Goal: Task Accomplishment & Management: Manage account settings

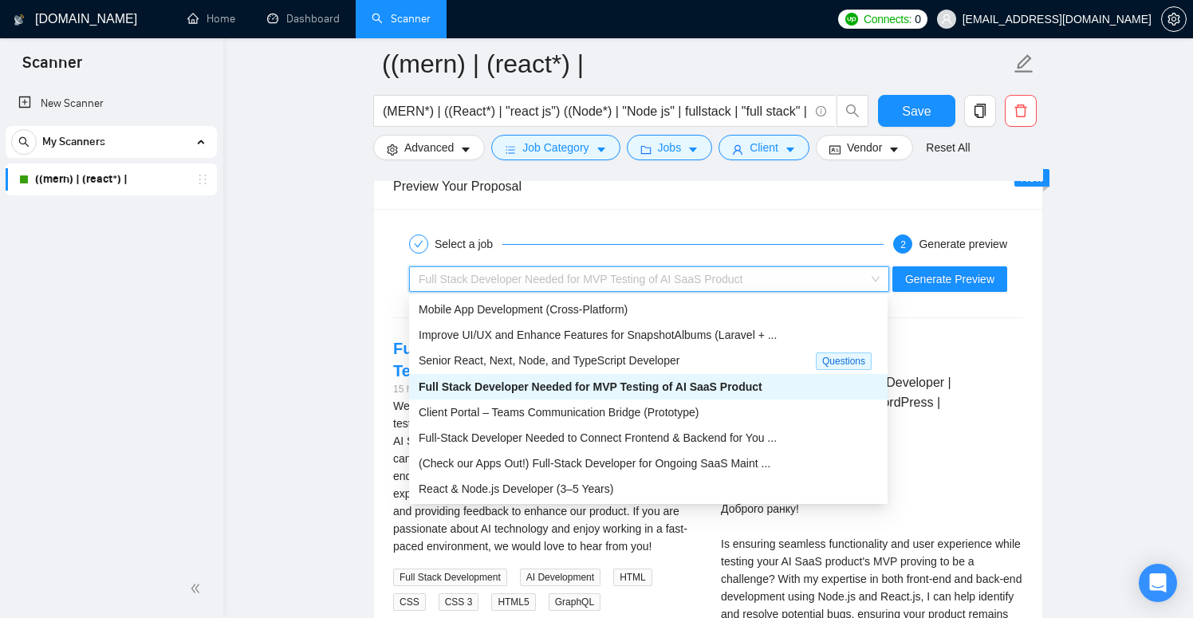
scroll to position [53, 0]
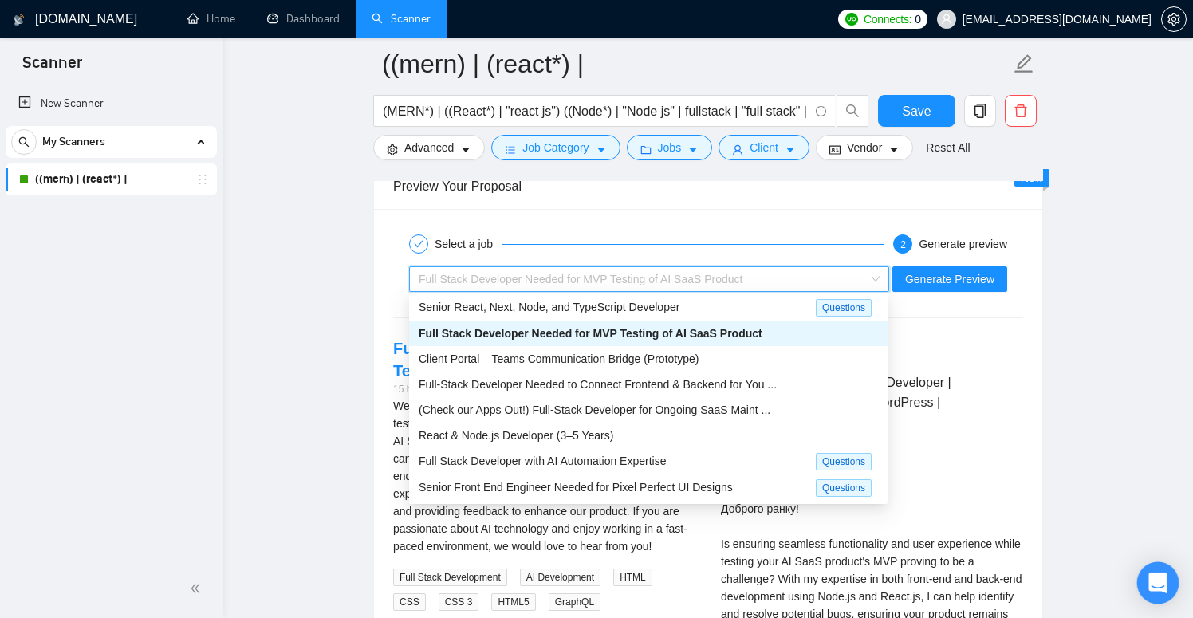
click at [1156, 575] on icon "Open Intercom Messenger" at bounding box center [1157, 583] width 18 height 21
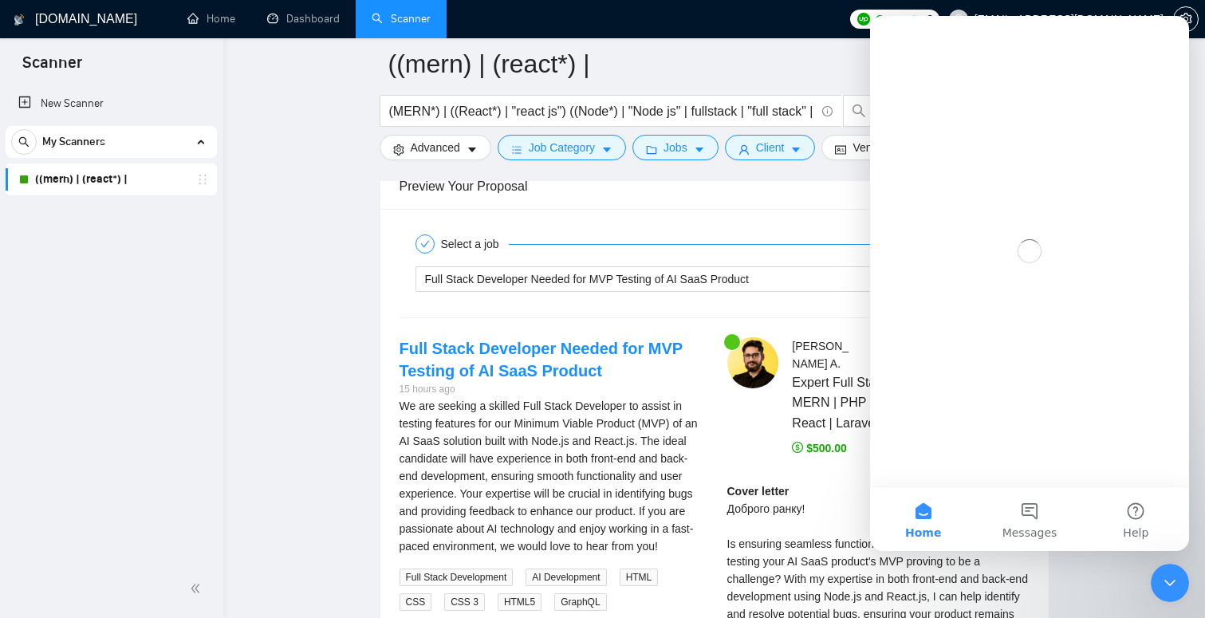
scroll to position [0, 0]
click at [1030, 510] on button "Messages" at bounding box center [1029, 519] width 106 height 64
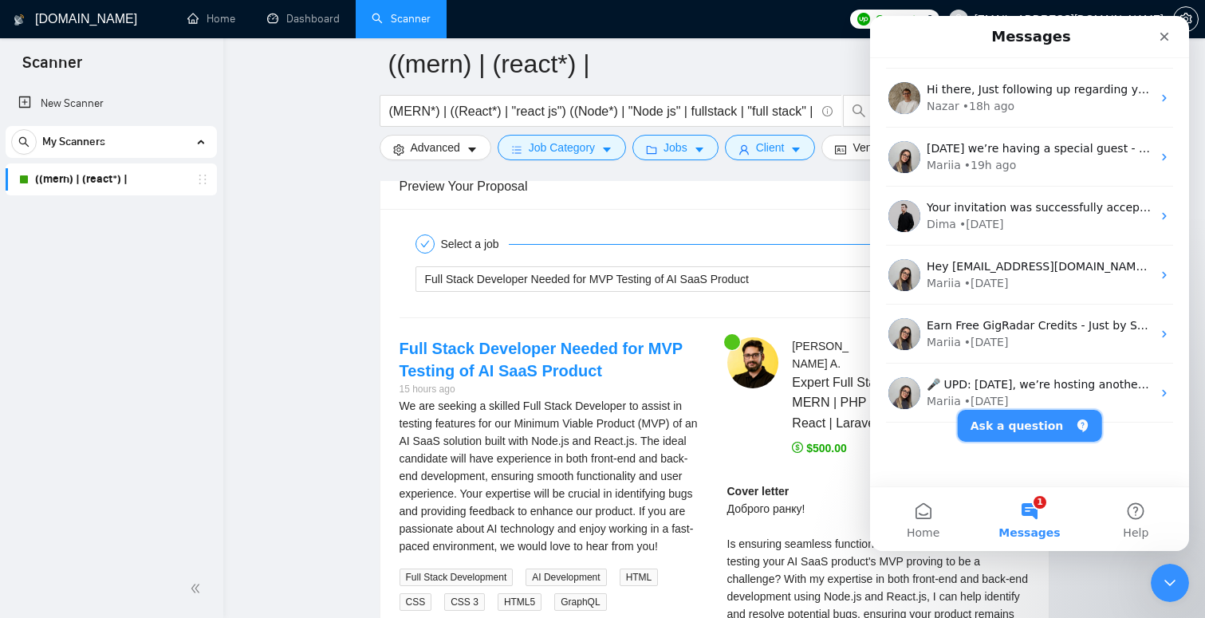
click at [1015, 434] on button "Ask a question" at bounding box center [1030, 426] width 144 height 32
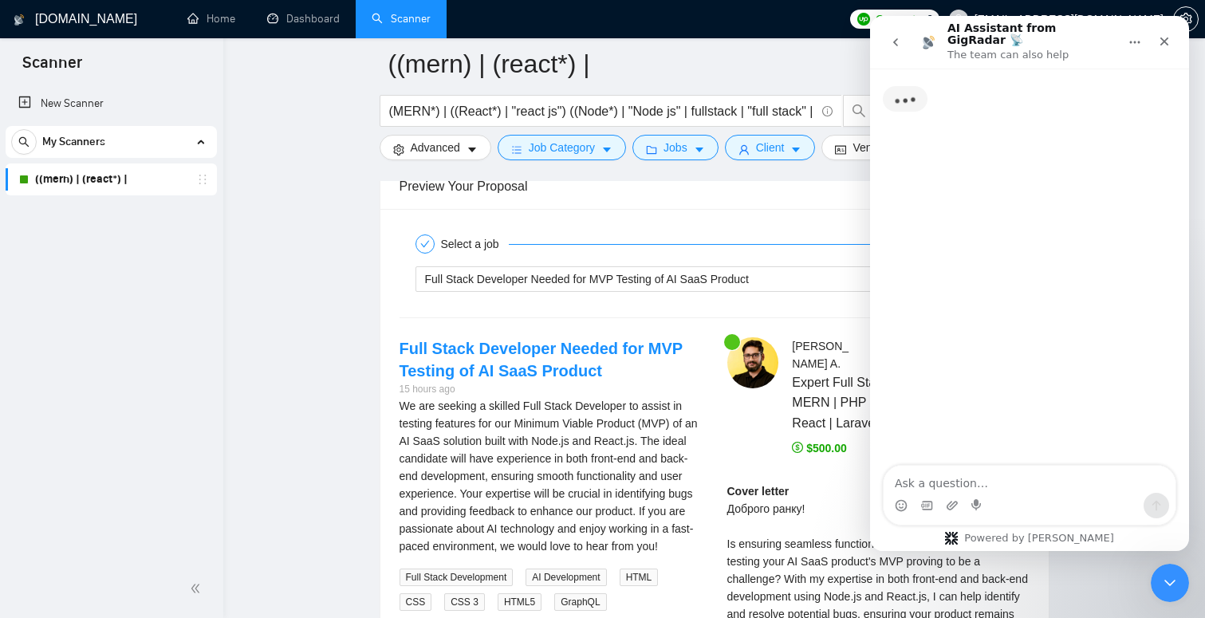
scroll to position [43, 0]
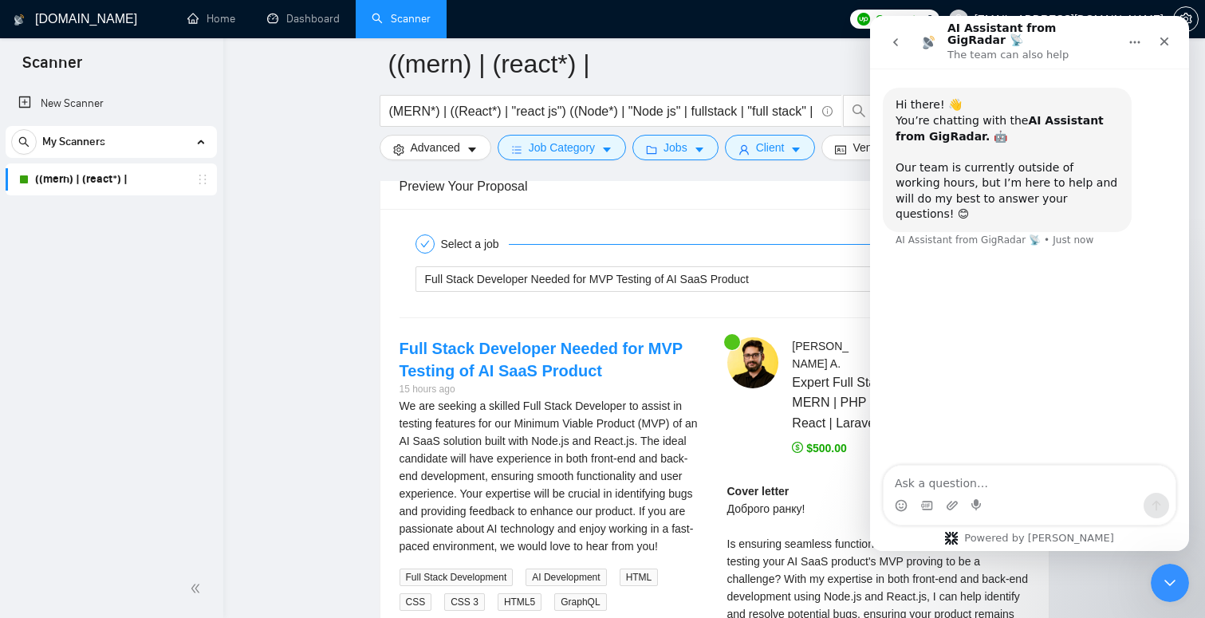
click at [900, 42] on icon "go back" at bounding box center [895, 42] width 13 height 13
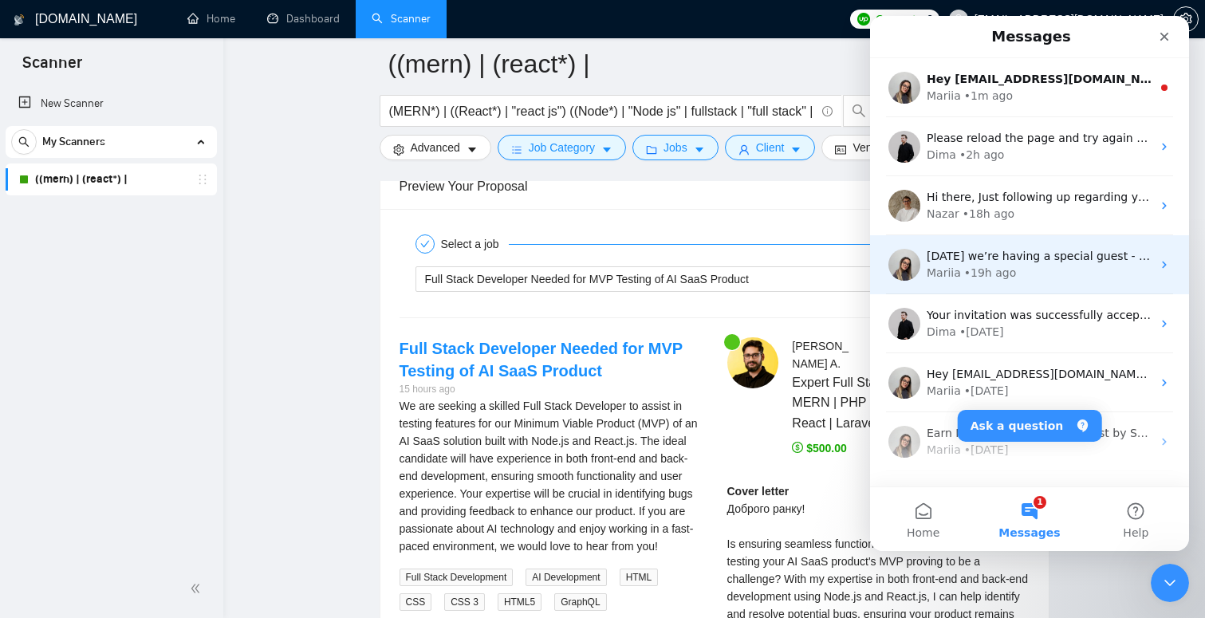
scroll to position [108, 0]
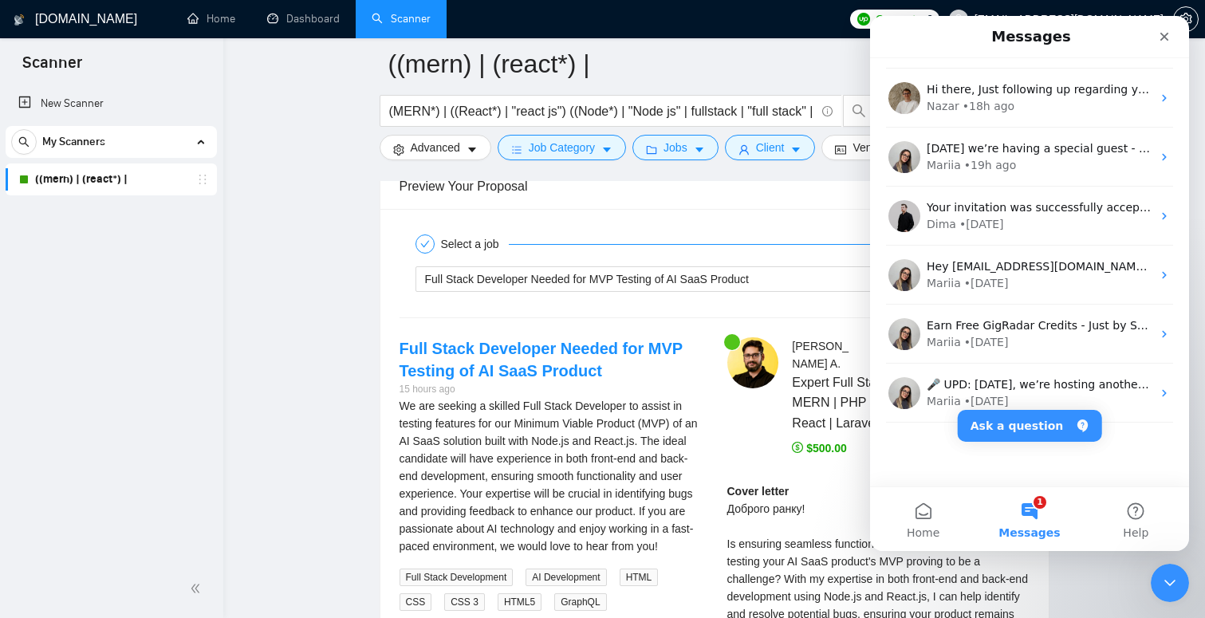
click at [1021, 522] on button "1 Messages" at bounding box center [1029, 519] width 106 height 64
click at [936, 522] on button "Home" at bounding box center [923, 519] width 106 height 64
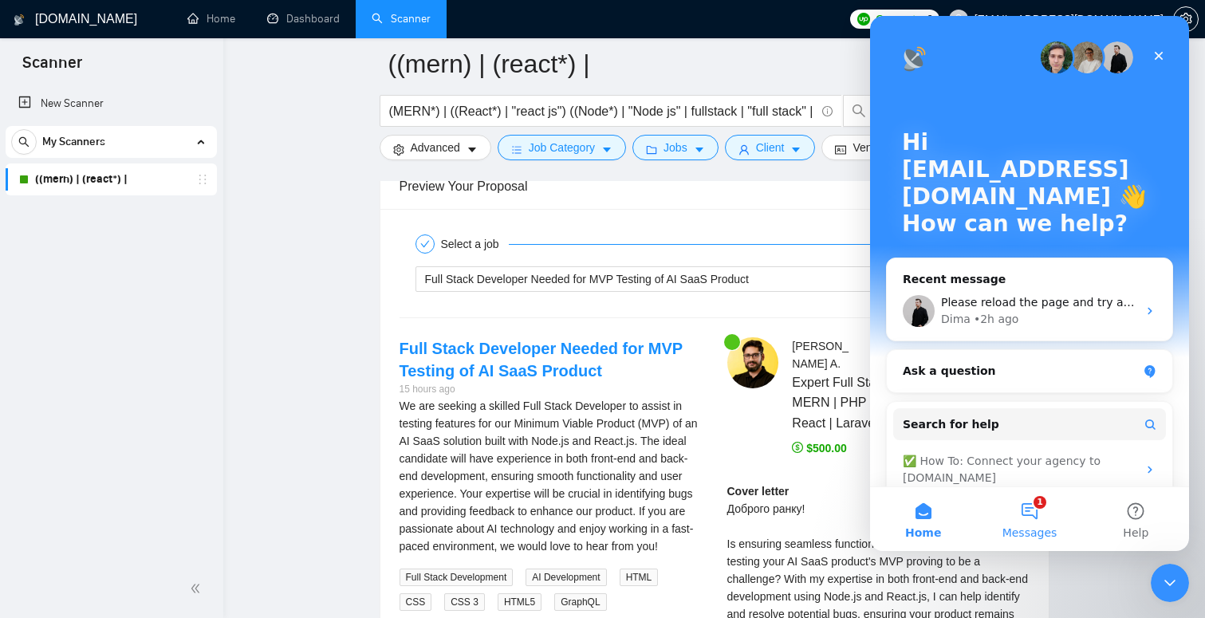
click at [1018, 519] on button "1 Messages" at bounding box center [1029, 519] width 106 height 64
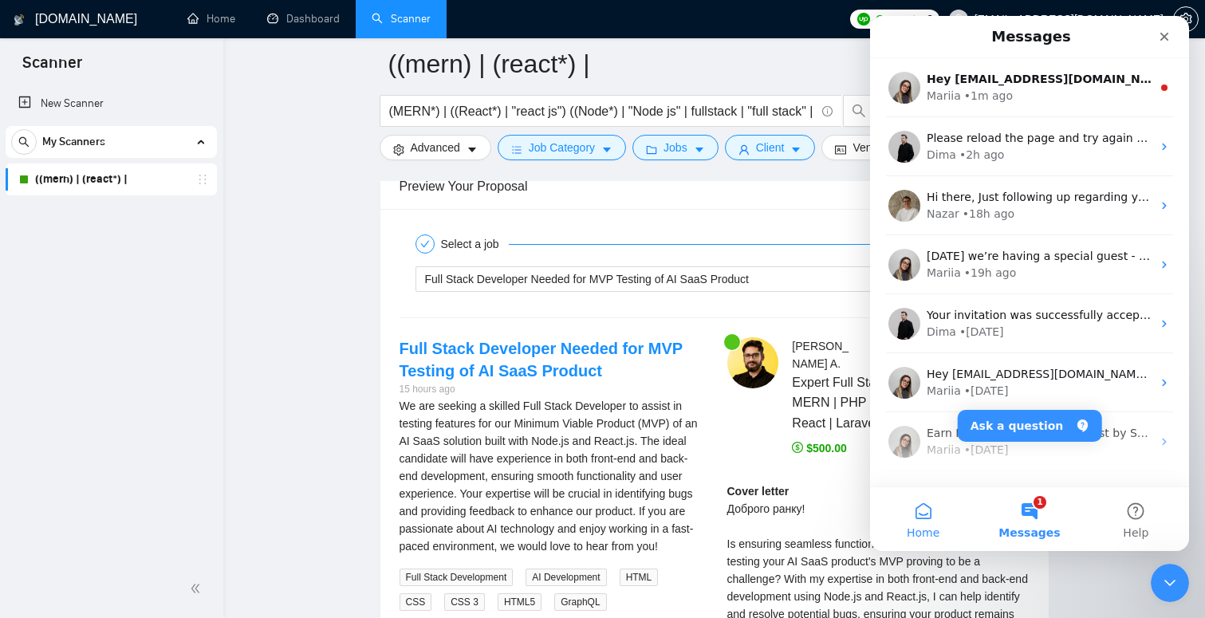
click at [932, 499] on button "Home" at bounding box center [923, 519] width 106 height 64
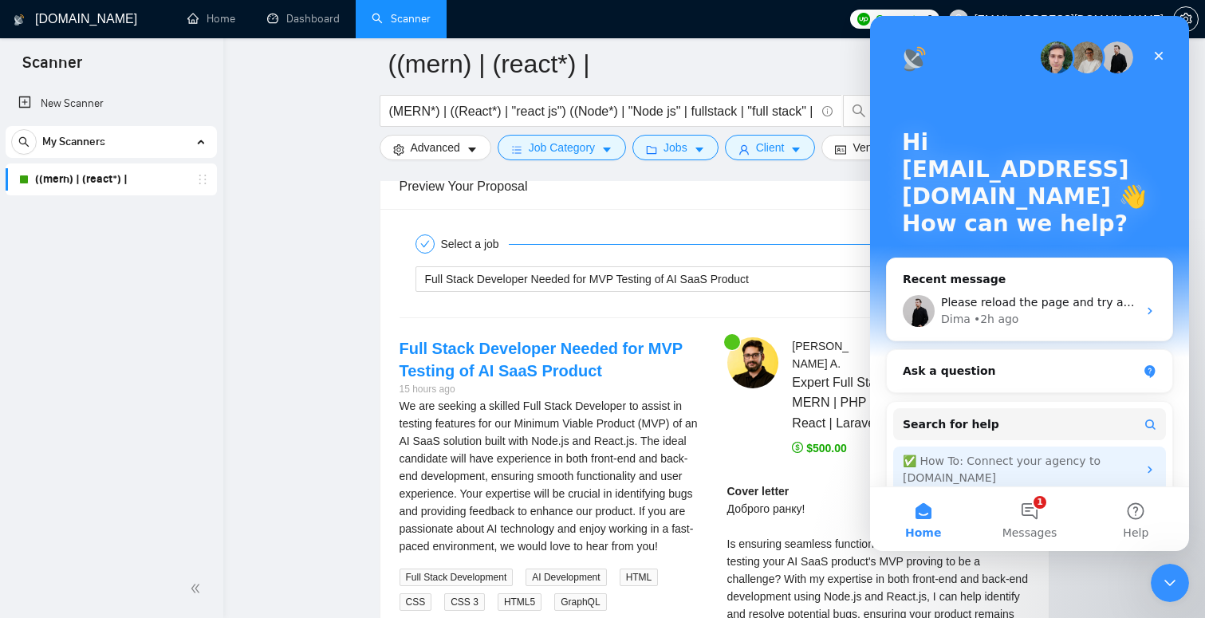
scroll to position [127, 0]
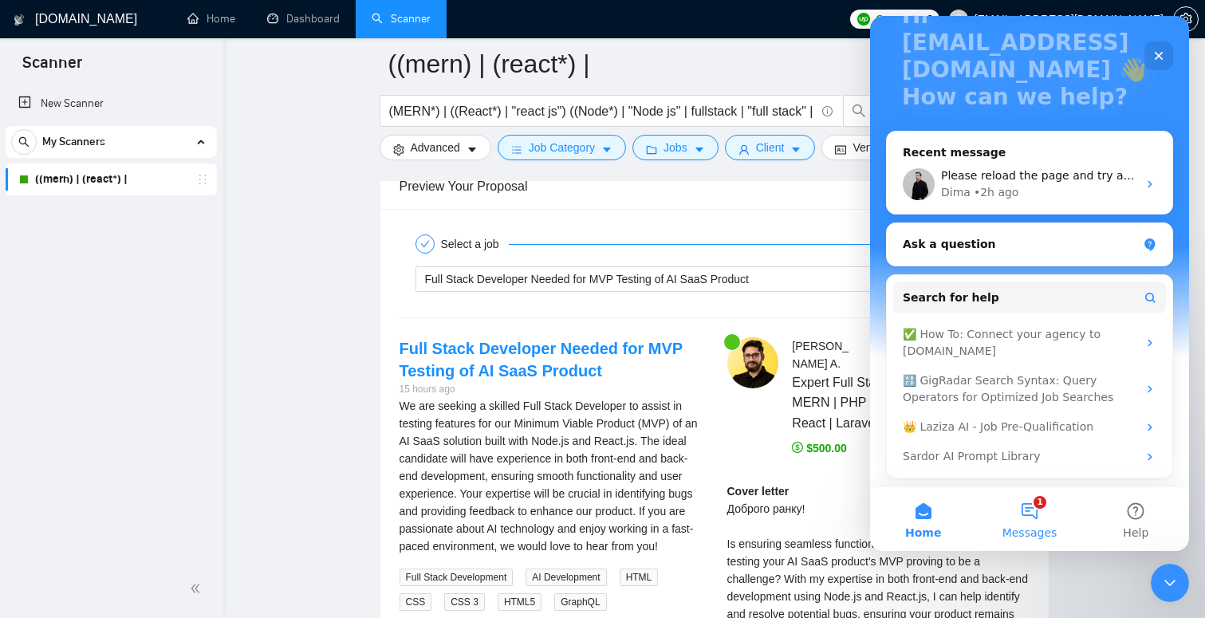
click at [1030, 522] on button "1 Messages" at bounding box center [1029, 519] width 106 height 64
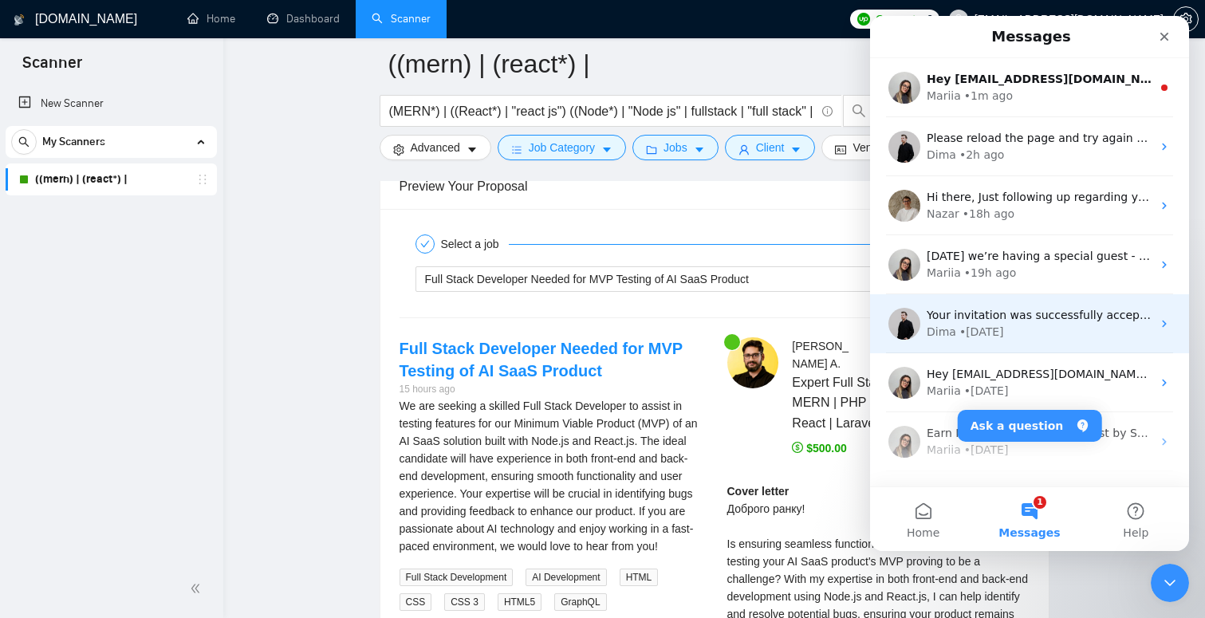
scroll to position [108, 0]
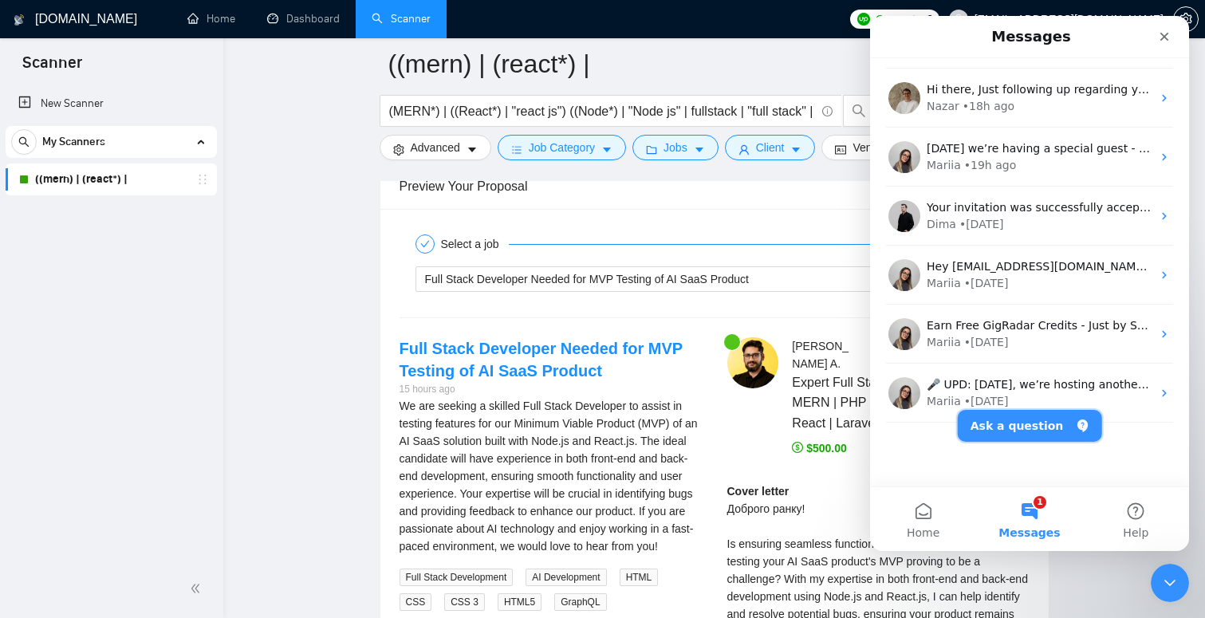
click at [1020, 435] on button "Ask a question" at bounding box center [1030, 426] width 144 height 32
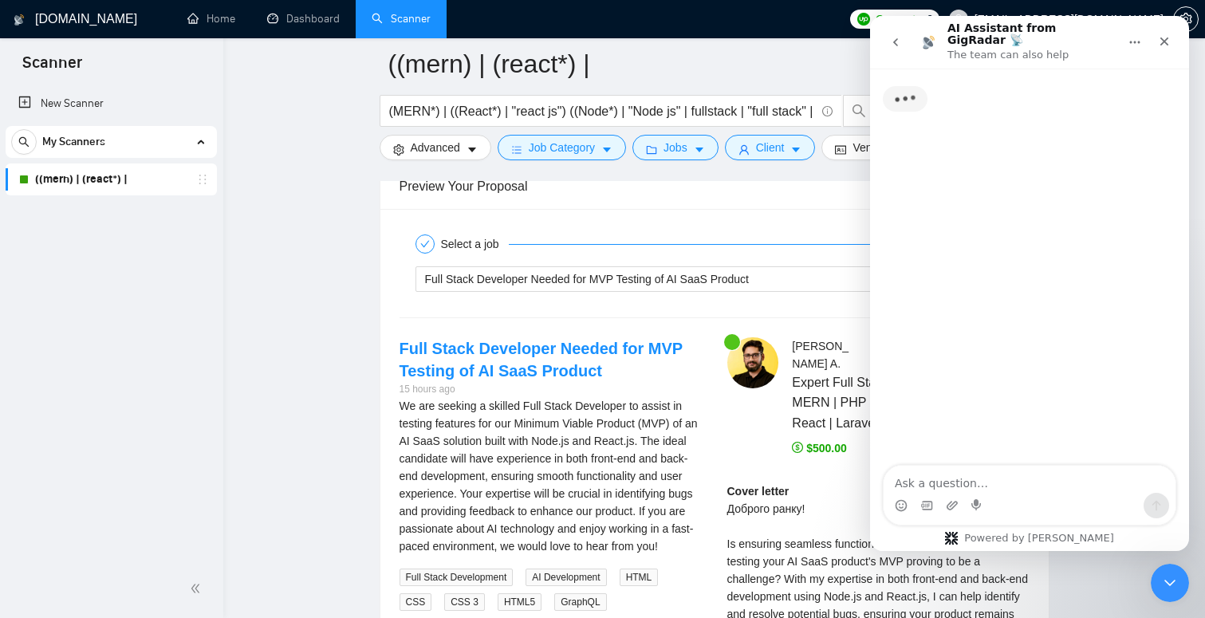
scroll to position [43, 0]
click at [994, 479] on textarea "Ask a question…" at bounding box center [1030, 479] width 292 height 27
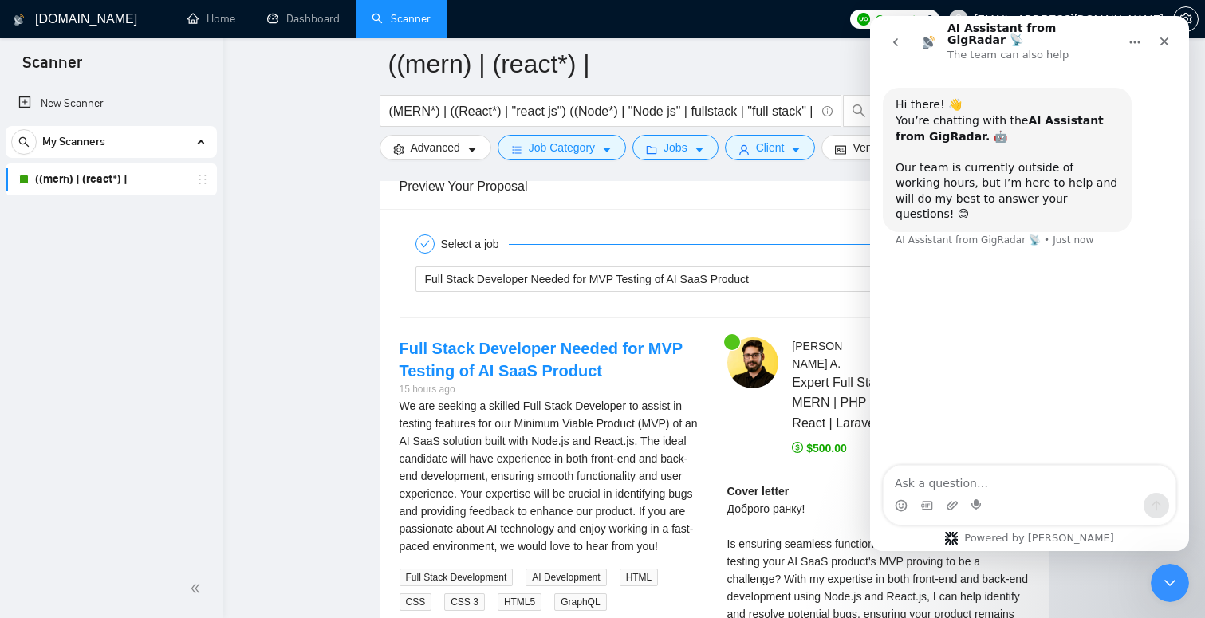
click at [895, 44] on button "go back" at bounding box center [895, 42] width 30 height 30
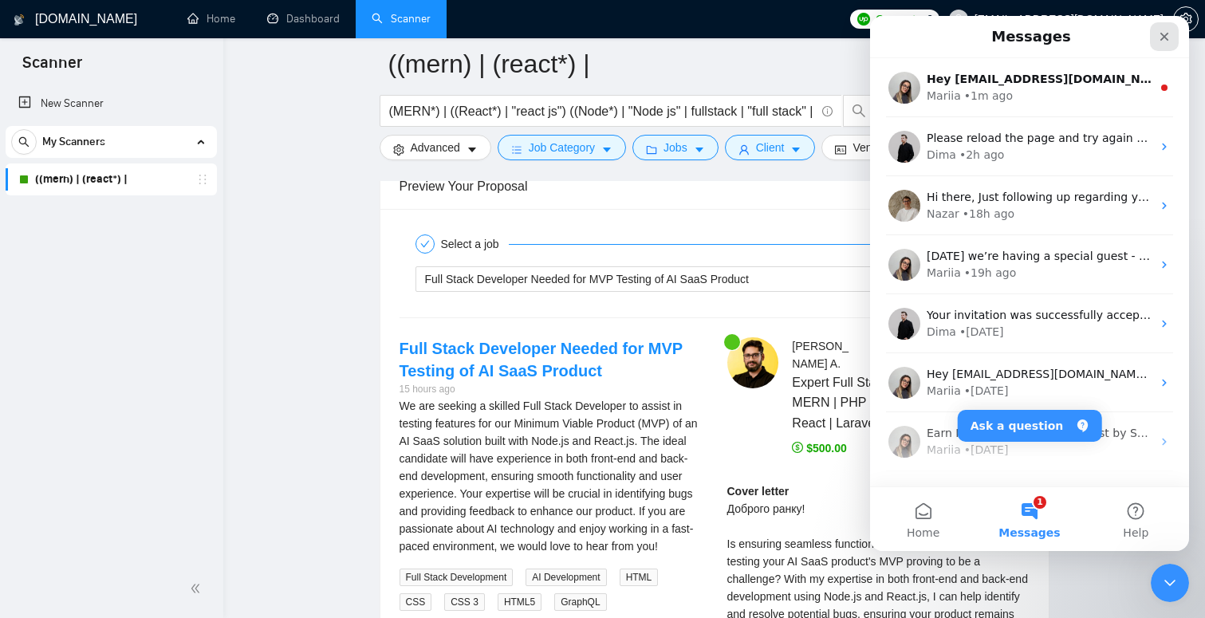
click at [1172, 38] on div "Close" at bounding box center [1164, 36] width 29 height 29
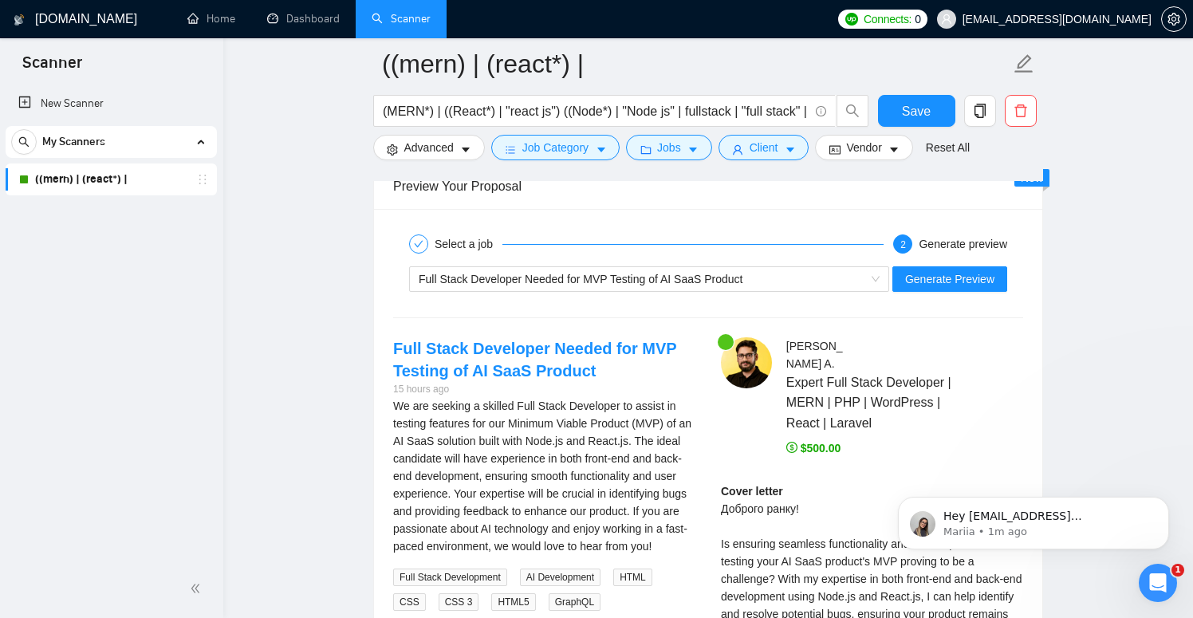
scroll to position [0, 0]
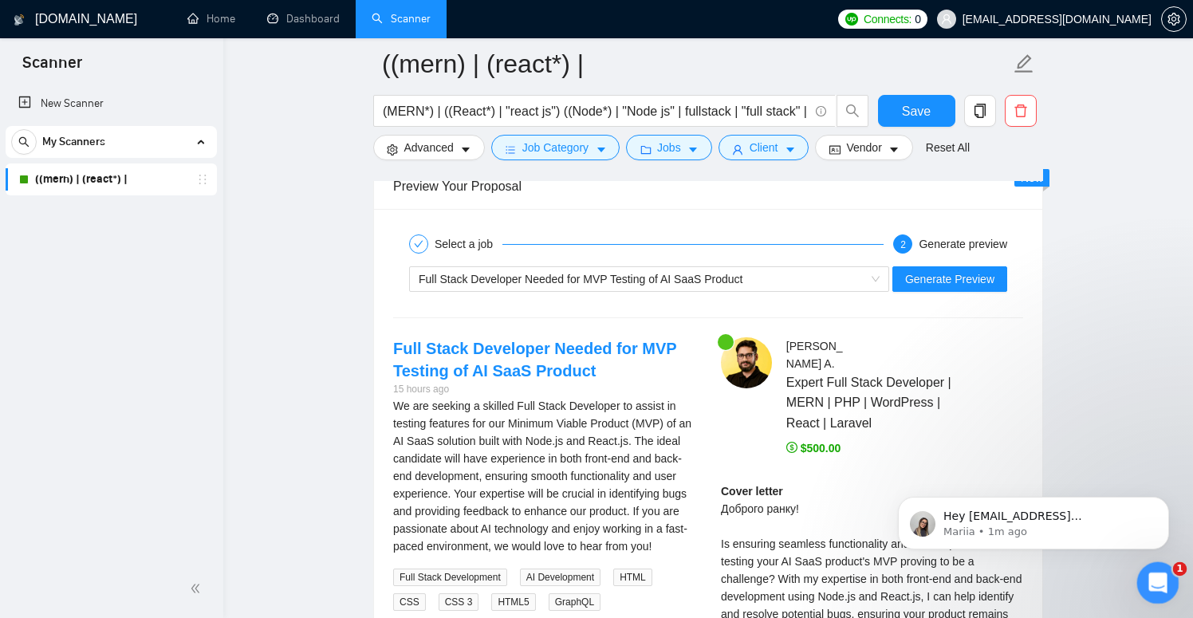
click at [1164, 582] on icon "Open Intercom Messenger" at bounding box center [1156, 581] width 26 height 26
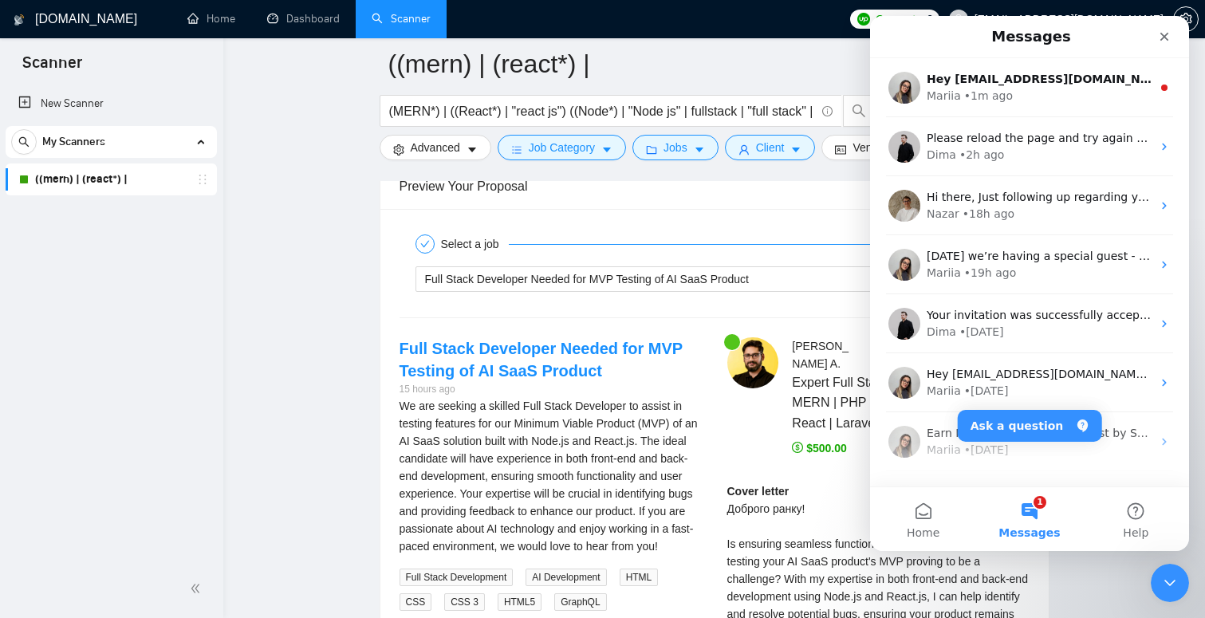
click at [1026, 518] on button "1 Messages" at bounding box center [1029, 519] width 106 height 64
click at [1036, 517] on button "1 Messages" at bounding box center [1029, 519] width 106 height 64
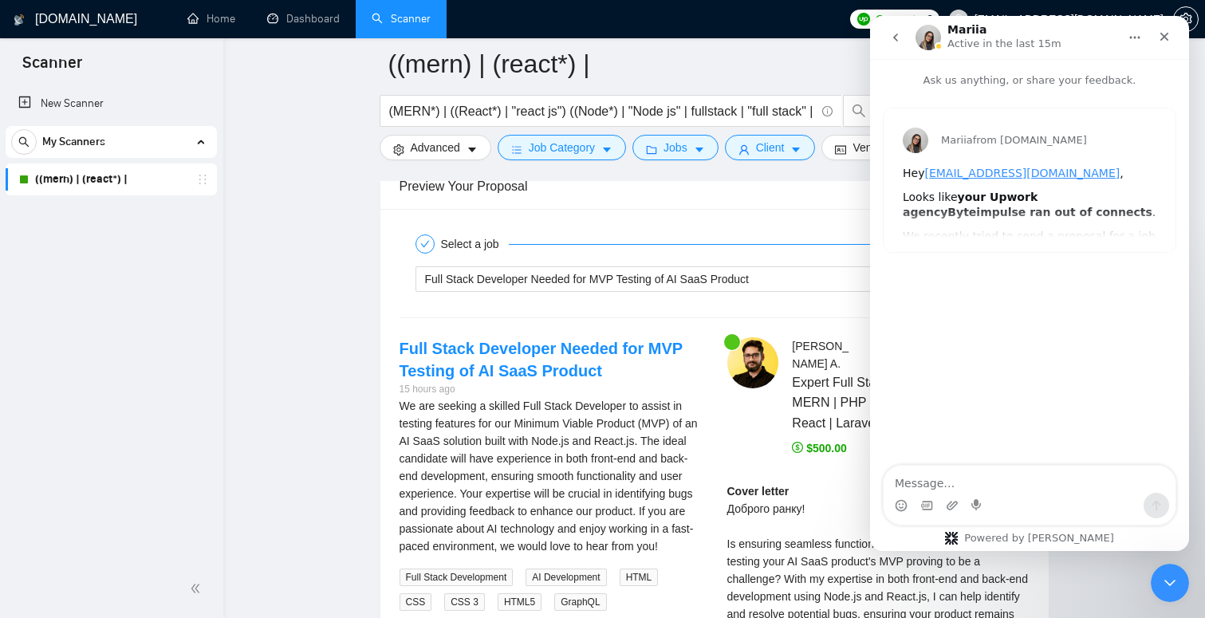
click at [1009, 246] on div "Mariia from [DOMAIN_NAME] Hey [EMAIL_ADDRESS][DOMAIN_NAME] , Looks like your Up…" at bounding box center [1030, 180] width 292 height 144
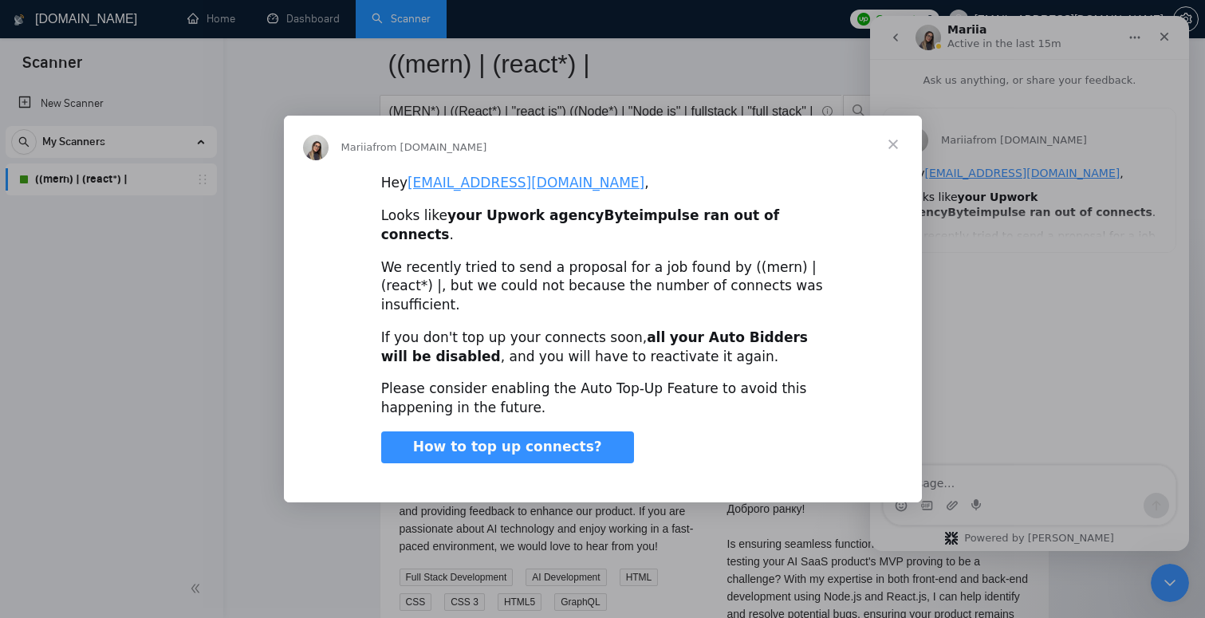
click at [890, 159] on span "Close" at bounding box center [892, 144] width 57 height 57
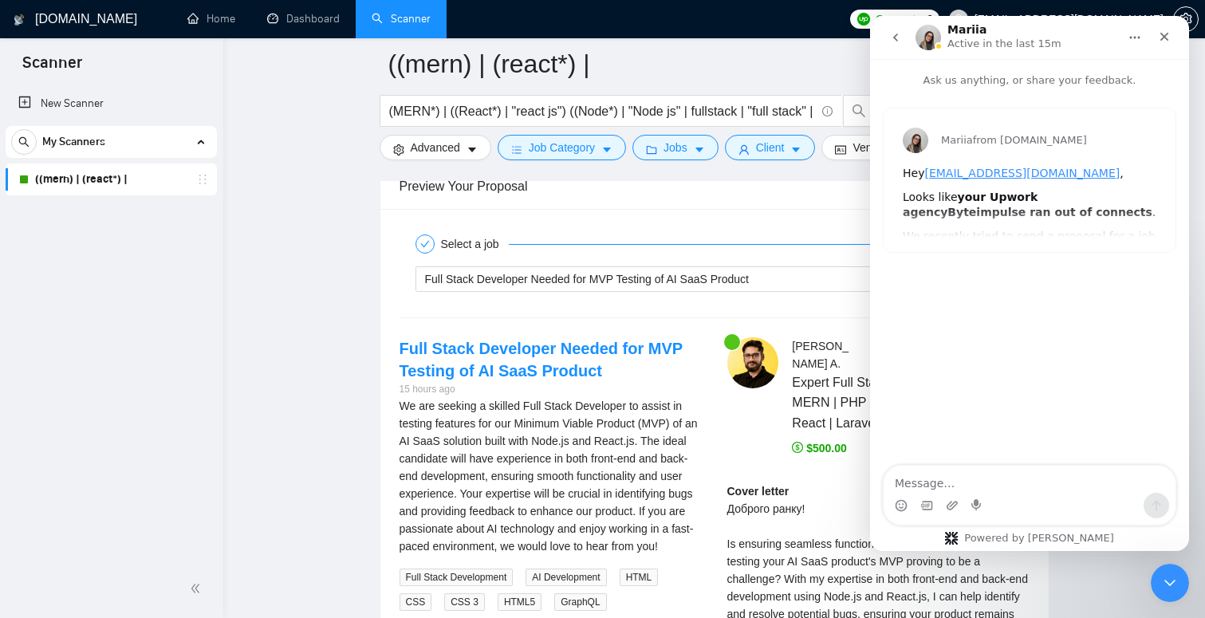
click at [1056, 205] on div "Mariia from [DOMAIN_NAME] Hey [EMAIL_ADDRESS][DOMAIN_NAME] , Looks like your Up…" at bounding box center [1030, 180] width 292 height 144
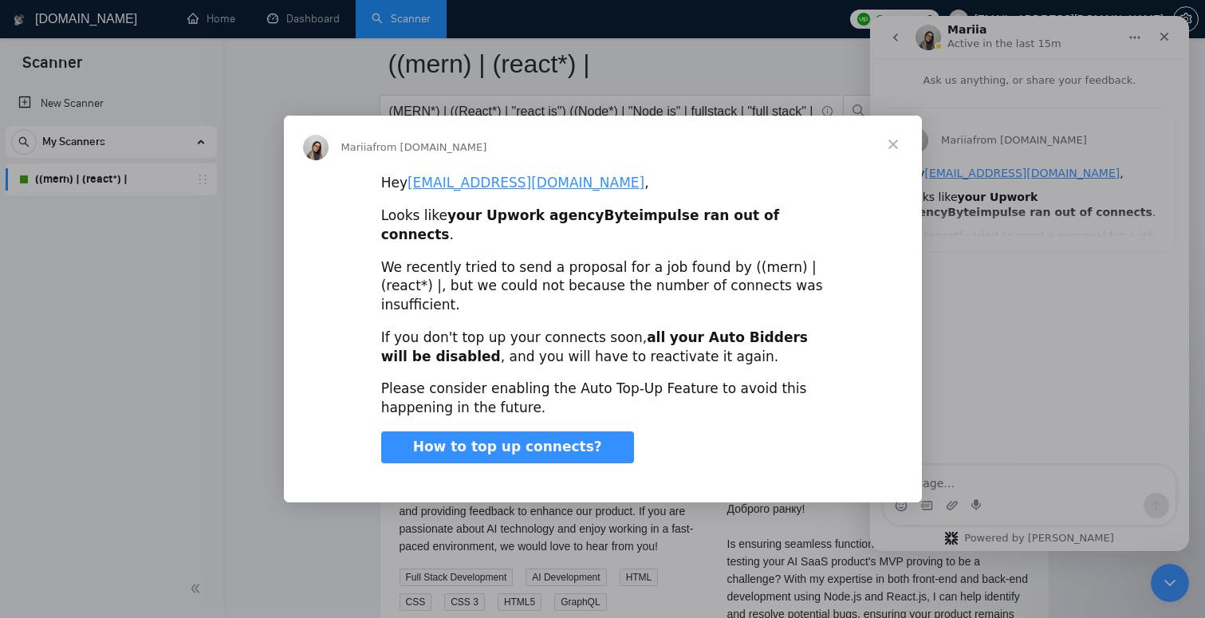
click at [588, 380] on div "Please consider enabling the Auto Top-Up Feature to avoid this happening in the…" at bounding box center [602, 399] width 443 height 38
click at [549, 380] on div "Please consider enabling the Auto Top-Up Feature to avoid this happening in the…" at bounding box center [602, 399] width 443 height 38
click at [612, 380] on div "Please consider enabling the Auto Top-Up Feature to avoid this happening in the…" at bounding box center [602, 399] width 443 height 38
click at [631, 380] on div "Please consider enabling the Auto Top-Up Feature to avoid this happening in the…" at bounding box center [602, 399] width 443 height 38
drag, startPoint x: 643, startPoint y: 370, endPoint x: 607, endPoint y: 371, distance: 35.9
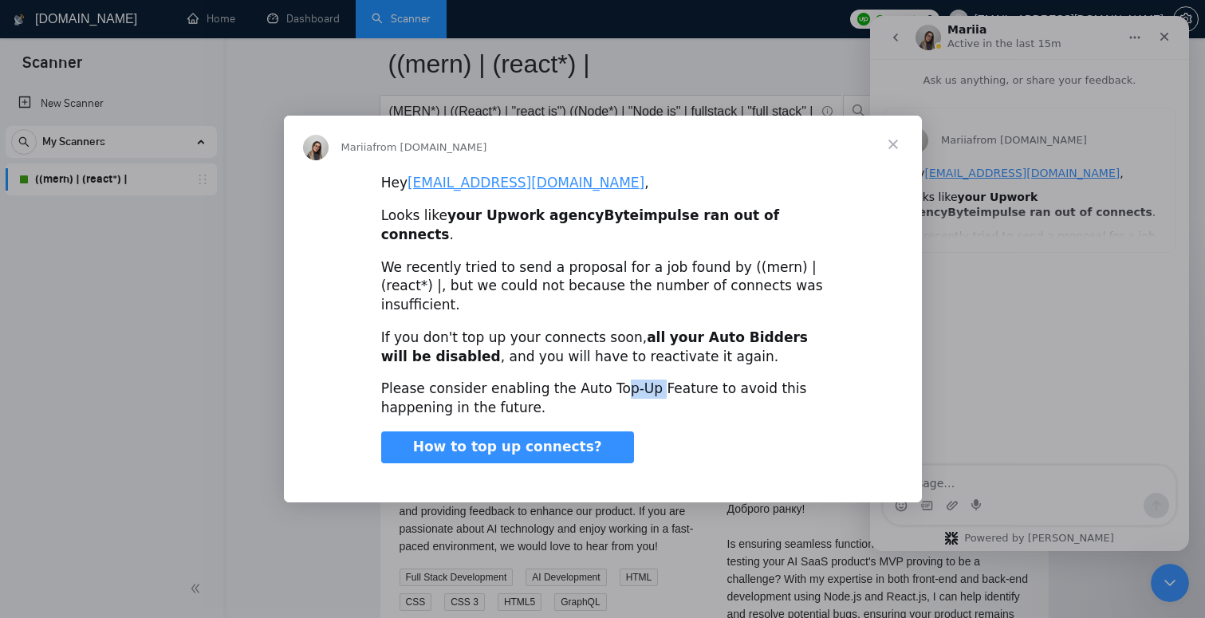
click at [607, 380] on div "Please consider enabling the Auto Top-Up Feature to avoid this happening in the…" at bounding box center [602, 399] width 443 height 38
click at [622, 380] on div "Please consider enabling the Auto Top-Up Feature to avoid this happening in the…" at bounding box center [602, 399] width 443 height 38
drag, startPoint x: 631, startPoint y: 374, endPoint x: 585, endPoint y: 372, distance: 45.5
click at [585, 380] on div "Please consider enabling the Auto Top-Up Feature to avoid this happening in the…" at bounding box center [602, 399] width 443 height 38
click at [644, 380] on div "Please consider enabling the Auto Top-Up Feature to avoid this happening in the…" at bounding box center [602, 399] width 443 height 38
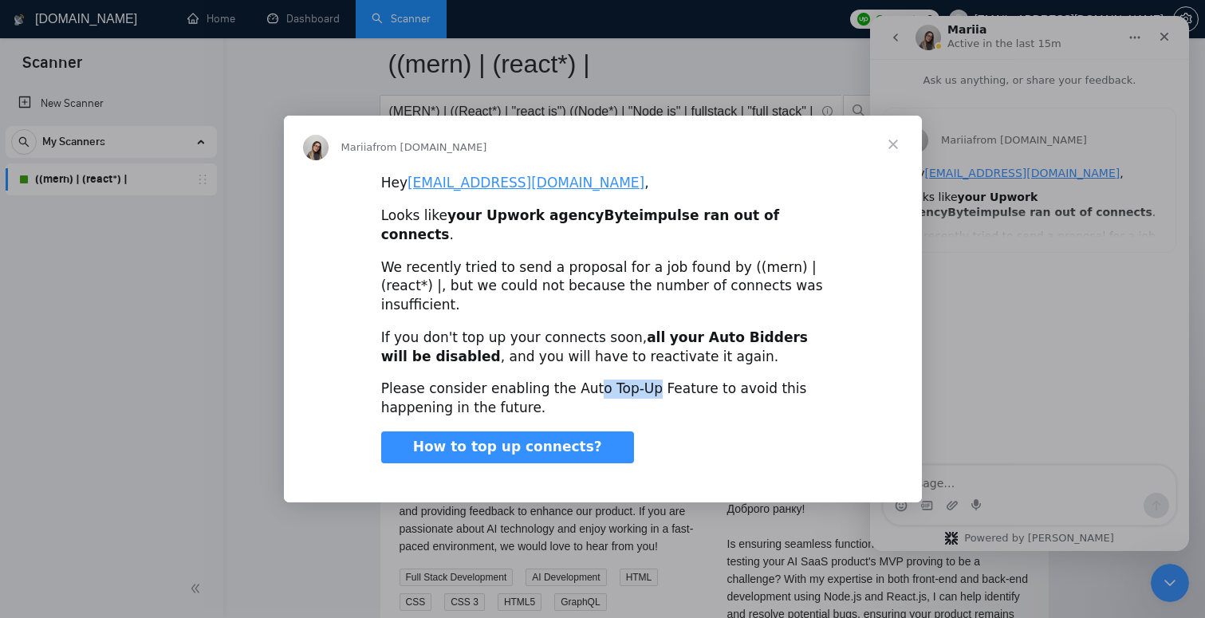
drag, startPoint x: 637, startPoint y: 368, endPoint x: 581, endPoint y: 368, distance: 55.8
click at [581, 380] on div "Please consider enabling the Auto Top-Up Feature to avoid this happening in the…" at bounding box center [602, 399] width 443 height 38
click at [637, 380] on div "Please consider enabling the Auto Top-Up Feature to avoid this happening in the…" at bounding box center [602, 399] width 443 height 38
drag, startPoint x: 639, startPoint y: 368, endPoint x: 591, endPoint y: 367, distance: 47.9
click at [591, 380] on div "Please consider enabling the Auto Top-Up Feature to avoid this happening in the…" at bounding box center [602, 399] width 443 height 38
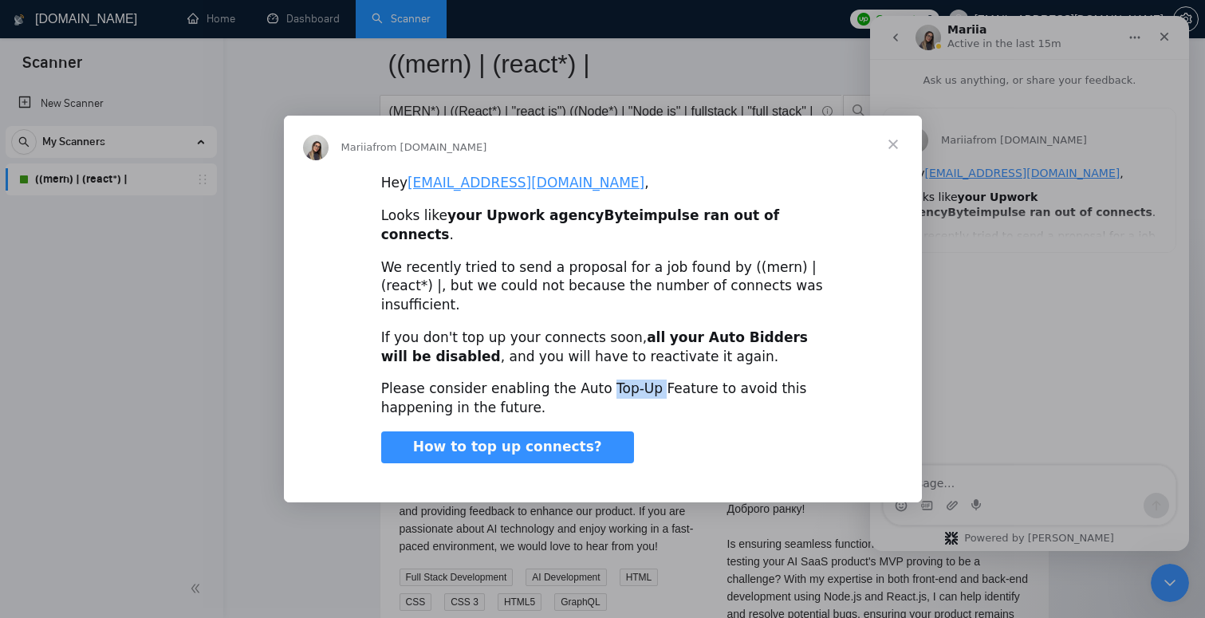
click at [898, 169] on span "Close" at bounding box center [892, 144] width 57 height 57
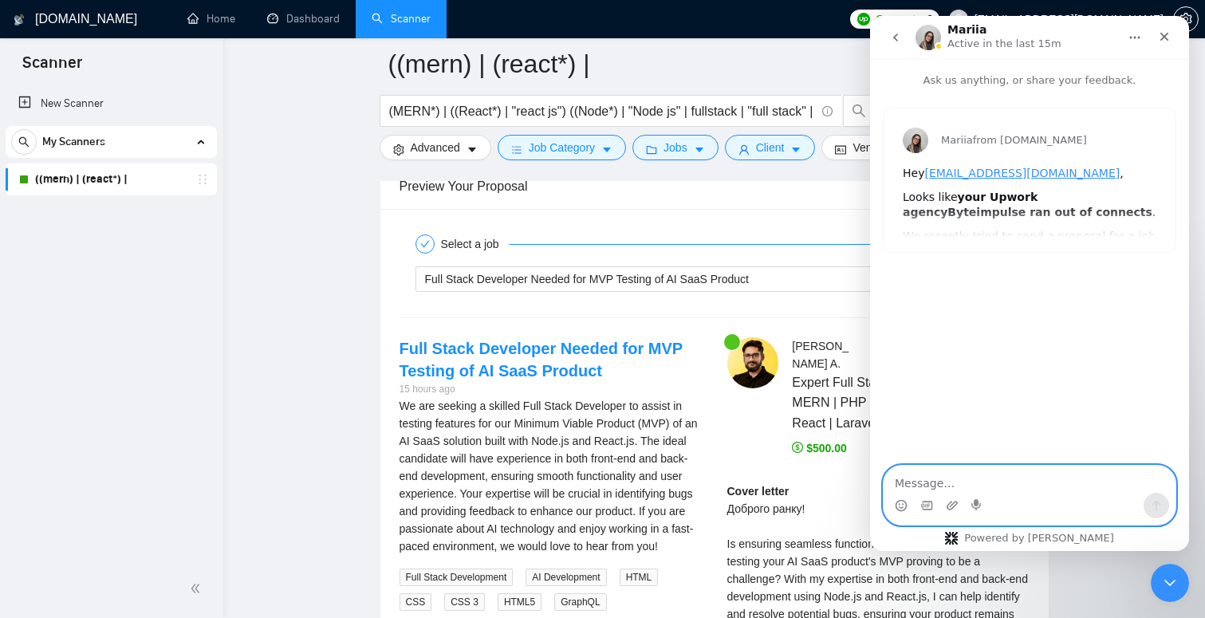
click at [1014, 485] on textarea "Message…" at bounding box center [1030, 479] width 292 height 27
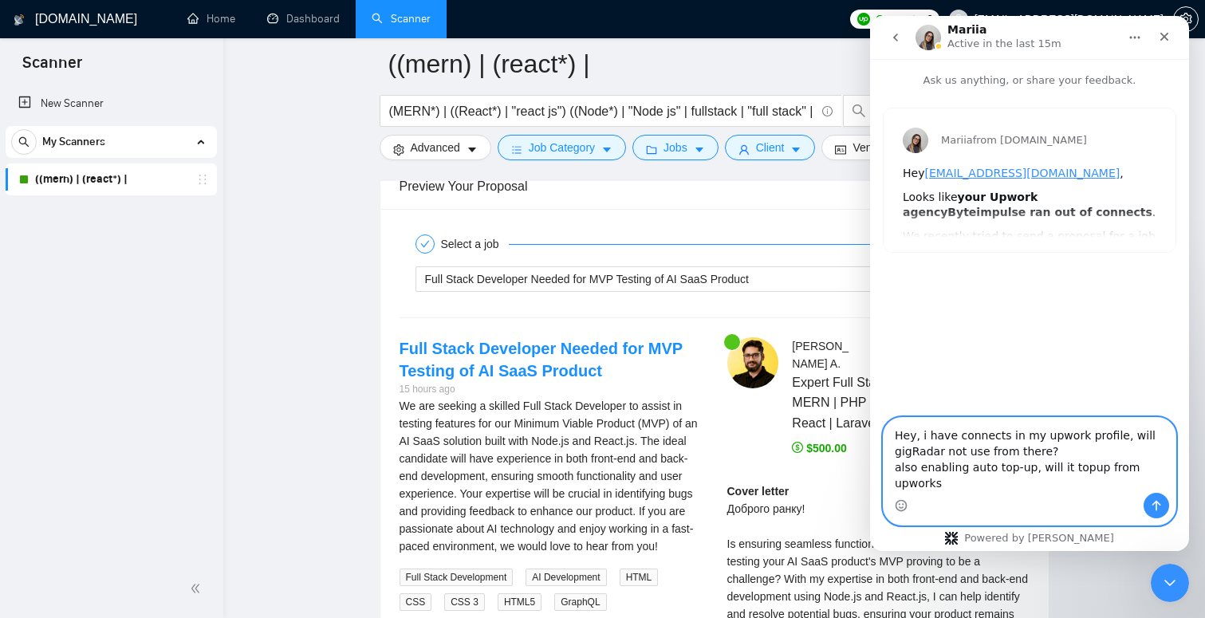
type textarea "Hey, i have connects in my upwork profile, will gigRadar not use from there? al…"
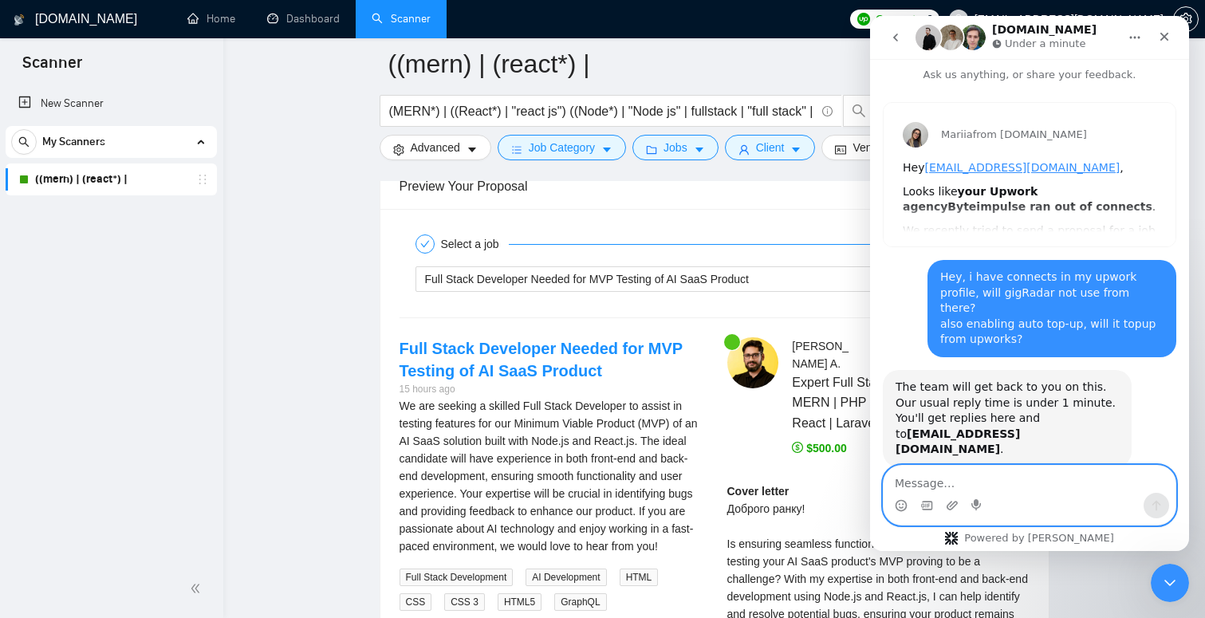
scroll to position [50, 0]
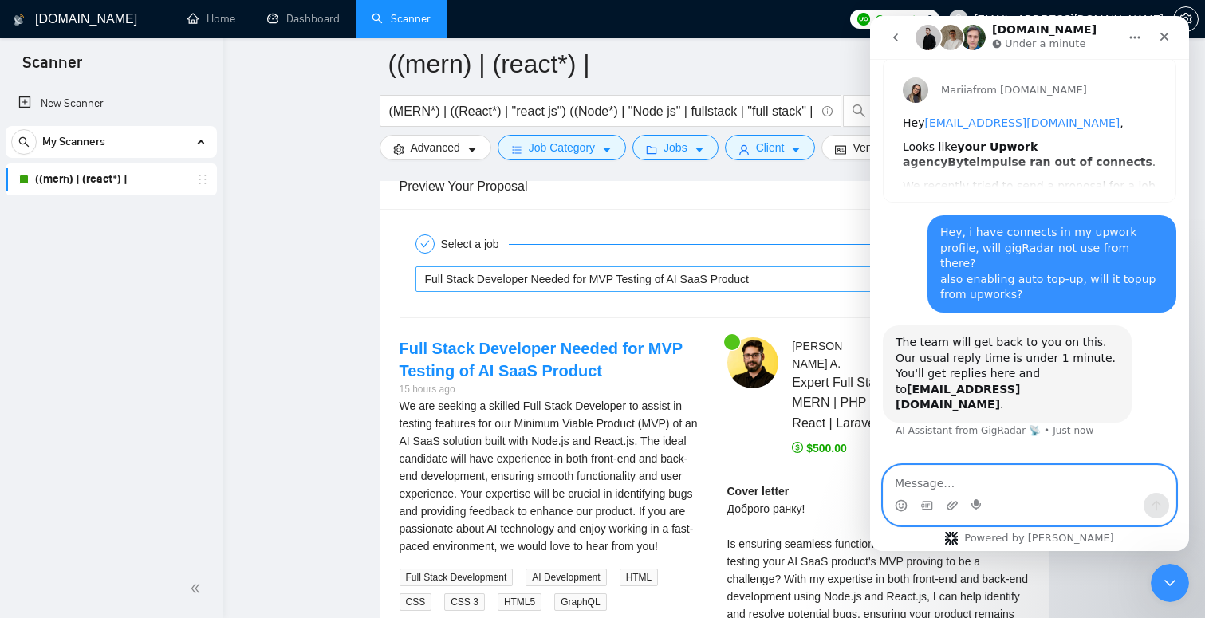
click at [667, 280] on span "Full Stack Developer Needed for MVP Testing of AI SaaS Product" at bounding box center [587, 279] width 324 height 13
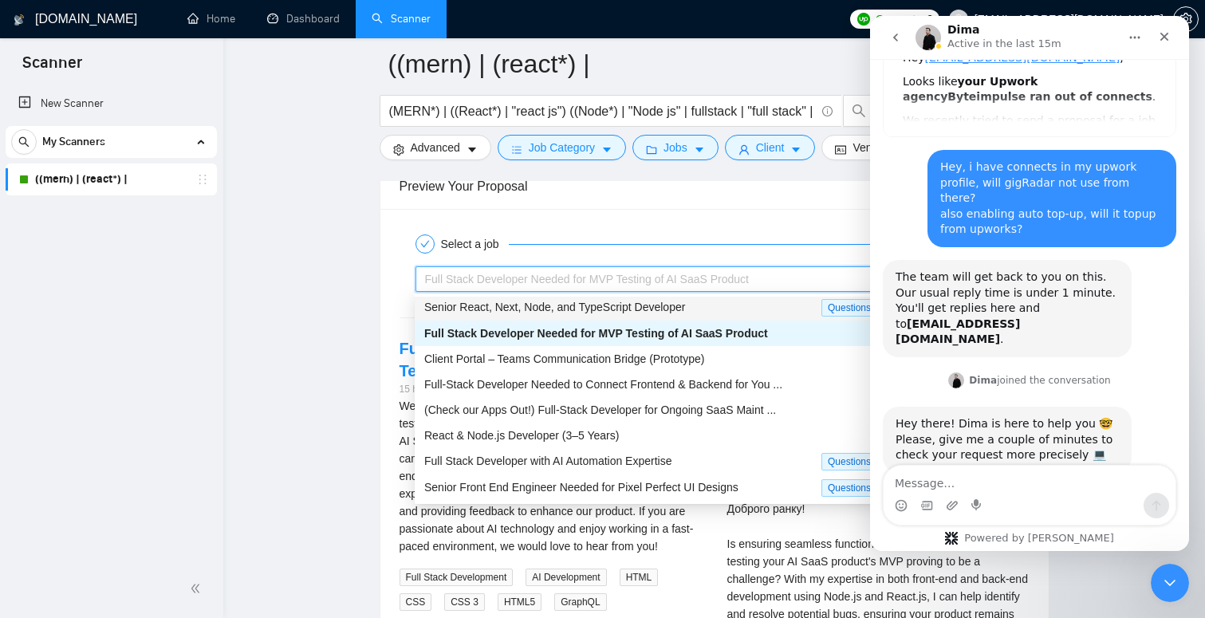
scroll to position [120, 0]
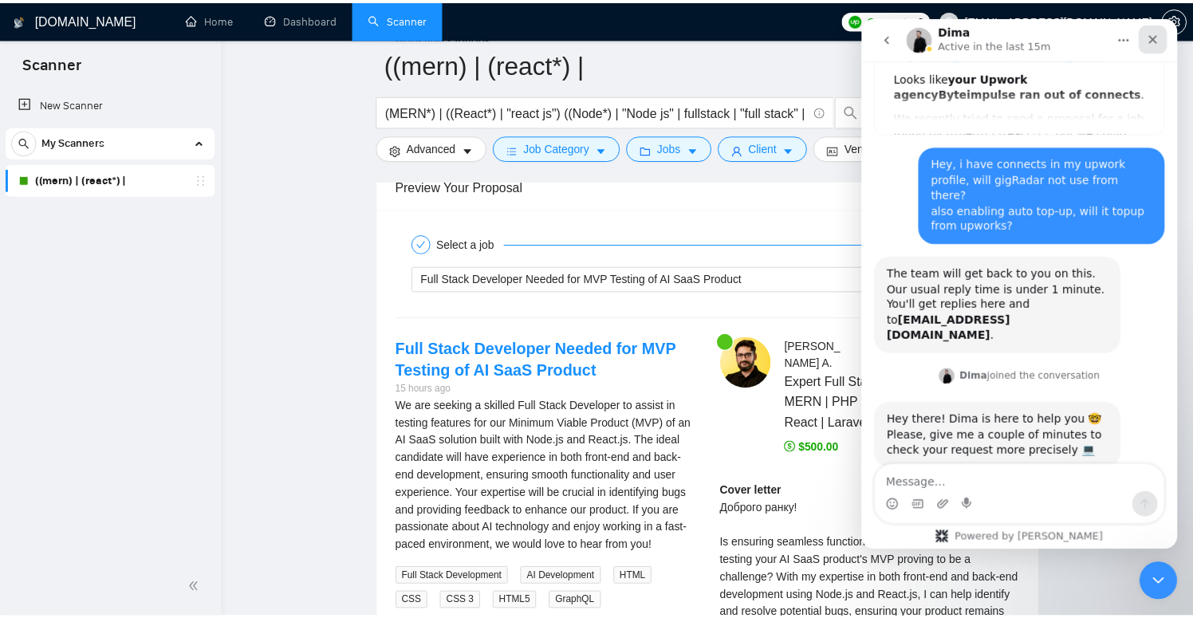
drag, startPoint x: 1149, startPoint y: 40, endPoint x: 2019, endPoint y: 56, distance: 870.2
click at [1149, 40] on icon "Close" at bounding box center [1155, 39] width 13 height 13
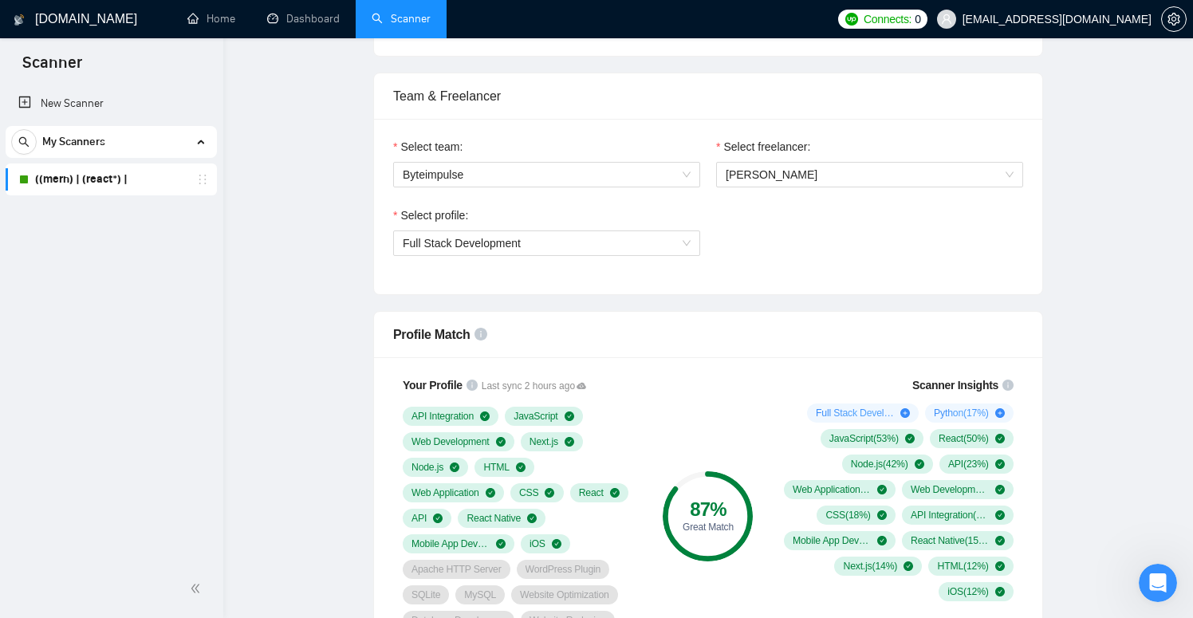
scroll to position [0, 0]
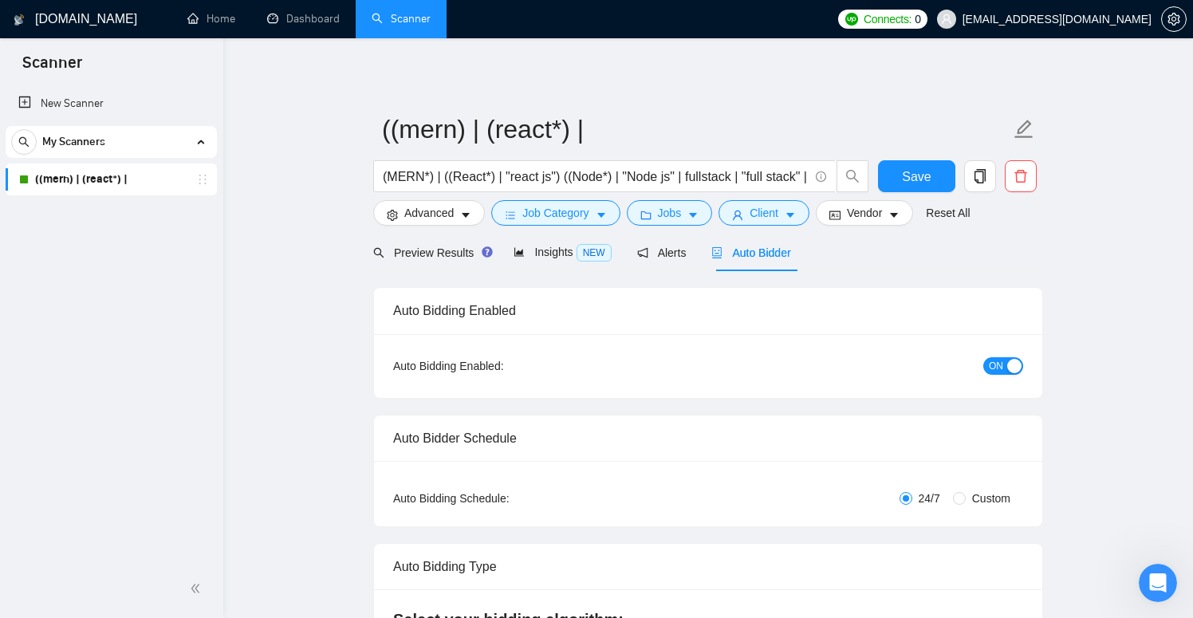
click at [912, 18] on span "Connects:" at bounding box center [888, 19] width 48 height 18
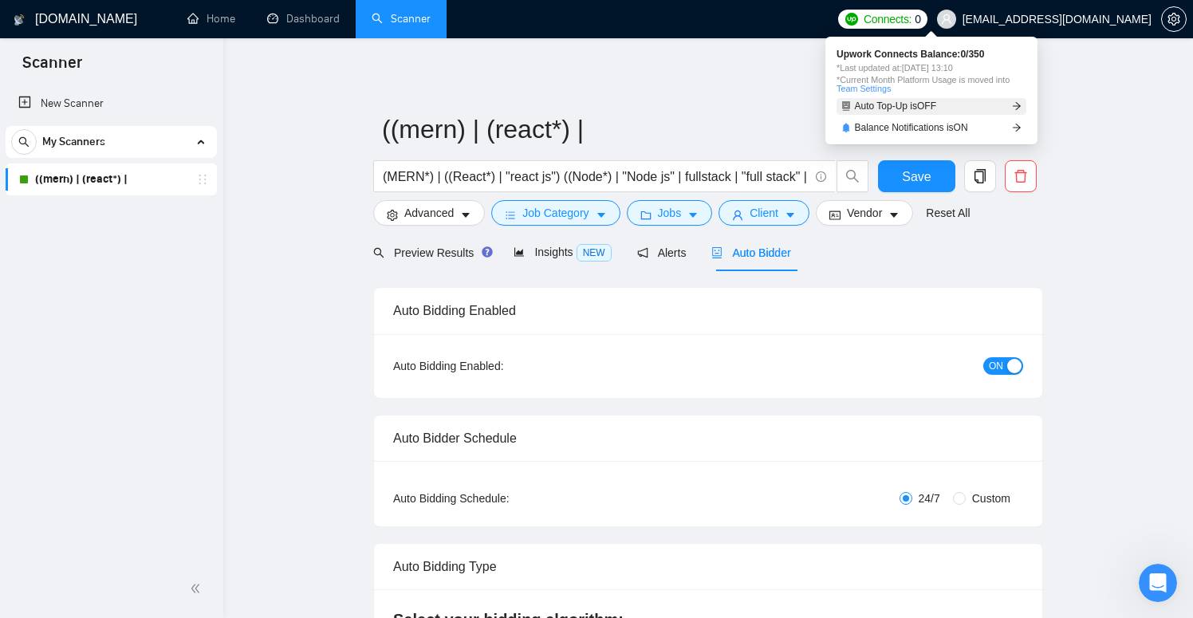
click at [1017, 102] on icon "arrow-right" at bounding box center [1017, 106] width 8 height 8
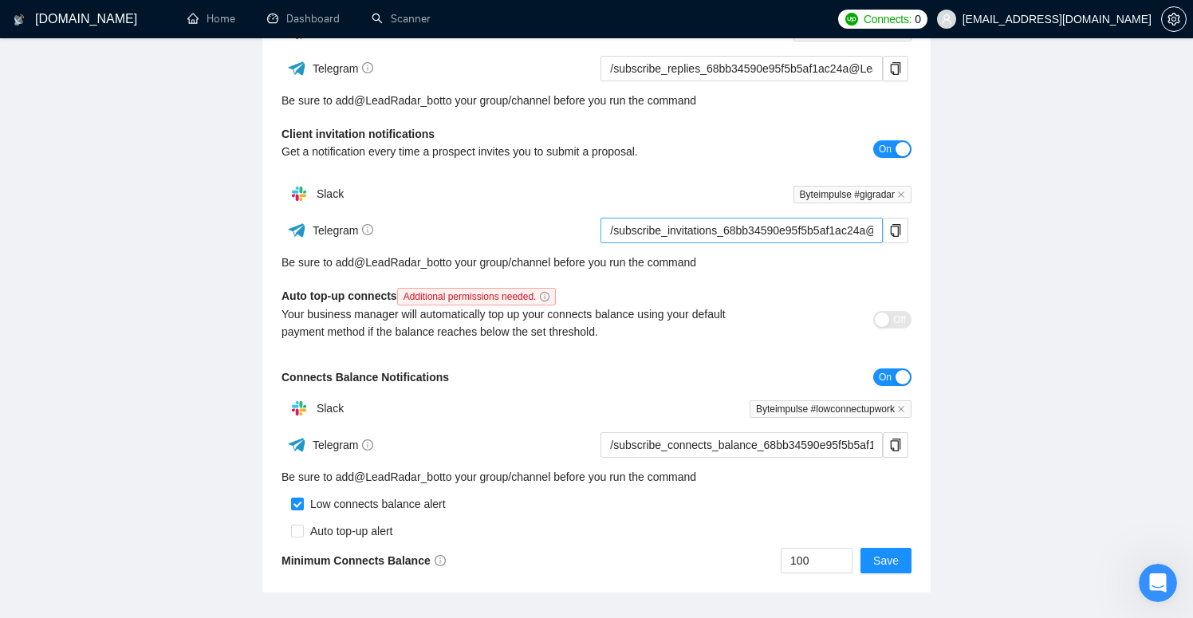
scroll to position [409, 0]
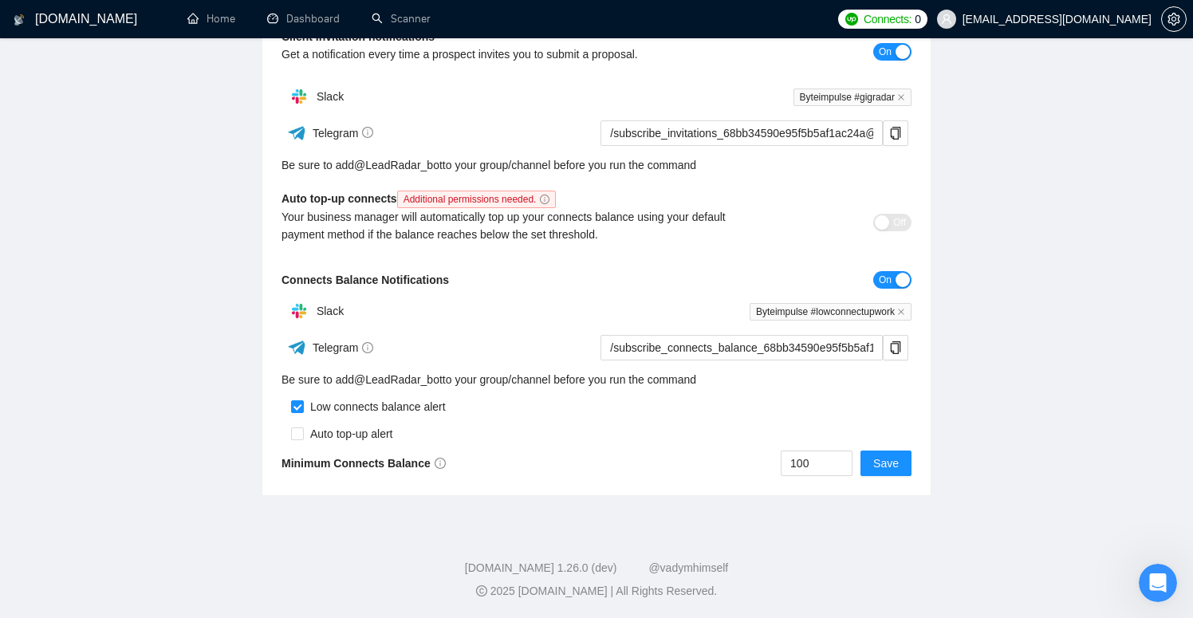
click at [729, 213] on div "Your business manager will automatically top up your connects balance using you…" at bounding box center [518, 225] width 473 height 35
click at [380, 234] on div "Your business manager will automatically top up your connects balance using you…" at bounding box center [518, 225] width 473 height 35
click at [575, 230] on div "Your business manager will automatically top up your connects balance using you…" at bounding box center [518, 225] width 473 height 35
click at [602, 235] on div "Your business manager will automatically top up your connects balance using you…" at bounding box center [518, 225] width 473 height 35
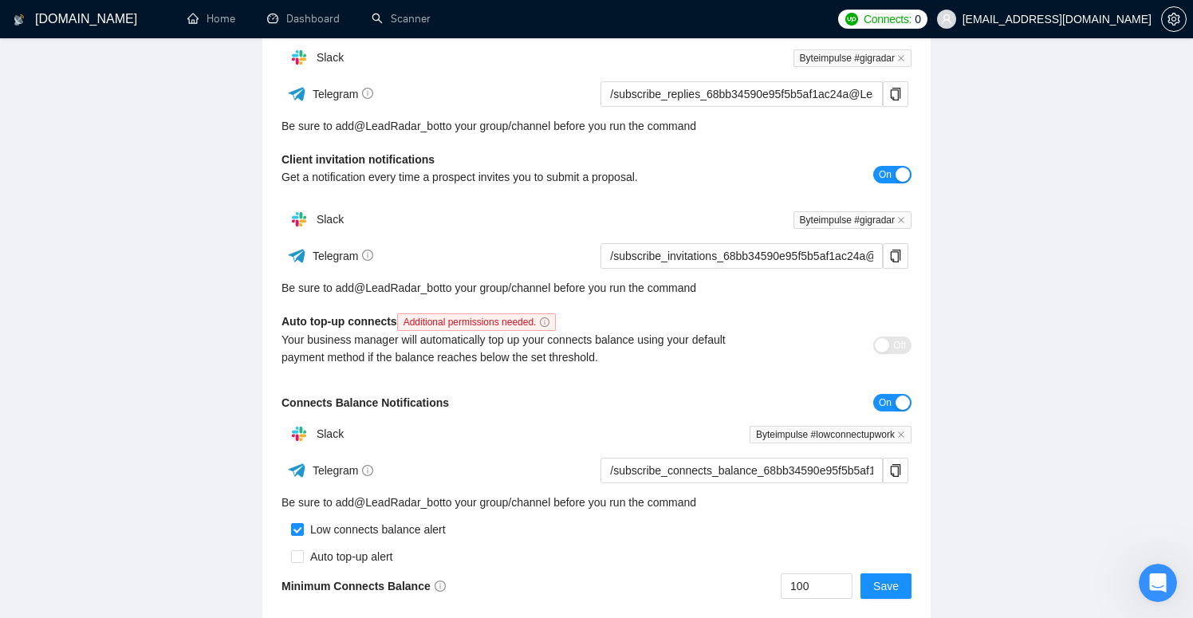
scroll to position [283, 0]
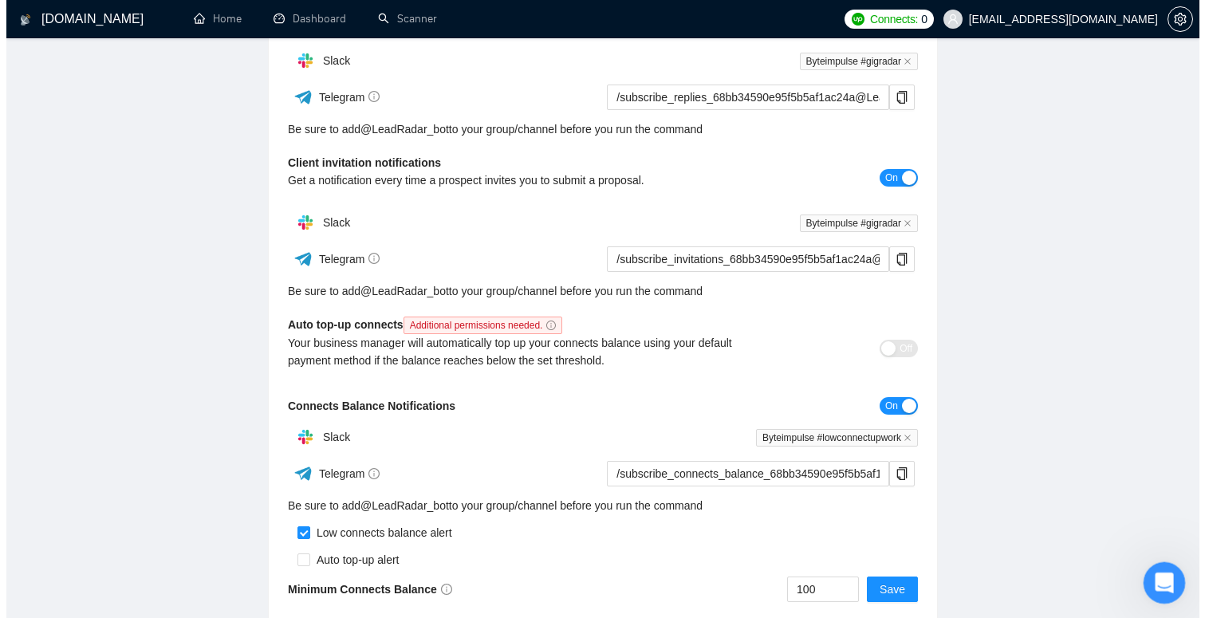
click at [1160, 573] on icon "Open Intercom Messenger" at bounding box center [1162, 581] width 26 height 26
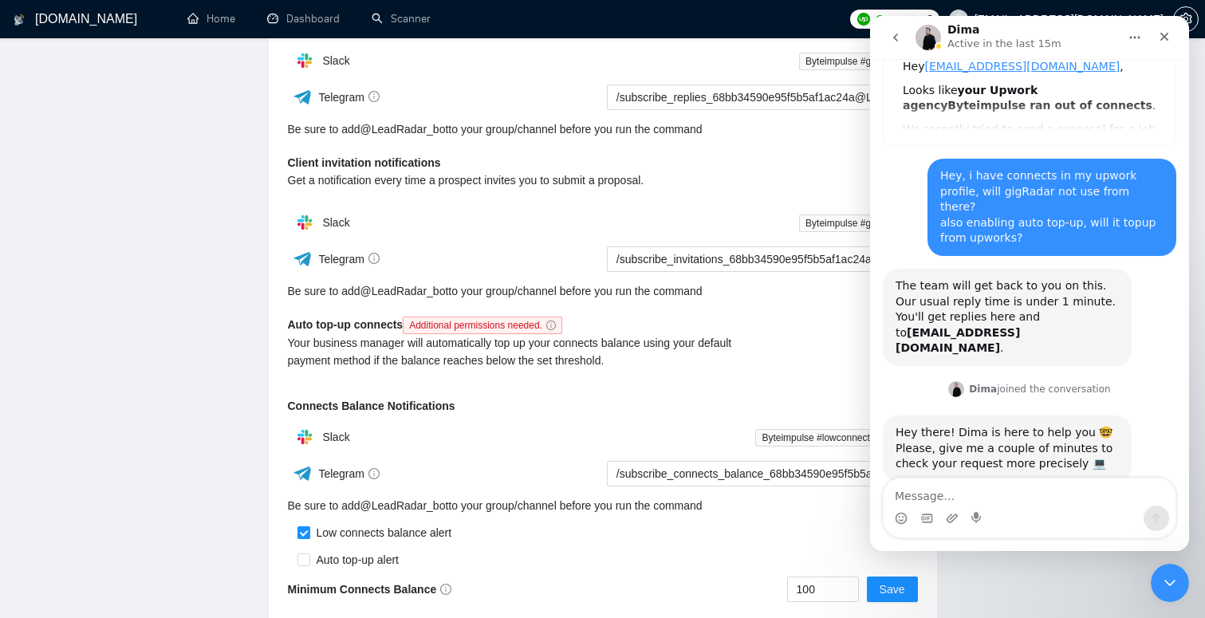
scroll to position [107, 0]
click at [967, 491] on textarea "Message…" at bounding box center [1030, 491] width 292 height 27
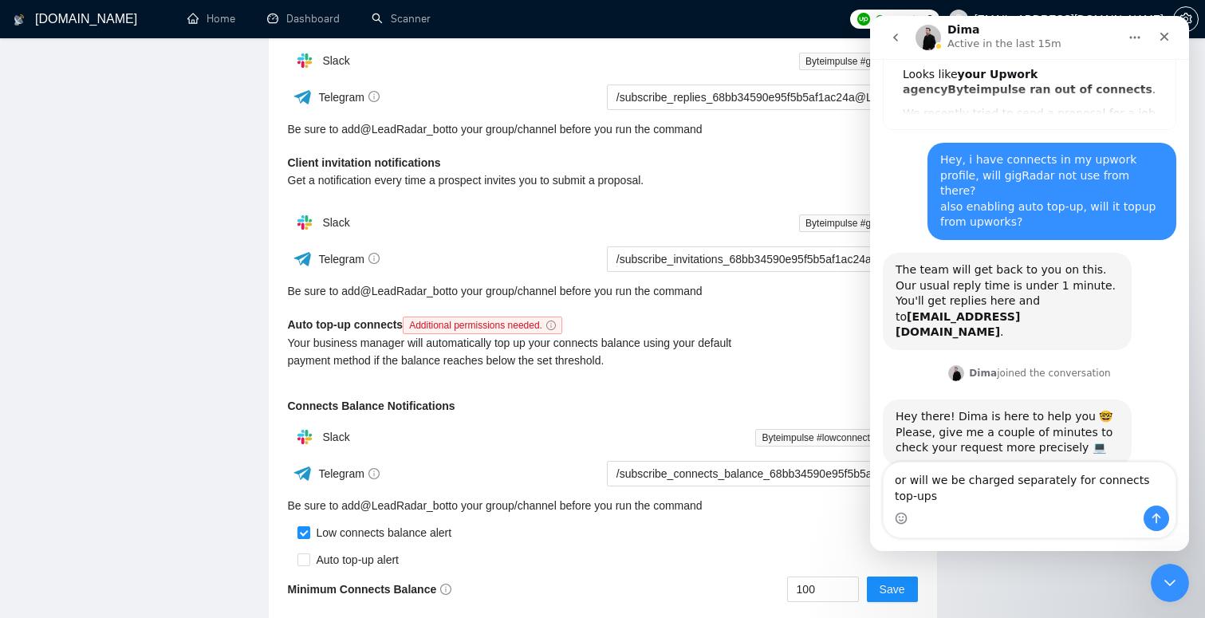
type textarea "or will we be charged separately for connects top-ups?"
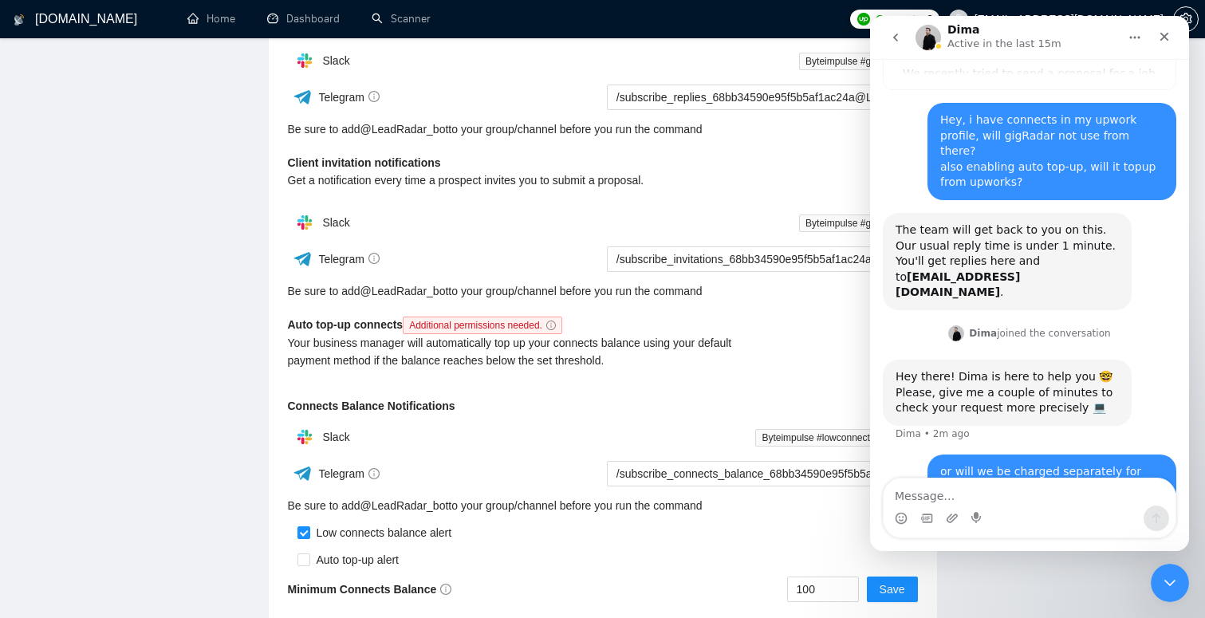
scroll to position [108, 0]
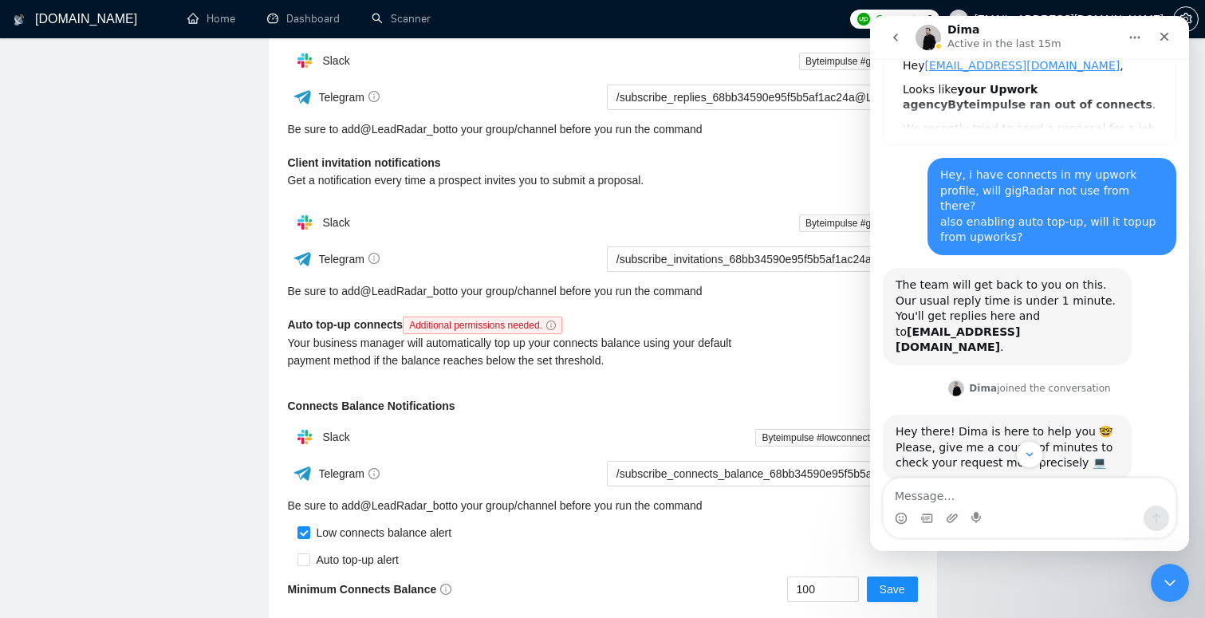
click at [923, 37] on img "Intercom messenger" at bounding box center [929, 38] width 26 height 26
click at [899, 36] on icon "go back" at bounding box center [895, 37] width 13 height 13
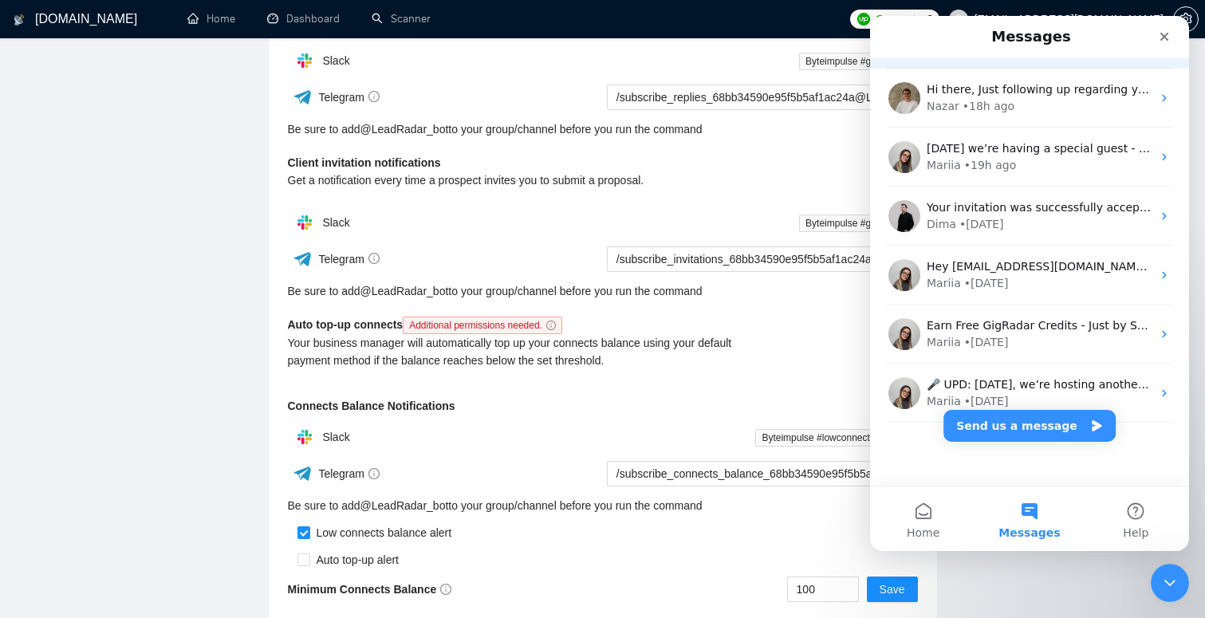
scroll to position [0, 0]
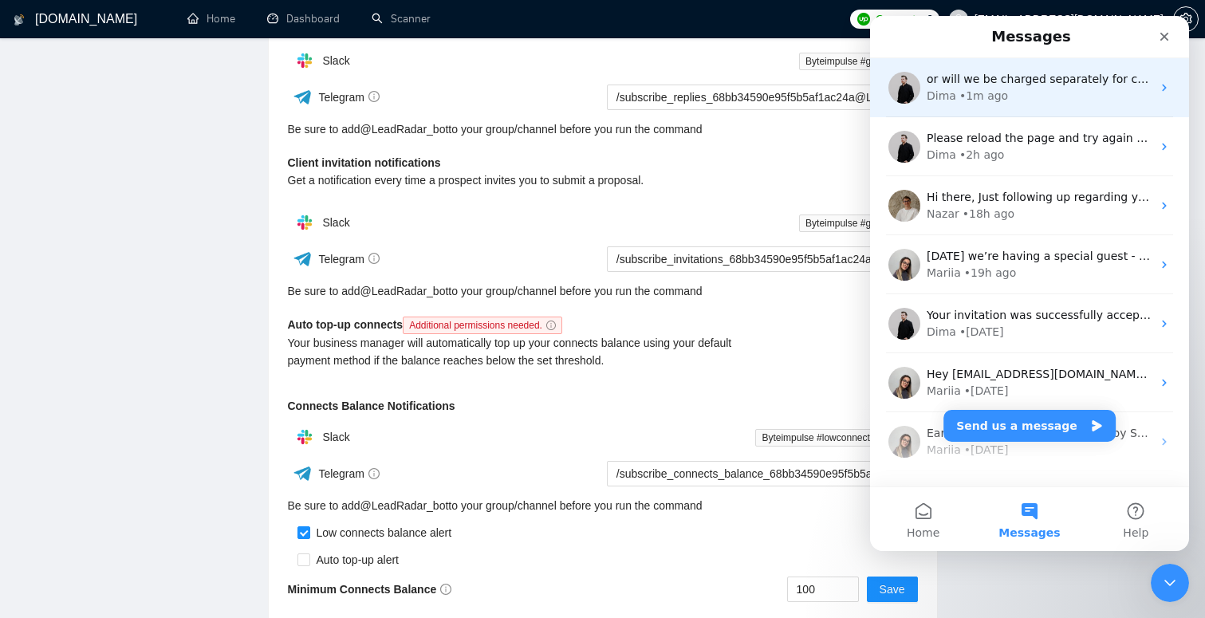
click at [1003, 95] on div "Dima • 1m ago" at bounding box center [1039, 96] width 225 height 17
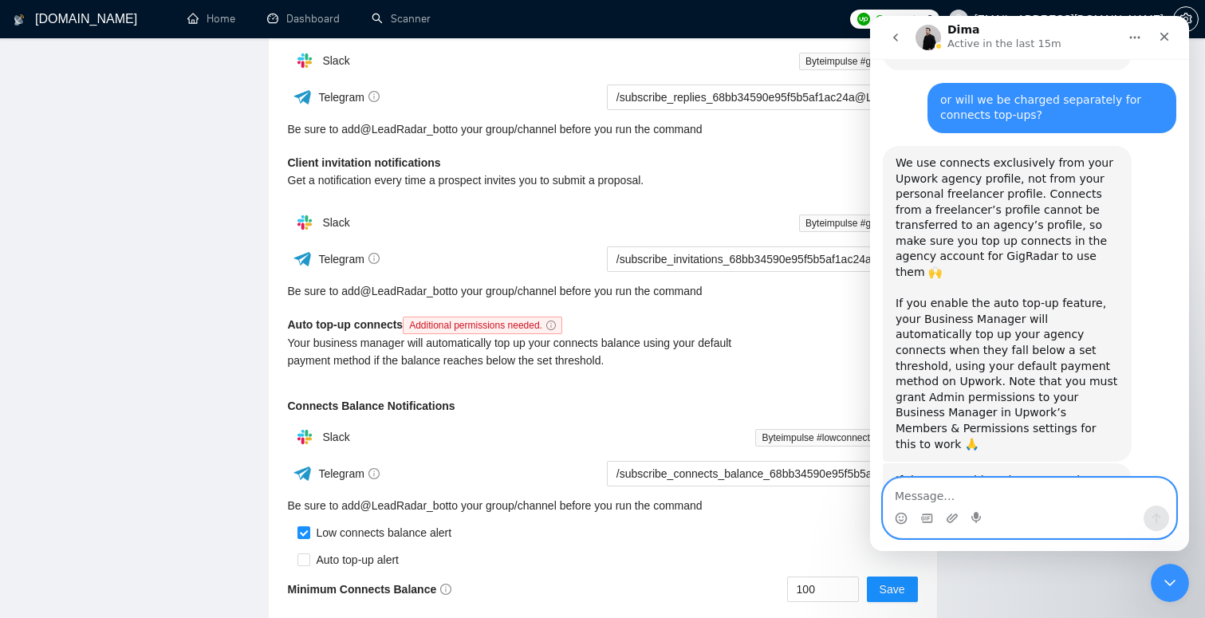
scroll to position [510, 0]
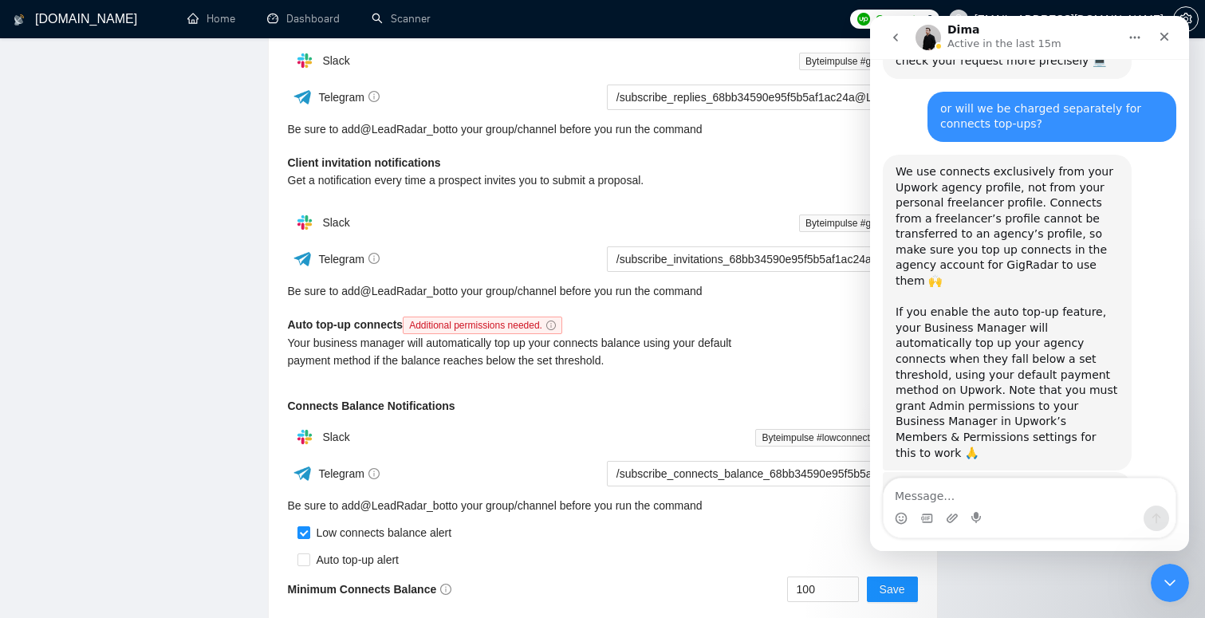
click at [1017, 166] on div "We use connects exclusively from your Upwork agency profile, not from your pers…" at bounding box center [1007, 312] width 223 height 297
click at [1020, 169] on div "We use connects exclusively from your Upwork agency profile, not from your pers…" at bounding box center [1007, 312] width 223 height 297
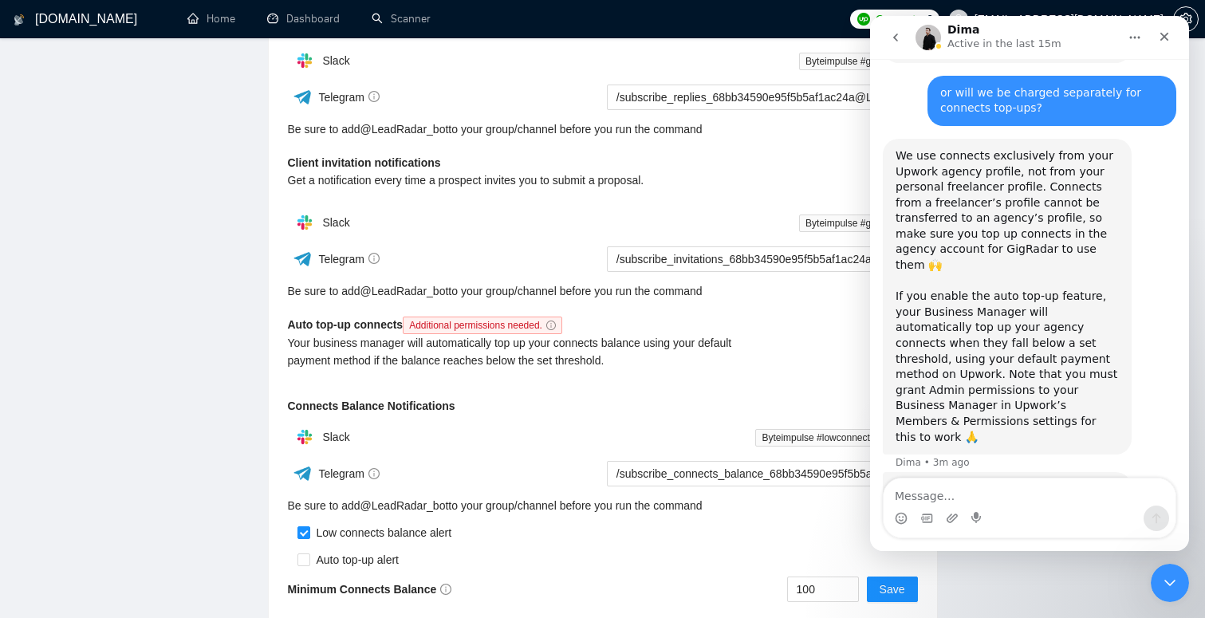
click at [1079, 164] on div "We use connects exclusively from your Upwork agency profile, not from your pers…" at bounding box center [1007, 296] width 223 height 297
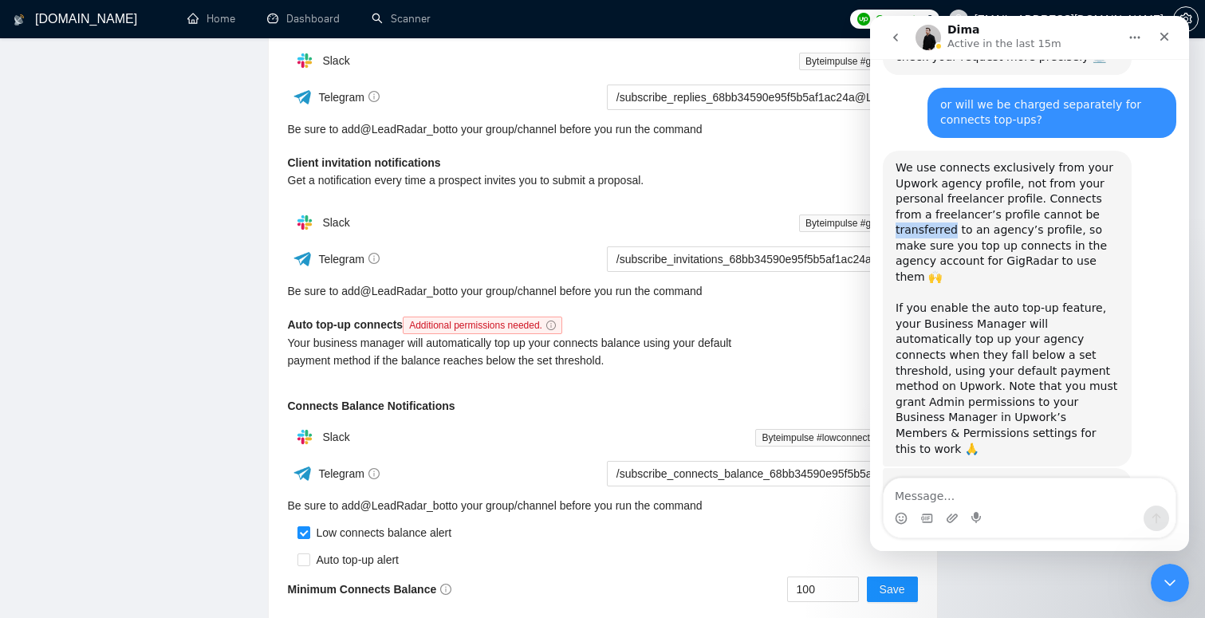
click at [1079, 164] on div "We use connects exclusively from your Upwork agency profile, not from your pers…" at bounding box center [1007, 308] width 223 height 297
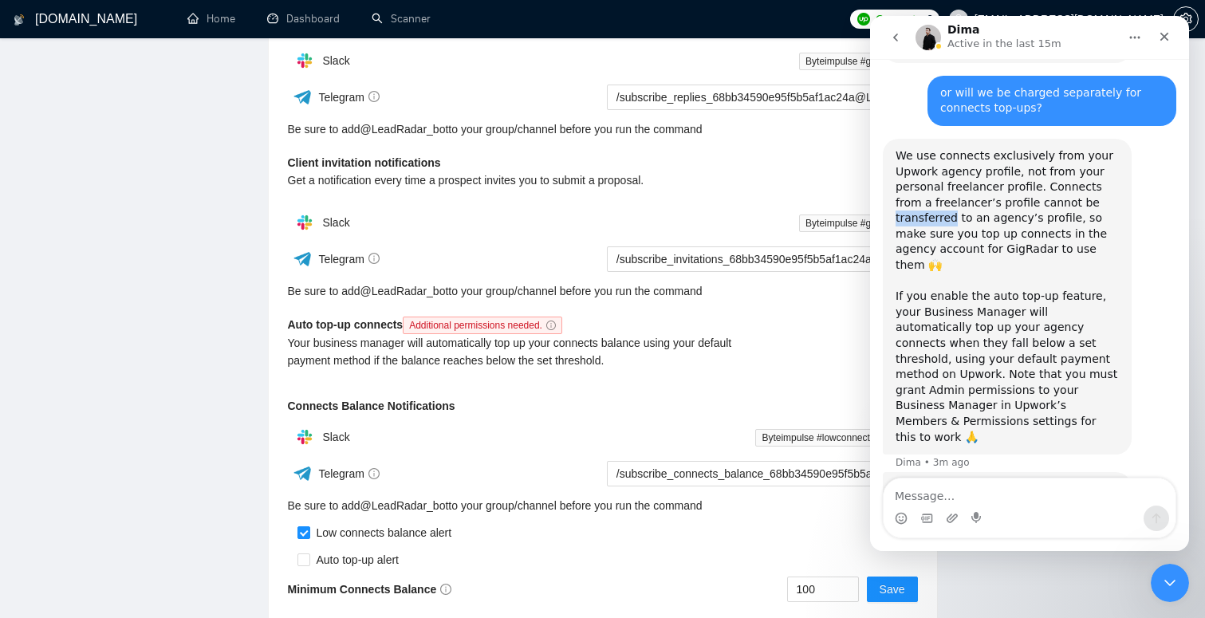
click at [1102, 165] on div "We use connects exclusively from your Upwork agency profile, not from your pers…" at bounding box center [1007, 296] width 223 height 297
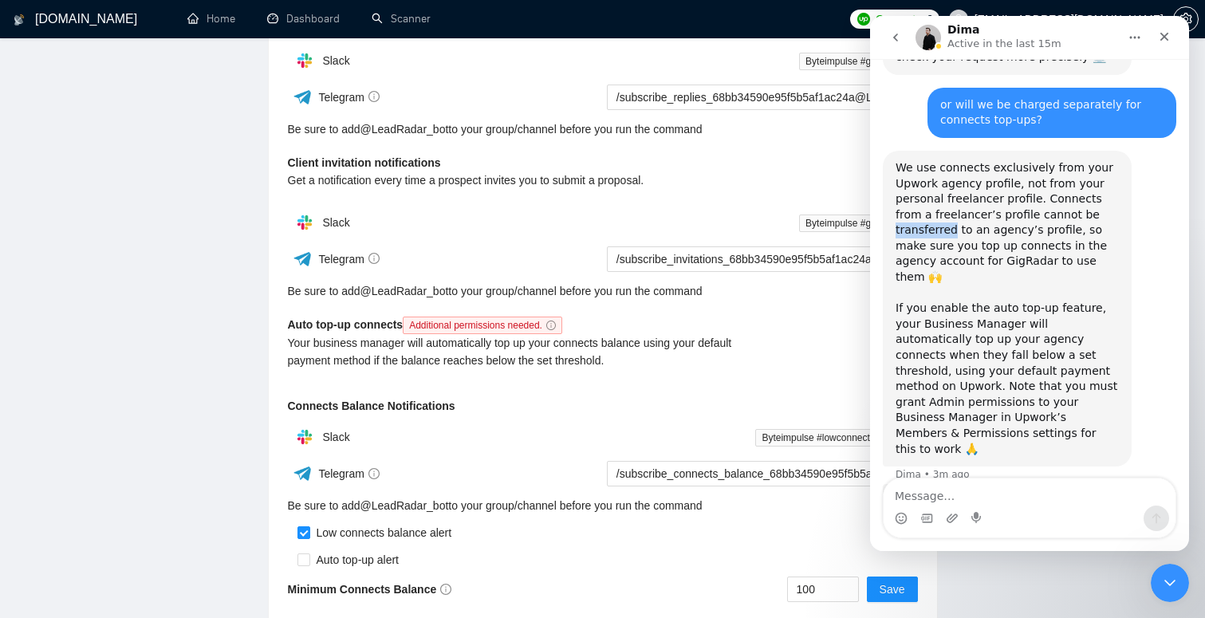
click at [1102, 165] on div "We use connects exclusively from your Upwork agency profile, not from your pers…" at bounding box center [1007, 308] width 223 height 297
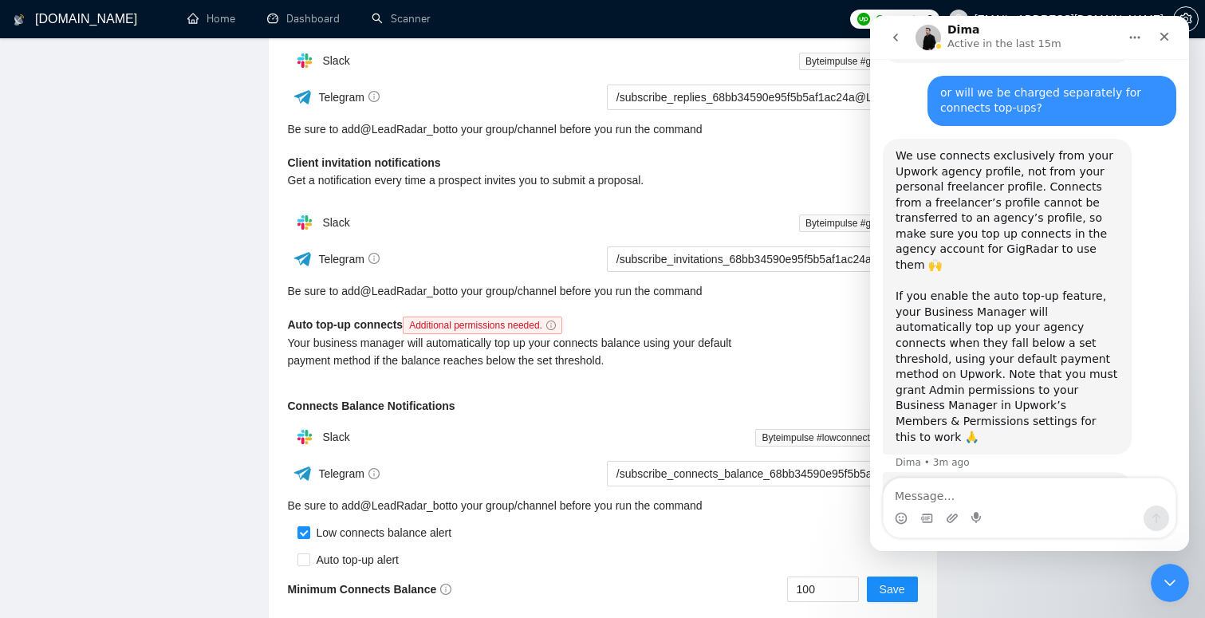
click at [1077, 148] on div "We use connects exclusively from your Upwork agency profile, not from your pers…" at bounding box center [1007, 296] width 223 height 297
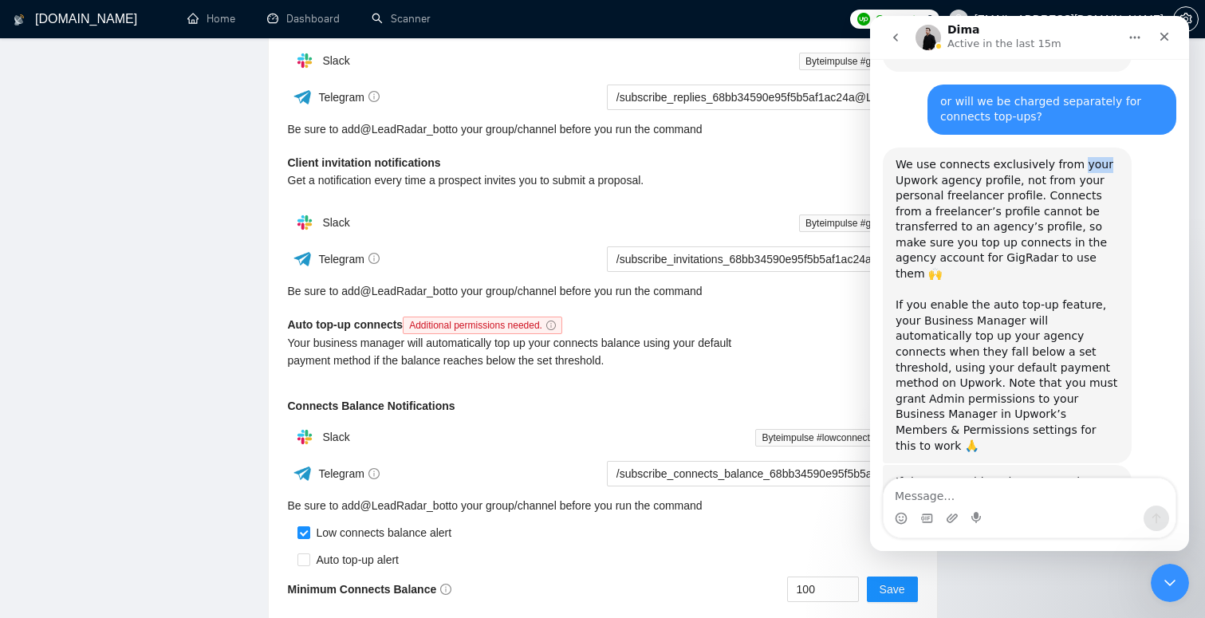
click at [1077, 148] on div "We use connects exclusively from your Upwork agency profile, not from your pers…" at bounding box center [1007, 306] width 249 height 316
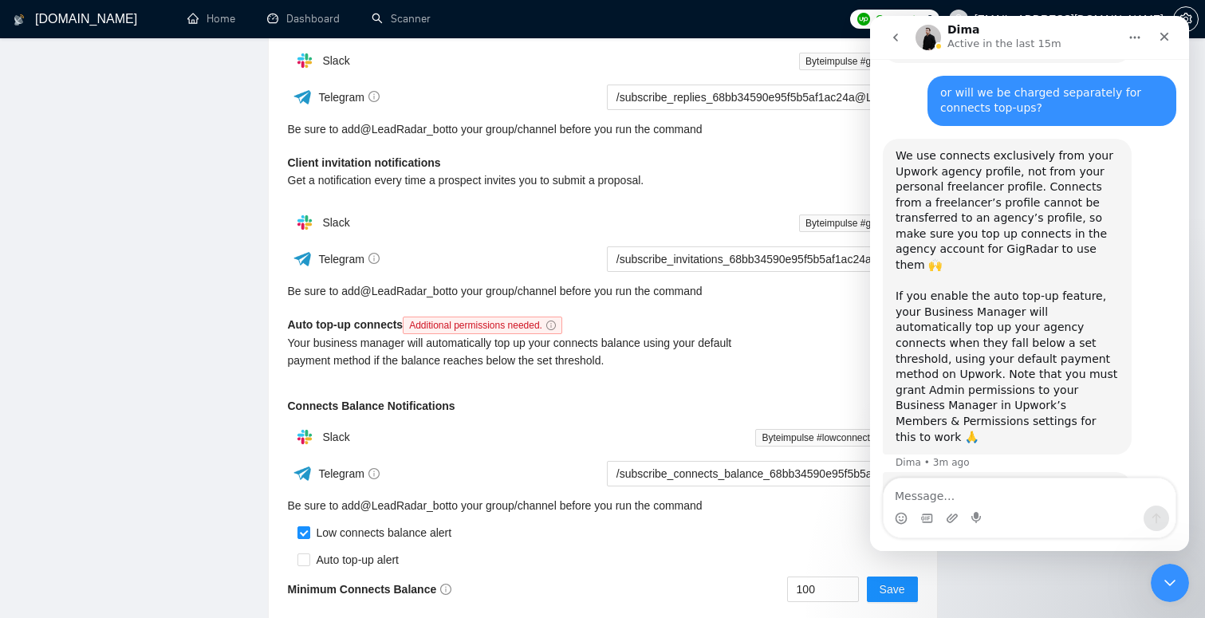
click at [994, 148] on div "We use connects exclusively from your Upwork agency profile, not from your pers…" at bounding box center [1007, 296] width 223 height 297
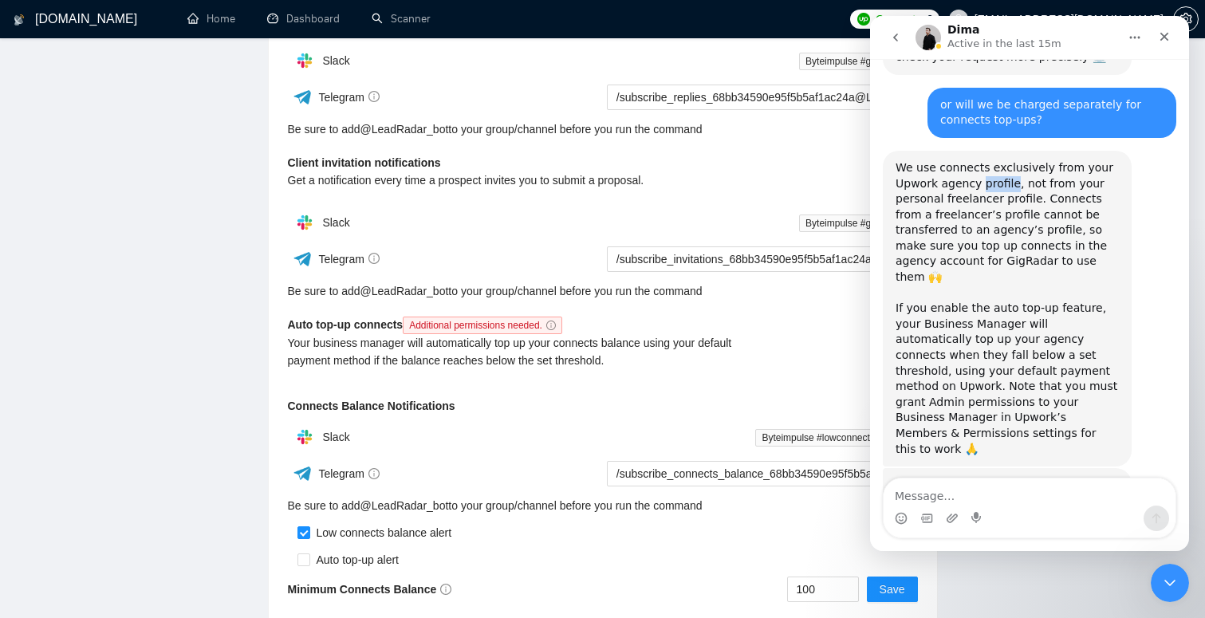
click at [994, 160] on div "We use connects exclusively from your Upwork agency profile, not from your pers…" at bounding box center [1007, 308] width 223 height 297
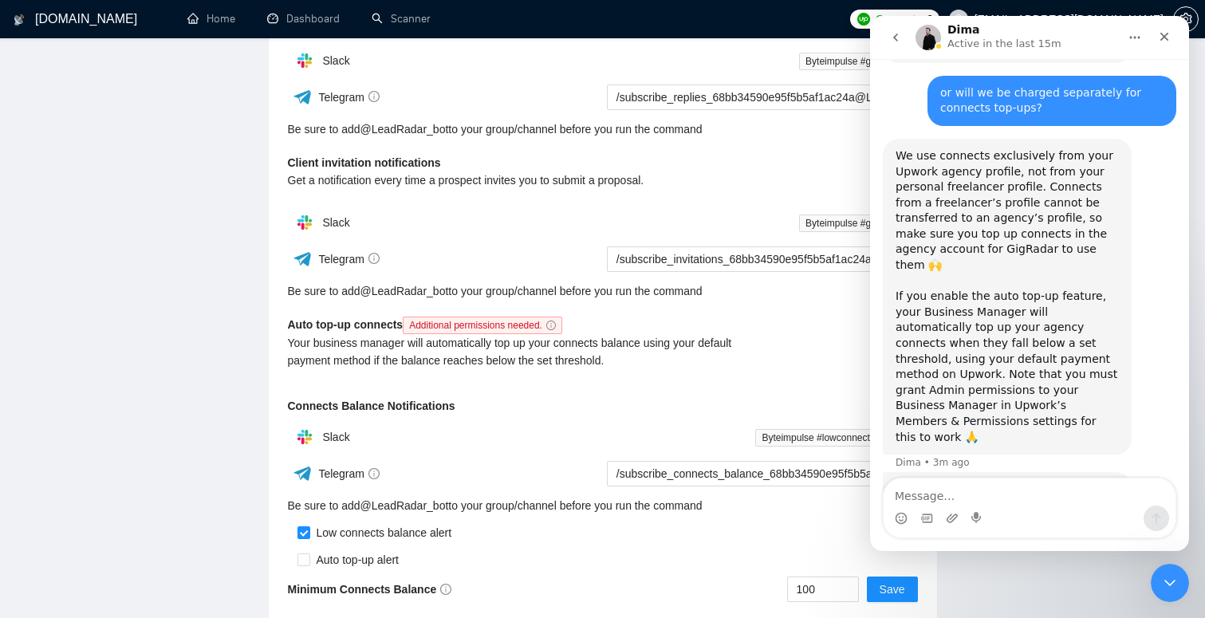
click at [1065, 148] on div "We use connects exclusively from your Upwork agency profile, not from your pers…" at bounding box center [1007, 296] width 223 height 297
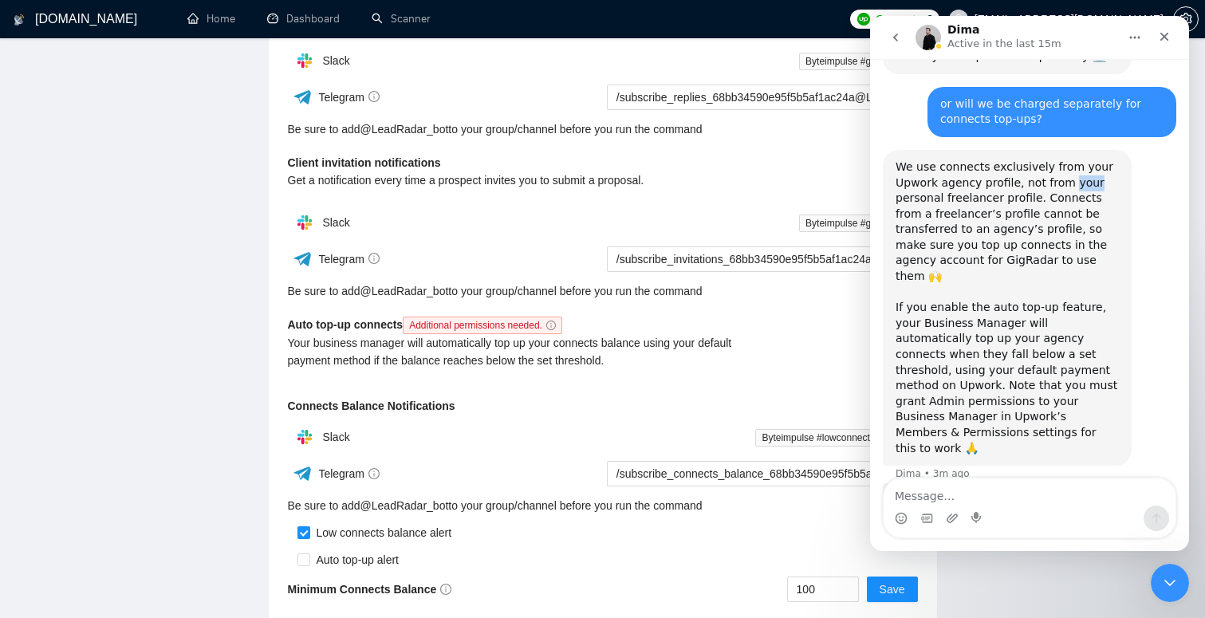
click at [1065, 159] on div "We use connects exclusively from your Upwork agency profile, not from your pers…" at bounding box center [1007, 307] width 223 height 297
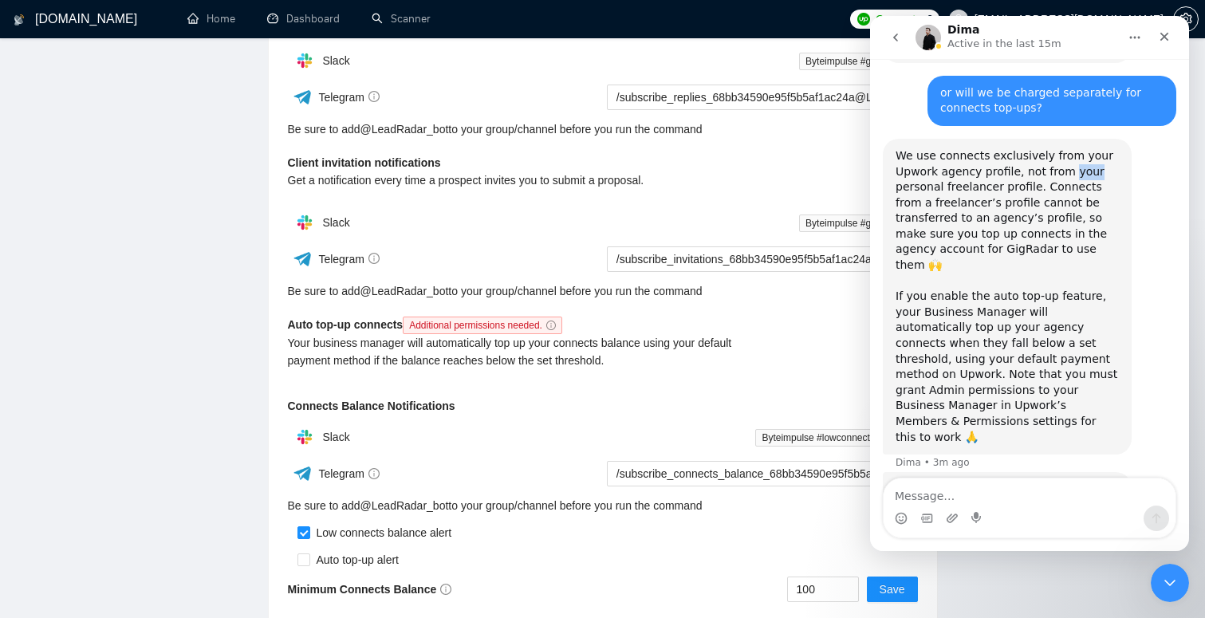
click at [988, 152] on div "We use connects exclusively from your Upwork agency profile, not from your pers…" at bounding box center [1007, 296] width 223 height 297
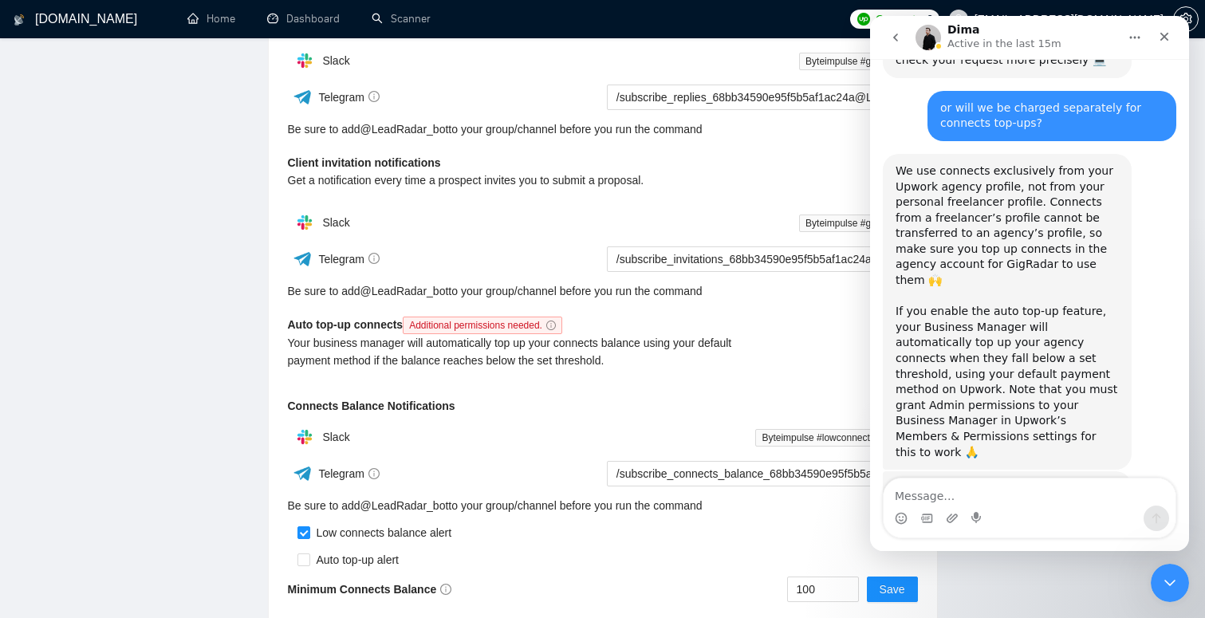
click at [1006, 163] on div "We use connects exclusively from your Upwork agency profile, not from your pers…" at bounding box center [1007, 311] width 223 height 297
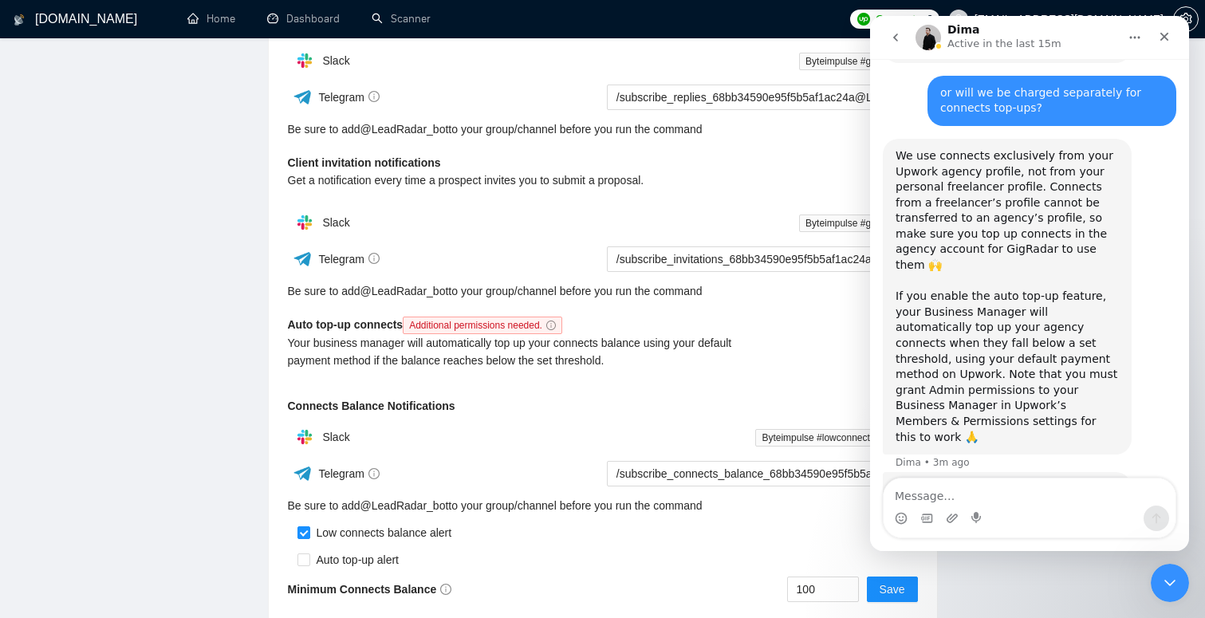
click at [1068, 242] on div "We use connects exclusively from your Upwork agency profile, not from your pers…" at bounding box center [1007, 296] width 223 height 297
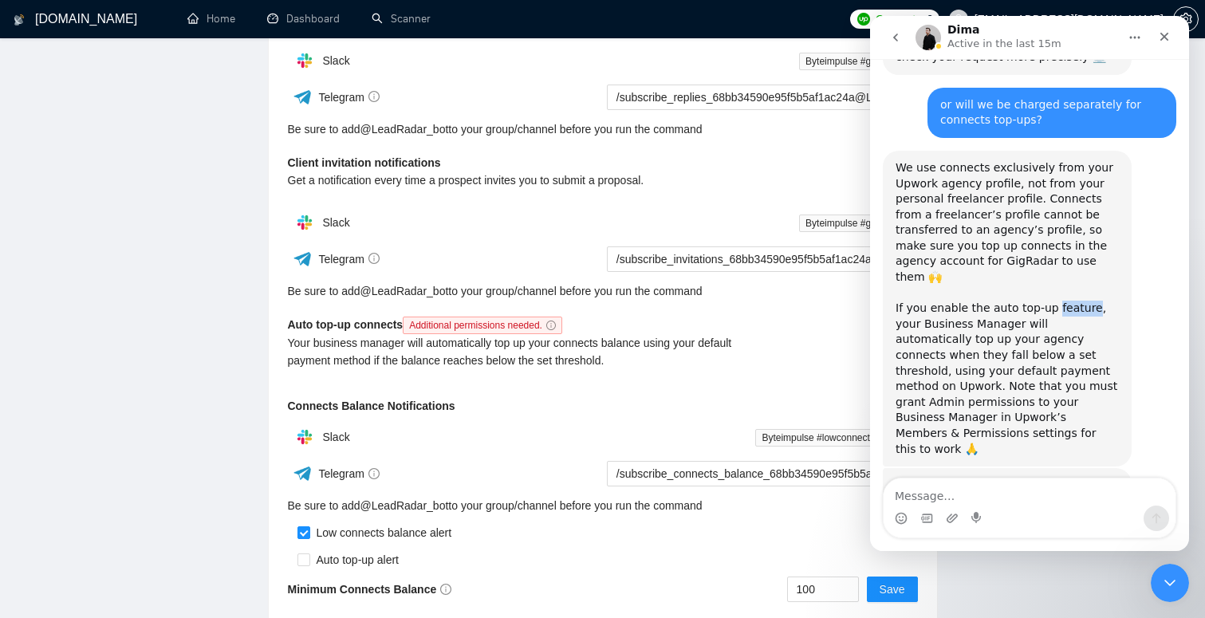
click at [1068, 242] on div "We use connects exclusively from your Upwork agency profile, not from your pers…" at bounding box center [1007, 308] width 223 height 297
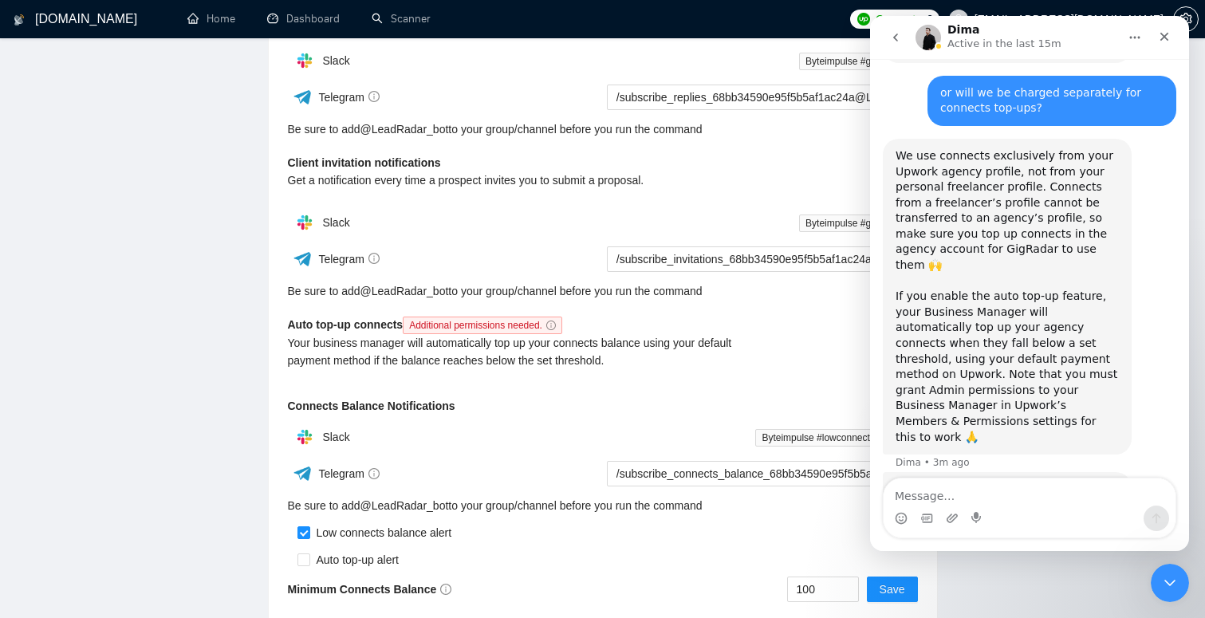
click at [1069, 323] on div "We use connects exclusively from your Upwork agency profile, not from your pers…" at bounding box center [1007, 296] width 223 height 297
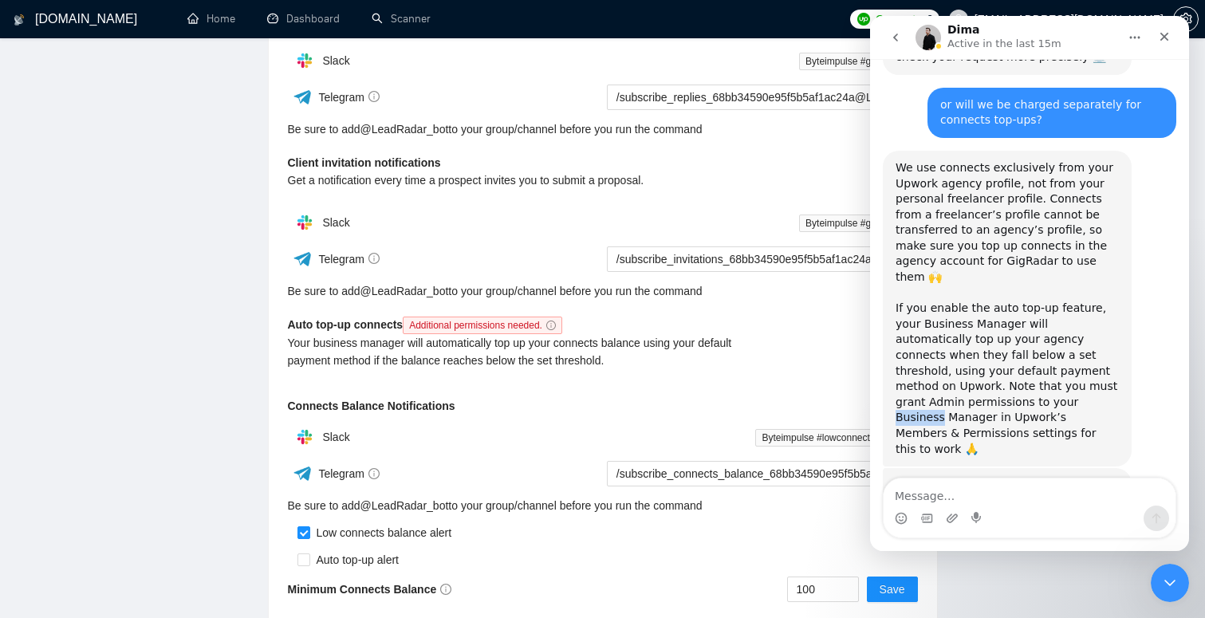
click at [1069, 323] on div "We use connects exclusively from your Upwork agency profile, not from your pers…" at bounding box center [1007, 308] width 223 height 297
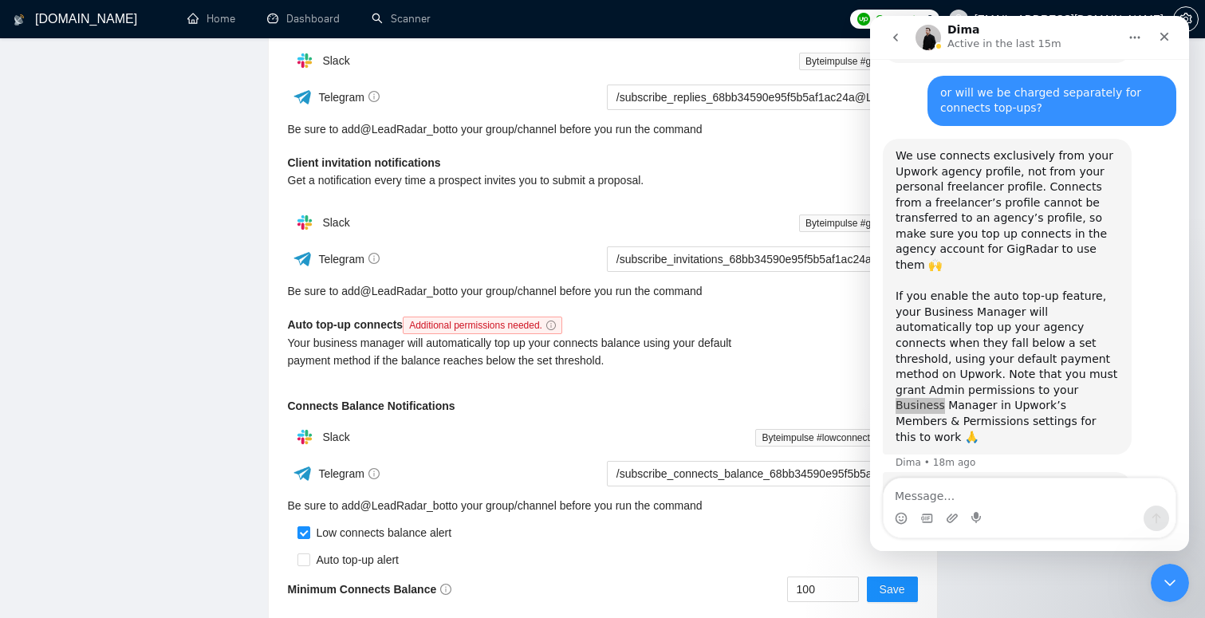
click at [708, 353] on div "Your business manager will automatically top up your connects balance using you…" at bounding box center [524, 351] width 473 height 35
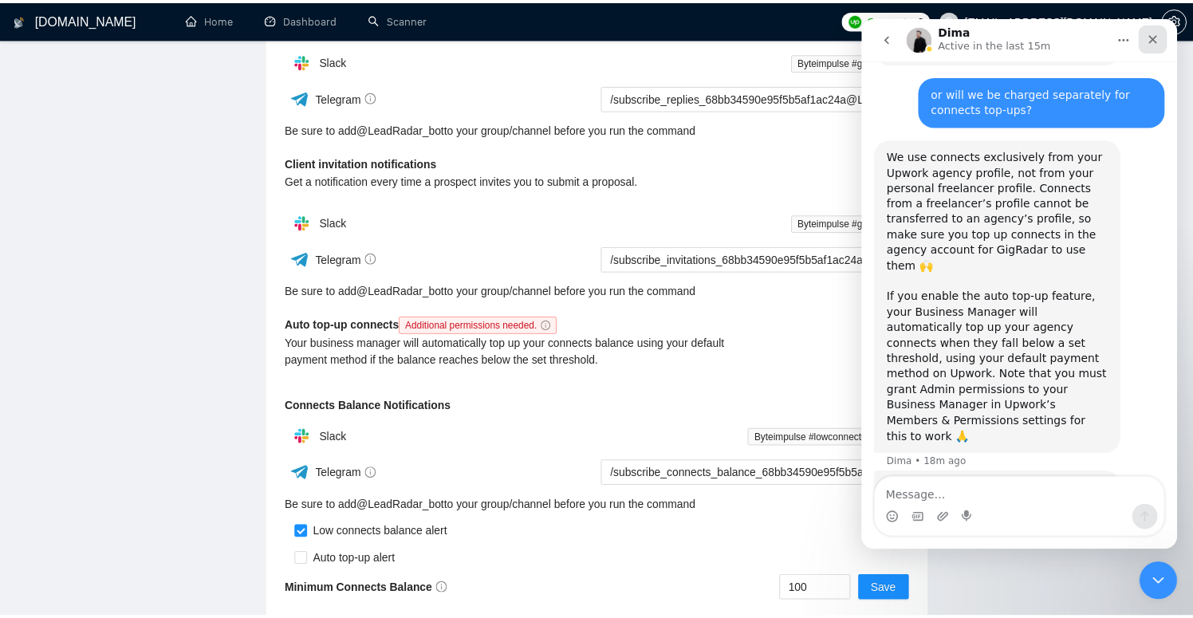
drag, startPoint x: 1154, startPoint y: 38, endPoint x: 1983, endPoint y: 148, distance: 836.5
click at [1154, 38] on icon "Close" at bounding box center [1156, 39] width 9 height 9
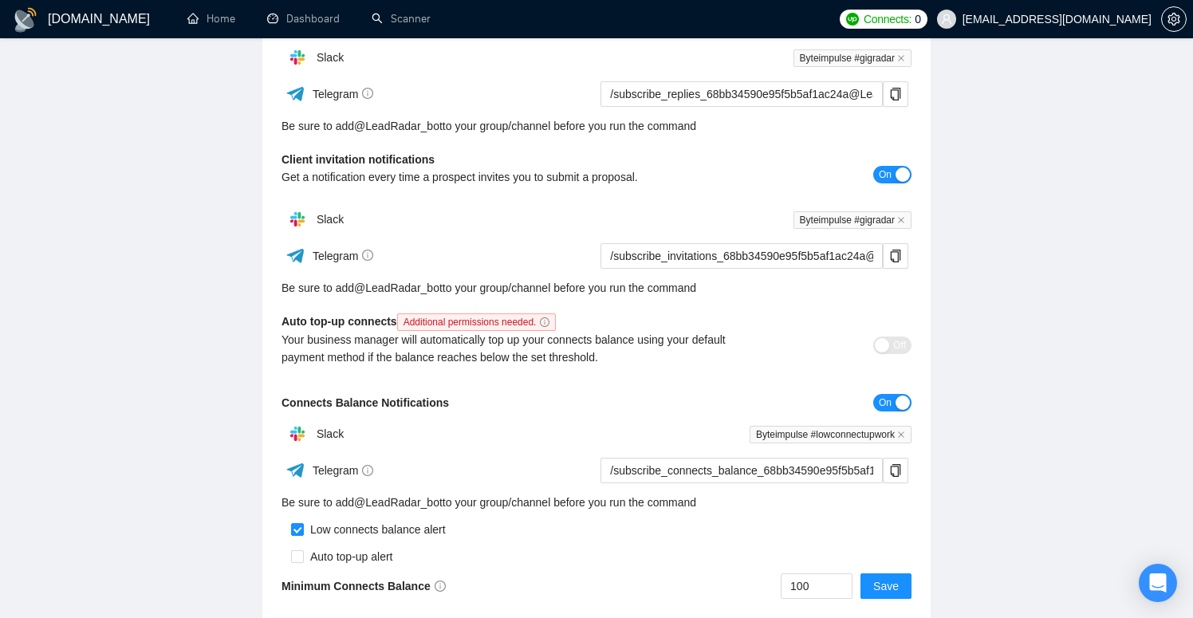
scroll to position [409, 0]
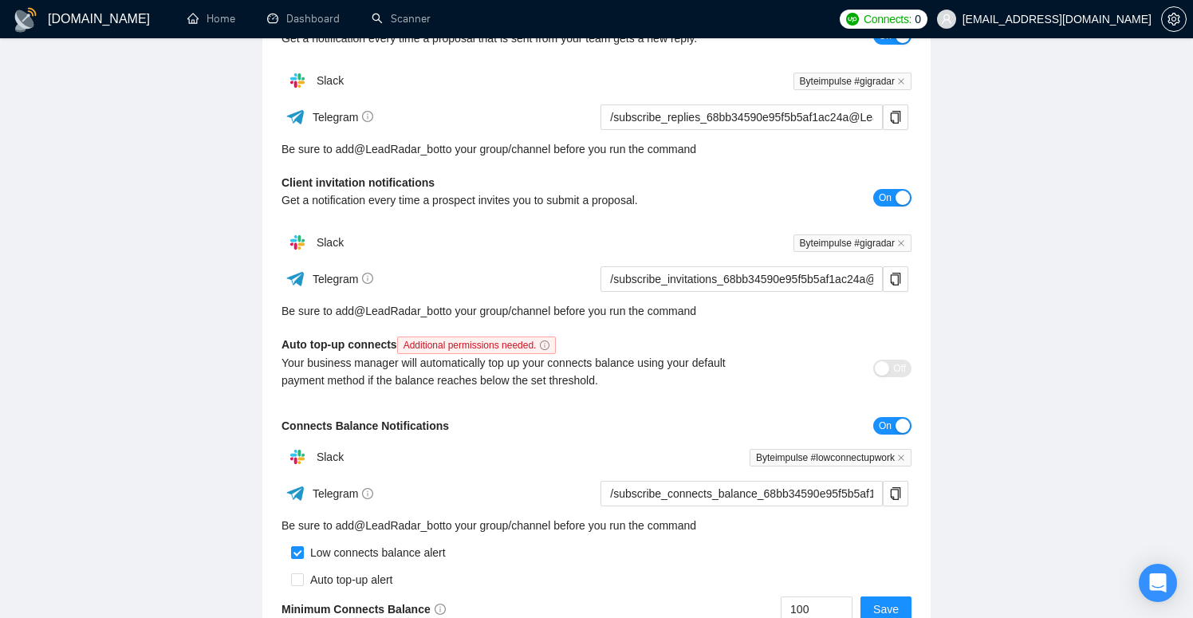
scroll to position [409, 0]
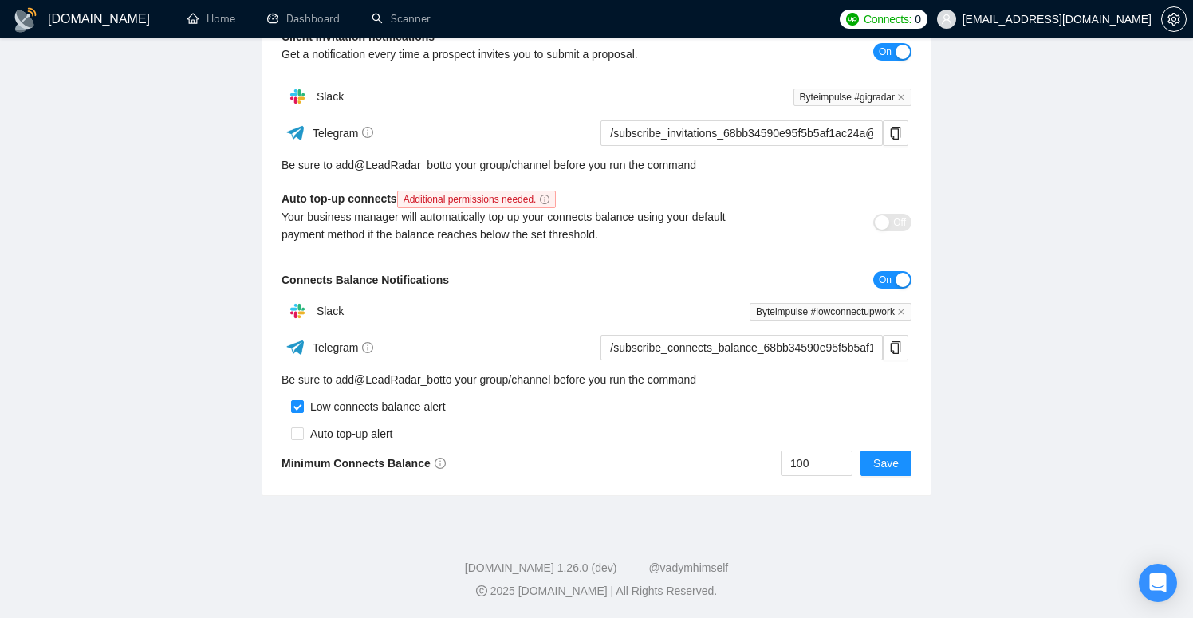
click at [912, 25] on span "Connects:" at bounding box center [888, 19] width 48 height 18
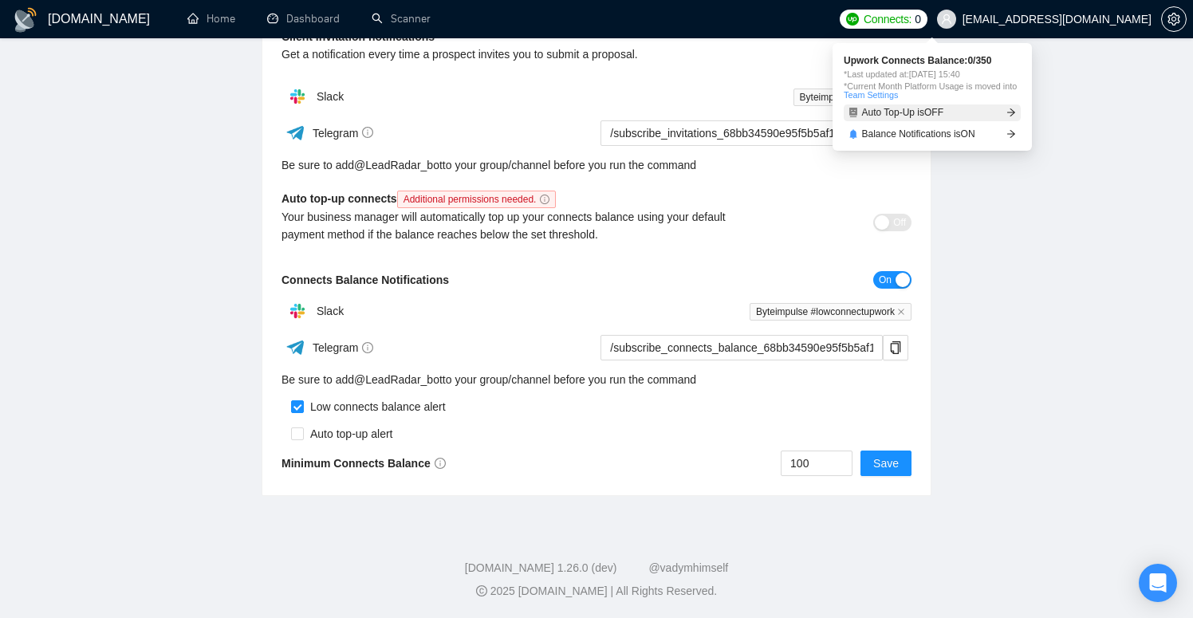
click at [928, 110] on span "Auto Top-Up is OFF" at bounding box center [903, 113] width 82 height 10
click at [936, 109] on span "Auto Top-Up is OFF" at bounding box center [903, 113] width 82 height 10
click at [998, 108] on link "Auto Top-Up is OFF" at bounding box center [932, 112] width 177 height 17
click at [1018, 112] on link "Auto Top-Up is OFF" at bounding box center [932, 112] width 177 height 17
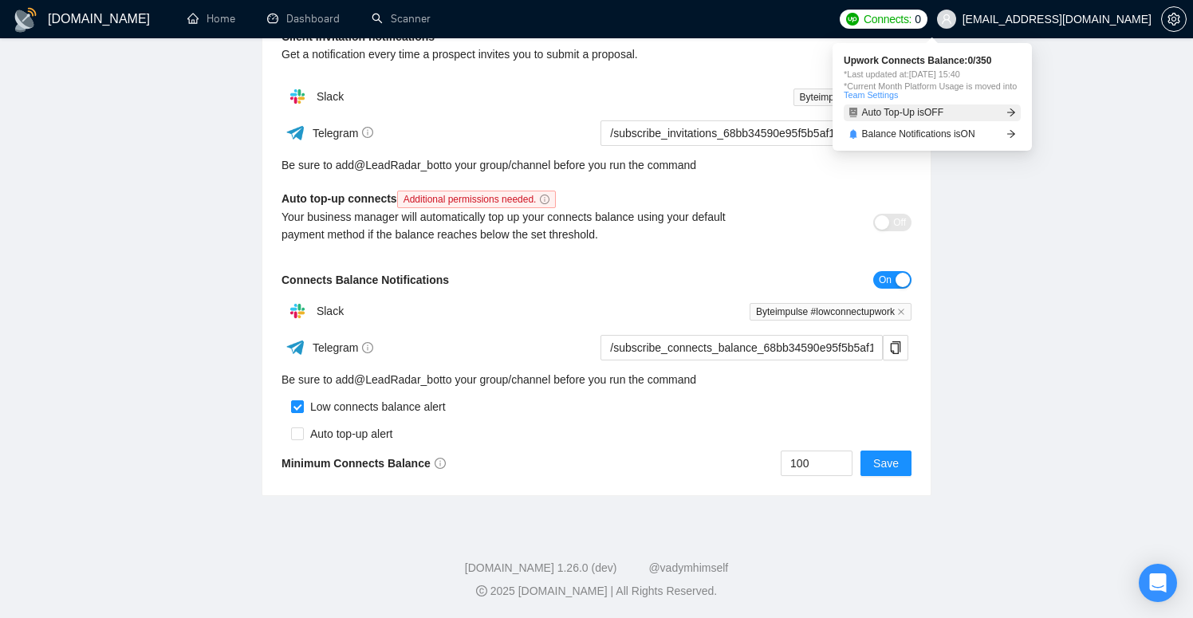
click at [1018, 112] on link "Auto Top-Up is OFF" at bounding box center [932, 112] width 177 height 17
click at [963, 120] on div "Auto Top-Up is OFF Balance Notifications is ON" at bounding box center [932, 123] width 177 height 38
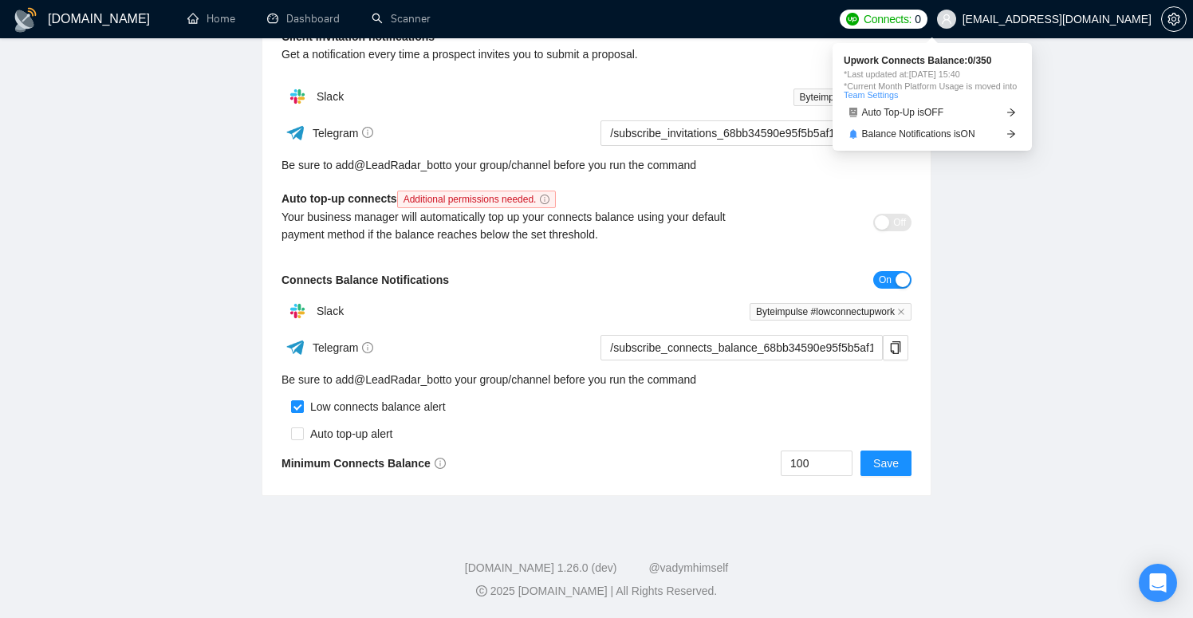
click at [963, 120] on div "Auto Top-Up is OFF Balance Notifications is ON" at bounding box center [932, 123] width 177 height 38
click at [938, 139] on link "Balance Notifications is ON" at bounding box center [932, 134] width 177 height 17
click at [953, 116] on link "Auto Top-Up is OFF" at bounding box center [932, 112] width 177 height 17
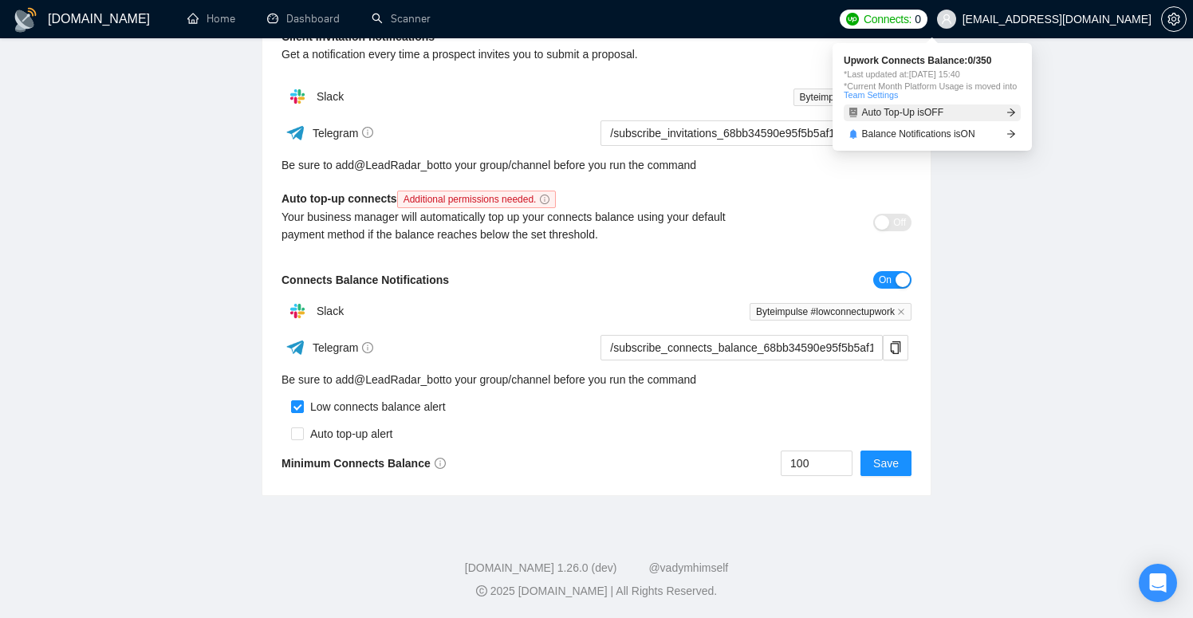
click at [953, 116] on link "Auto Top-Up is OFF" at bounding box center [932, 112] width 177 height 17
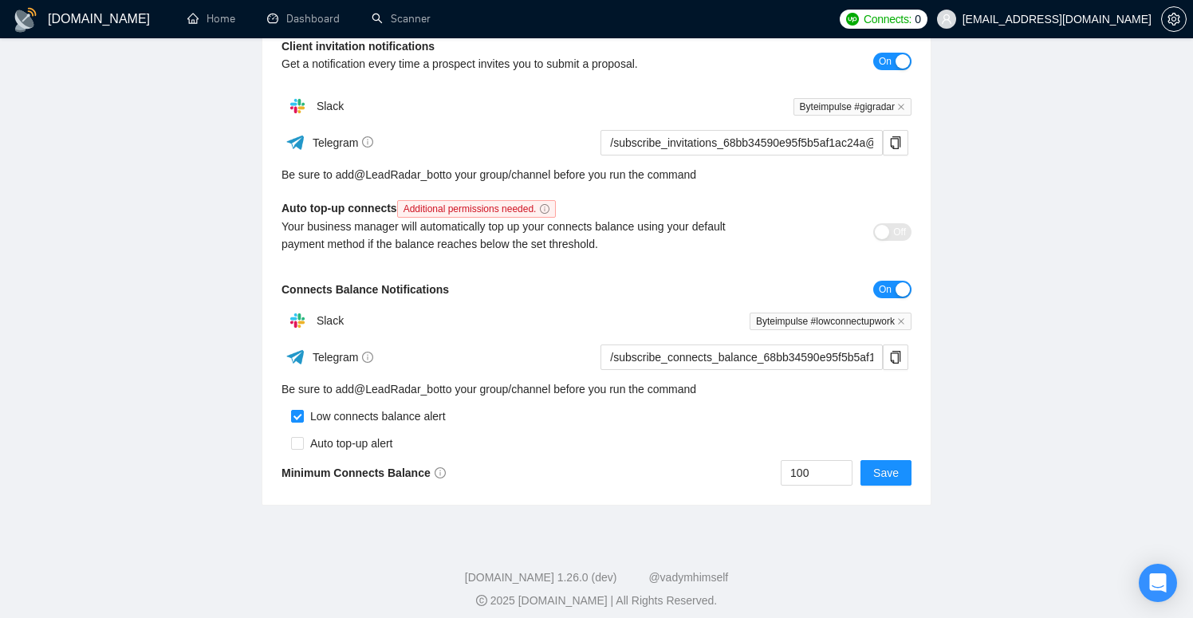
scroll to position [396, 0]
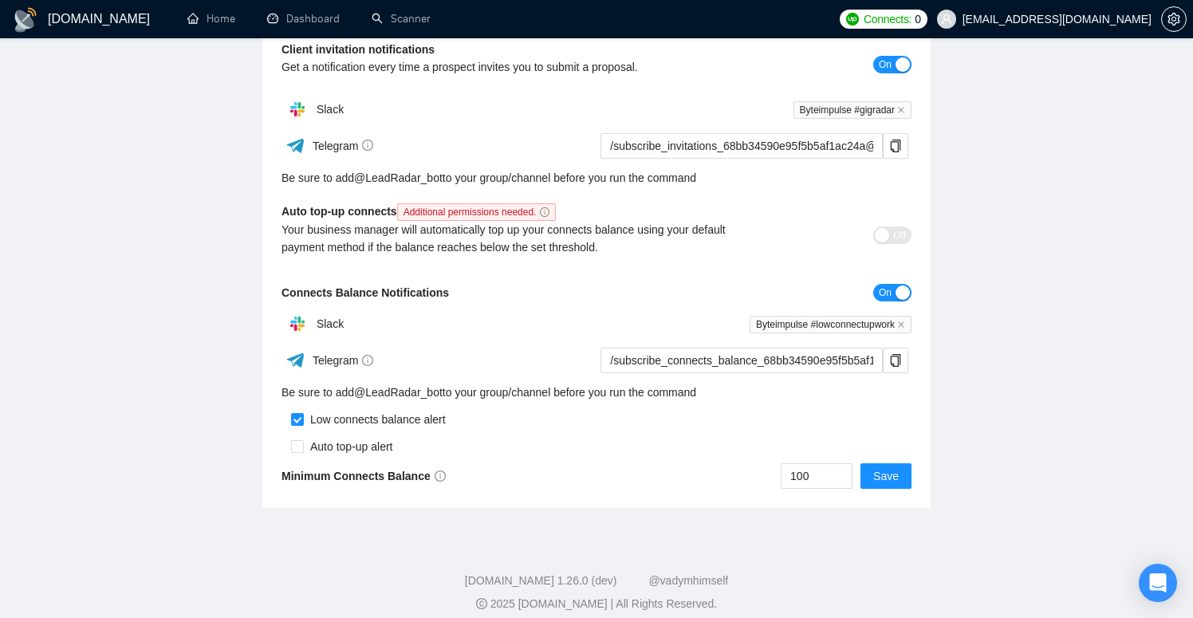
click at [529, 227] on div "Your business manager will automatically top up your connects balance using you…" at bounding box center [518, 238] width 473 height 35
click at [594, 230] on div "Your business manager will automatically top up your connects balance using you…" at bounding box center [518, 238] width 473 height 35
click at [648, 230] on div "Your business manager will automatically top up your connects balance using you…" at bounding box center [518, 238] width 473 height 35
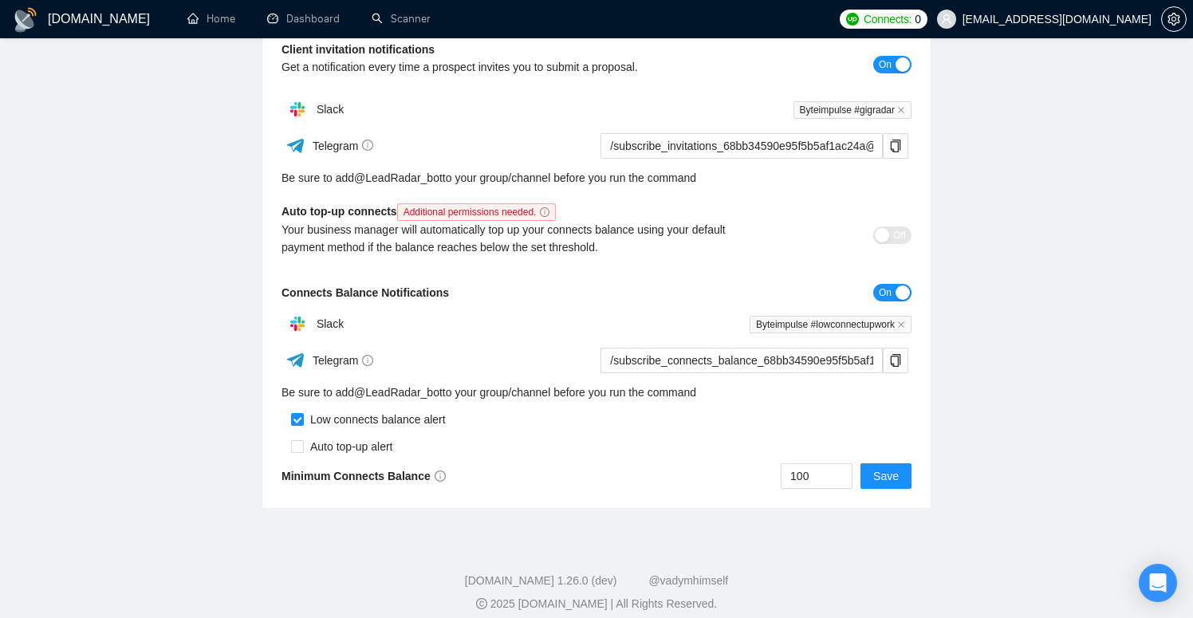
click at [632, 226] on div "Your business manager will automatically top up your connects balance using you…" at bounding box center [518, 238] width 473 height 35
click at [687, 225] on div "Your business manager will automatically top up your connects balance using you…" at bounding box center [518, 238] width 473 height 35
click at [756, 226] on div "Off" at bounding box center [833, 235] width 158 height 18
click at [400, 248] on div "Your business manager will automatically top up your connects balance using you…" at bounding box center [518, 238] width 473 height 35
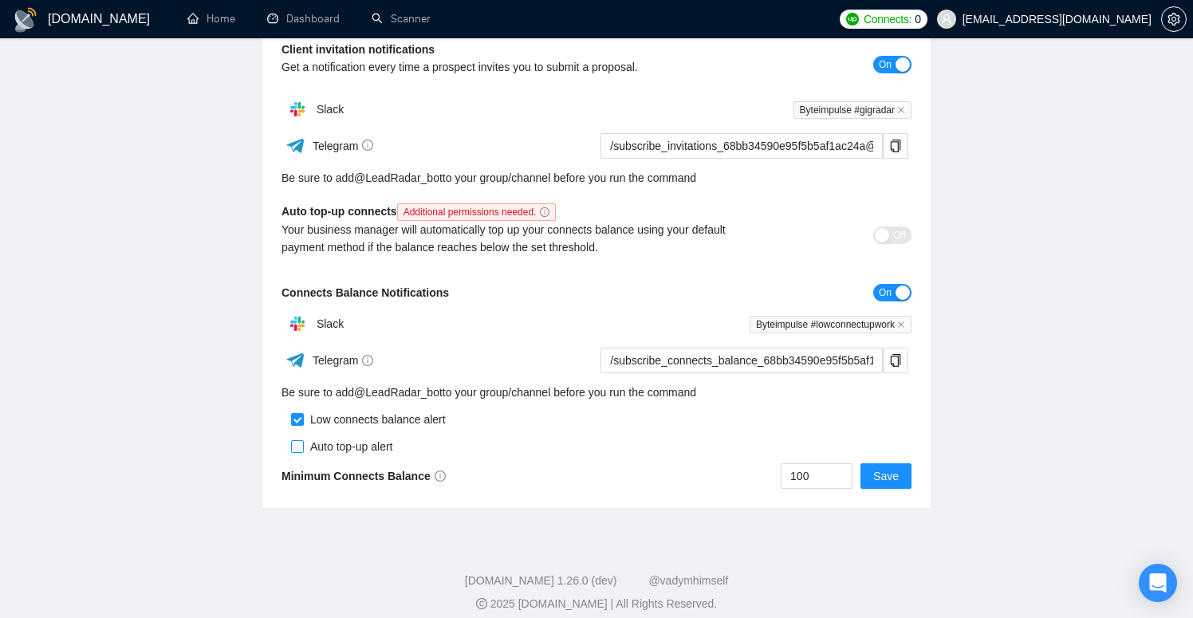
click at [297, 447] on input "checkbox" at bounding box center [297, 446] width 13 height 13
checkbox input "true"
click at [884, 466] on button "Save" at bounding box center [885, 476] width 51 height 26
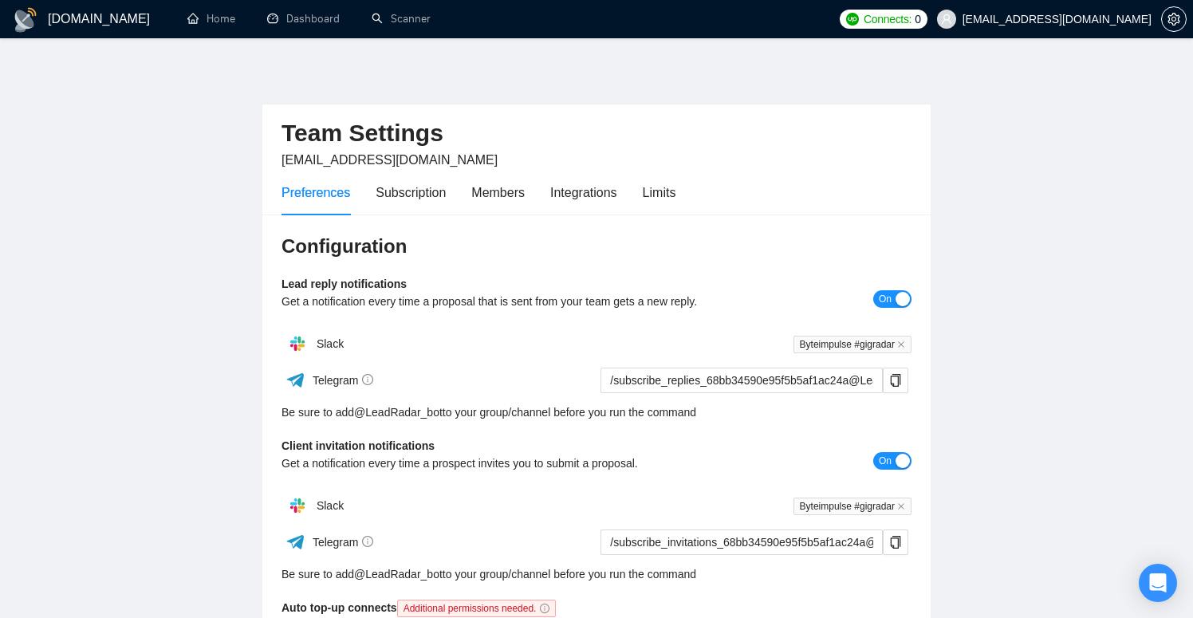
scroll to position [3, 0]
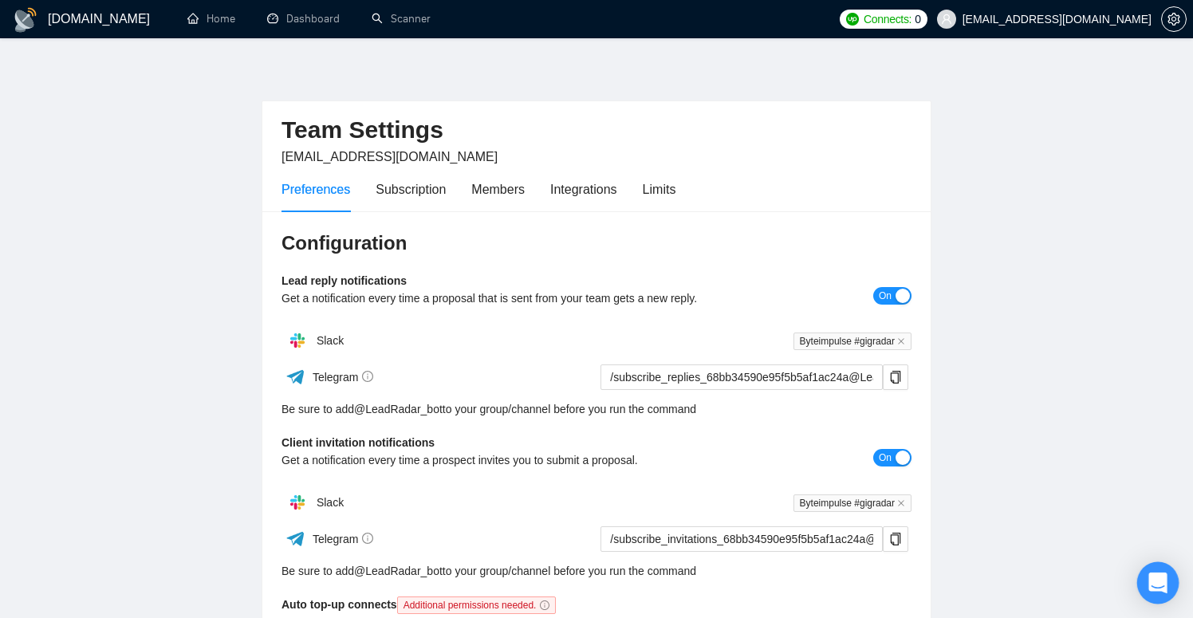
click at [1162, 581] on icon "Open Intercom Messenger" at bounding box center [1157, 583] width 18 height 21
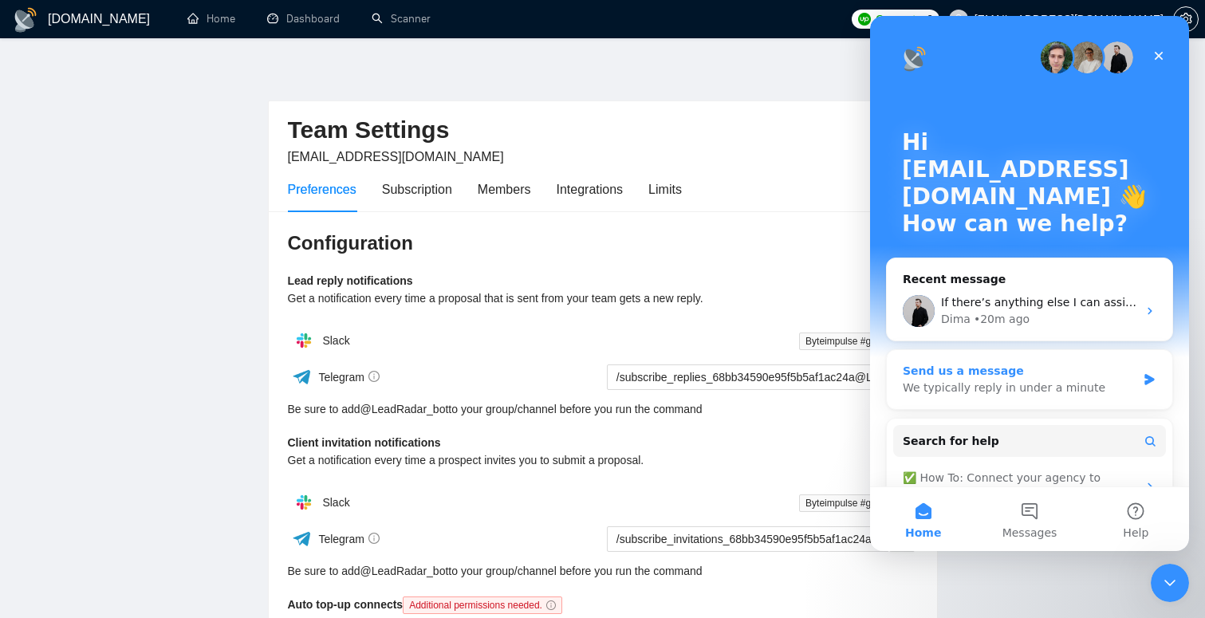
scroll to position [160, 0]
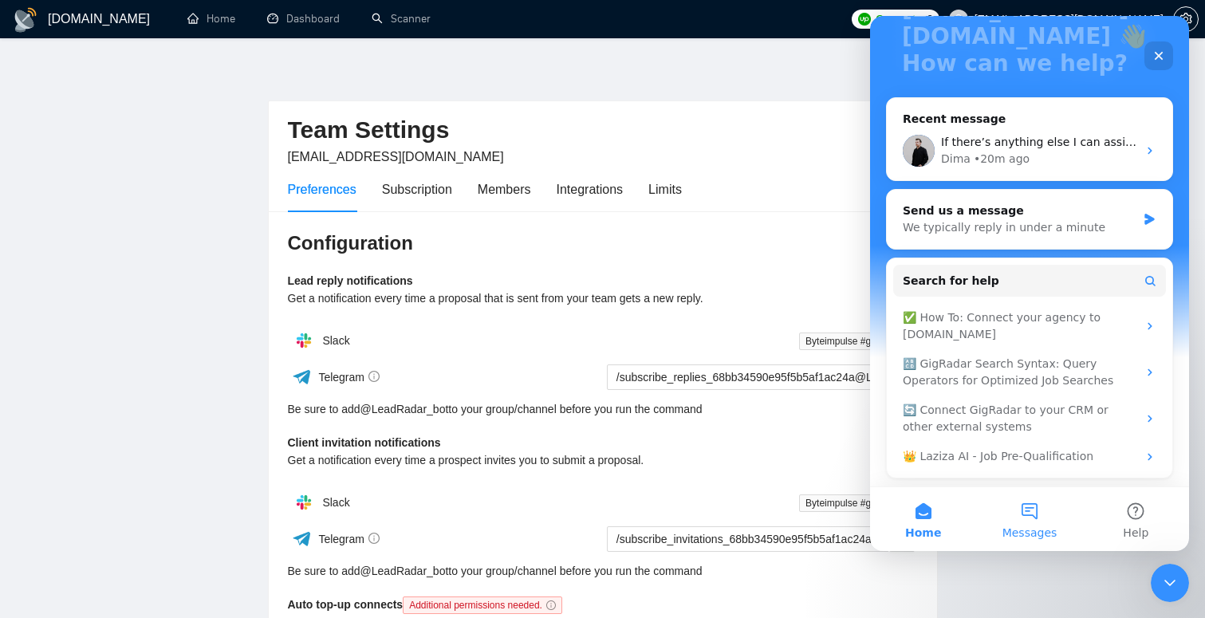
click at [1022, 501] on button "Messages" at bounding box center [1029, 519] width 106 height 64
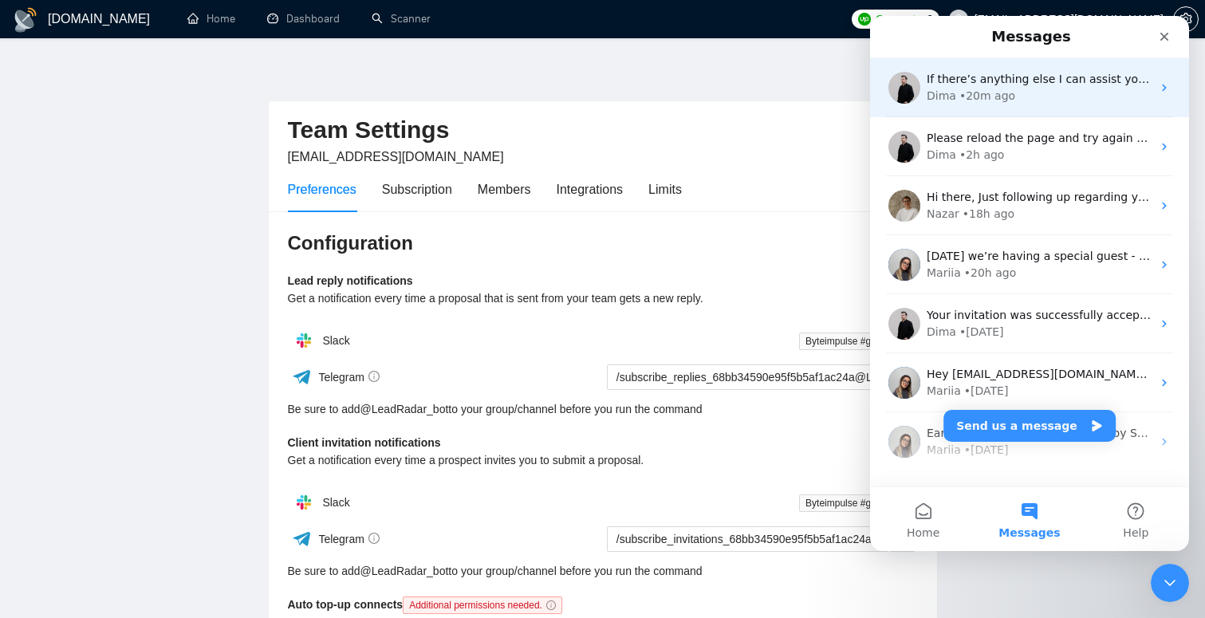
click at [1005, 93] on div "• 20m ago" at bounding box center [987, 96] width 56 height 17
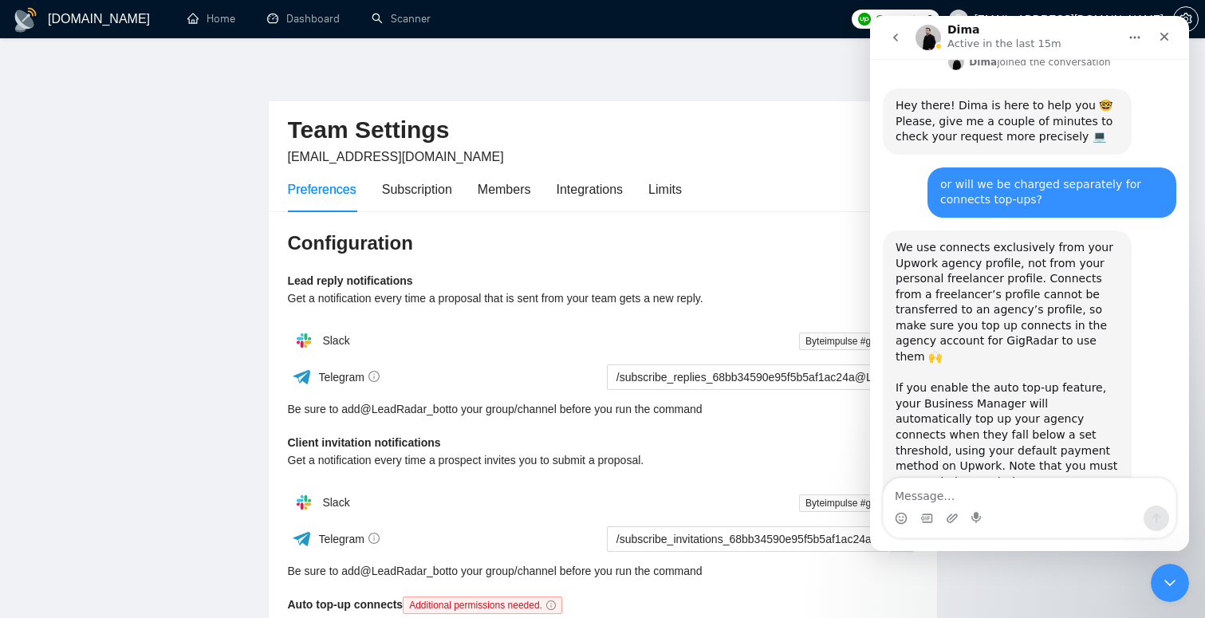
scroll to position [510, 0]
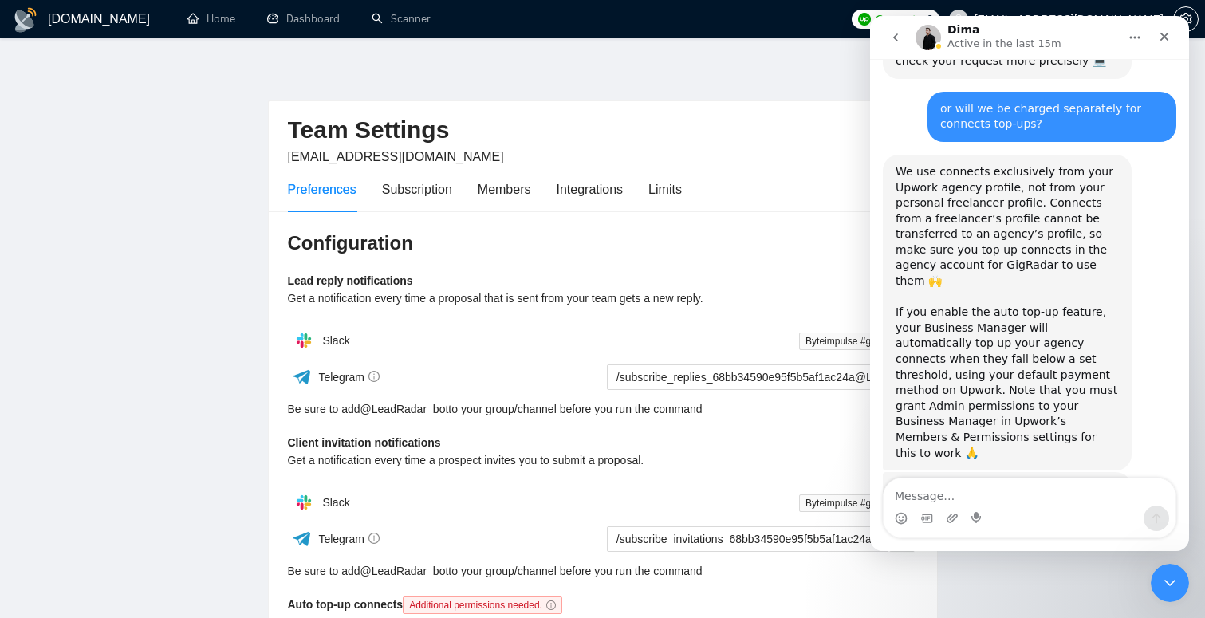
click at [986, 491] on textarea "Message…" at bounding box center [1030, 491] width 292 height 27
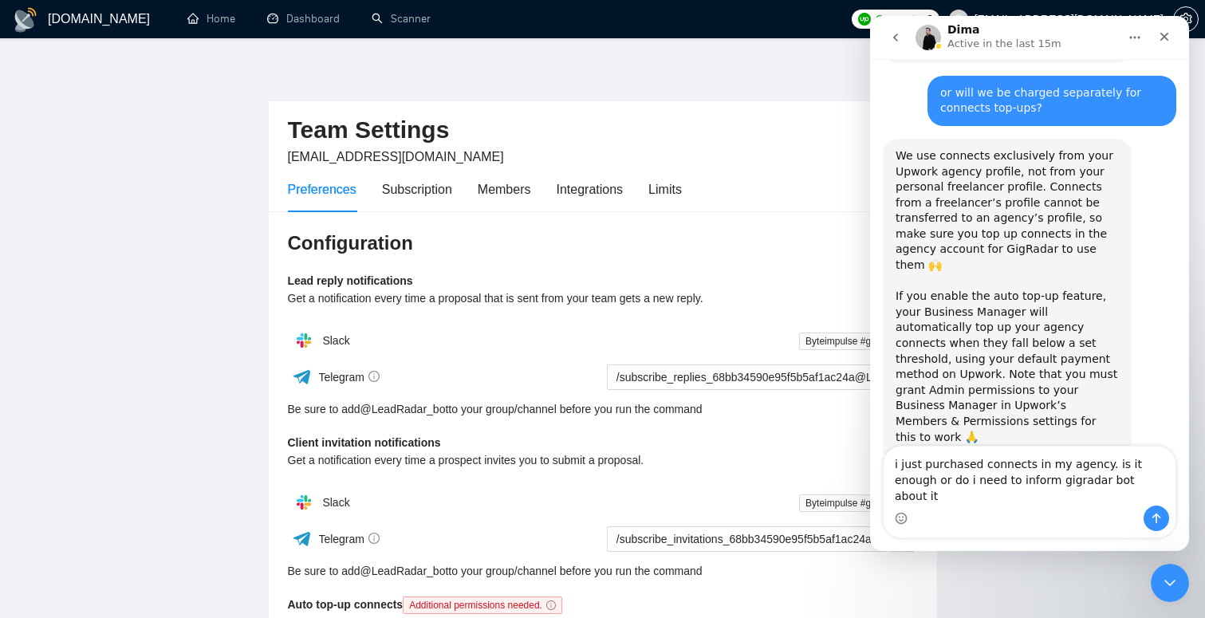
type textarea "i just purchased connects in my agency. is it enough or do i need to inform gig…"
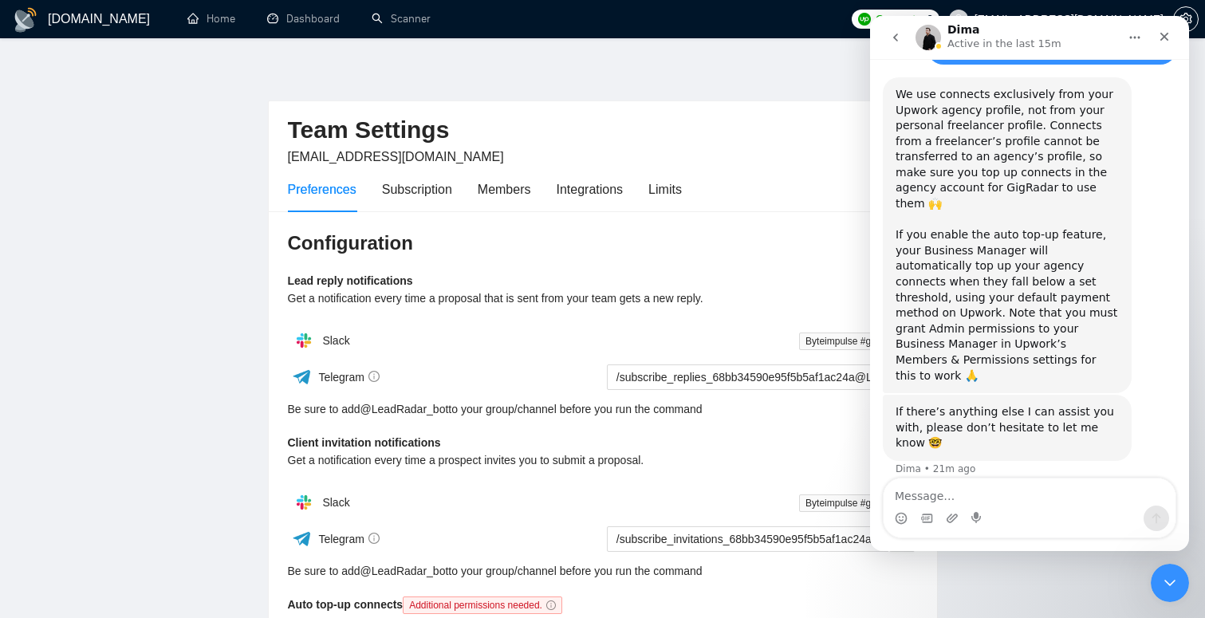
scroll to position [0, 0]
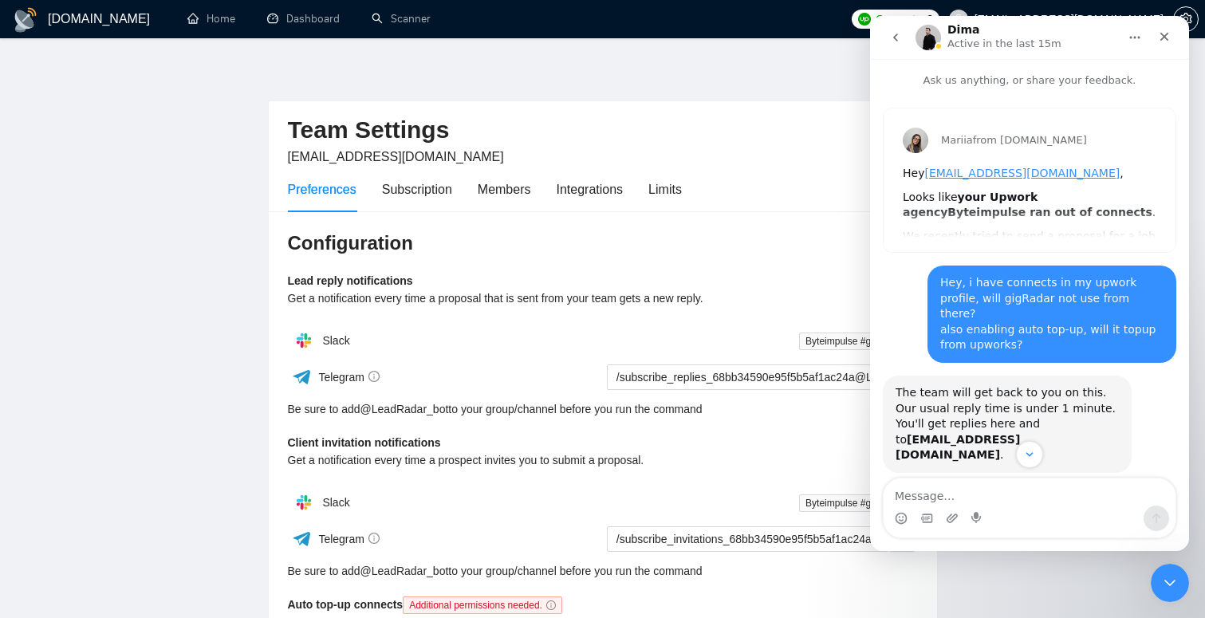
click at [1043, 230] on div "Mariia from [DOMAIN_NAME] Hey [EMAIL_ADDRESS][DOMAIN_NAME] , Looks like your Up…" at bounding box center [1030, 180] width 292 height 144
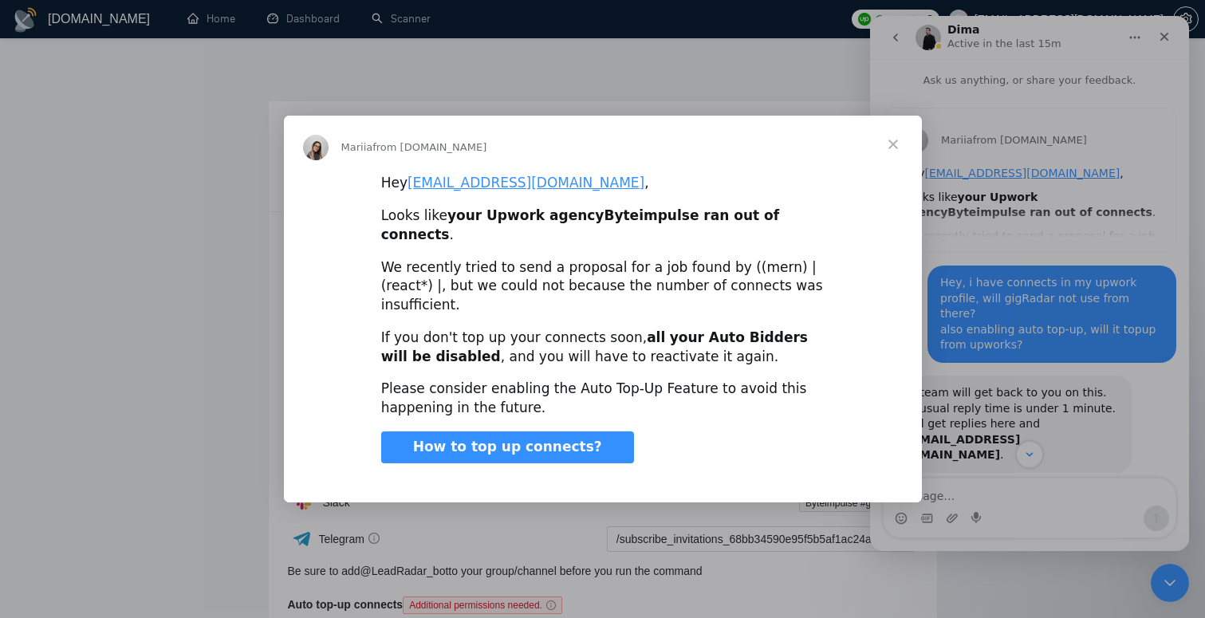
click at [536, 329] on div "If you don't top up your connects soon, all your Auto Bidders will be disabled …" at bounding box center [602, 348] width 443 height 38
click at [608, 329] on div "If you don't top up your connects soon, all your Auto Bidders will be disabled …" at bounding box center [602, 348] width 443 height 38
click at [470, 380] on div "Please consider enabling the Auto Top-Up Feature to avoid this happening in the…" at bounding box center [602, 399] width 443 height 38
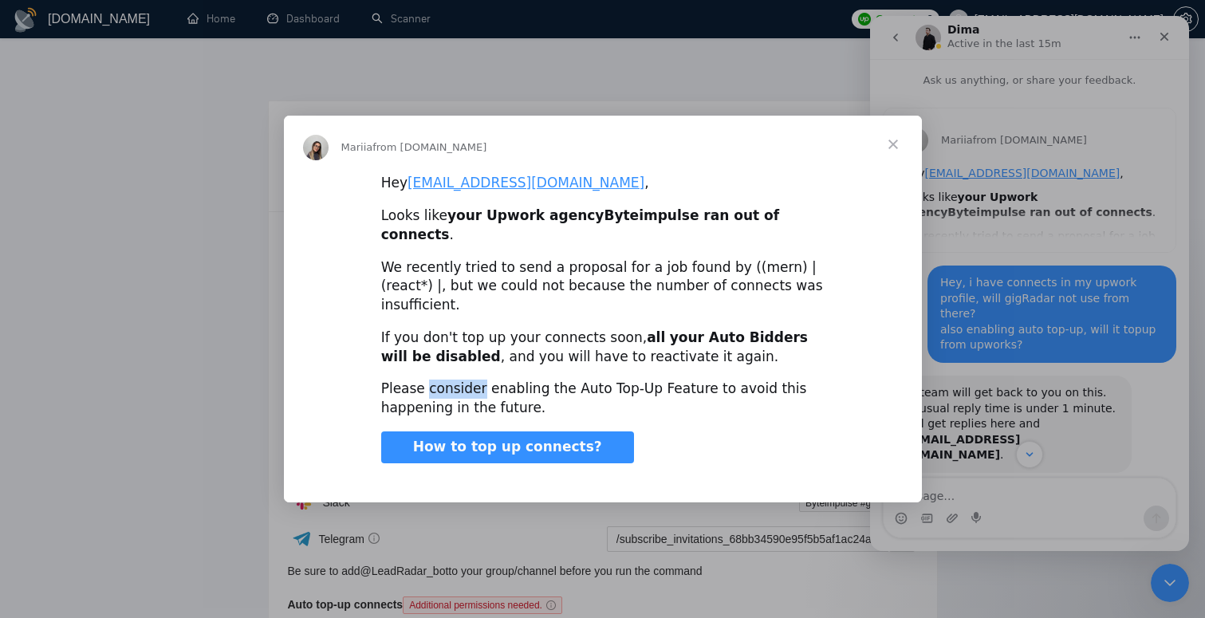
click at [470, 380] on div "Please consider enabling the Auto Top-Up Feature to avoid this happening in the…" at bounding box center [602, 399] width 443 height 38
click at [541, 380] on div "Please consider enabling the Auto Top-Up Feature to avoid this happening in the…" at bounding box center [602, 399] width 443 height 38
click at [612, 380] on div "Please consider enabling the Auto Top-Up Feature to avoid this happening in the…" at bounding box center [602, 399] width 443 height 38
click at [683, 380] on div "Please consider enabling the Auto Top-Up Feature to avoid this happening in the…" at bounding box center [602, 399] width 443 height 38
